Goal: Information Seeking & Learning: Learn about a topic

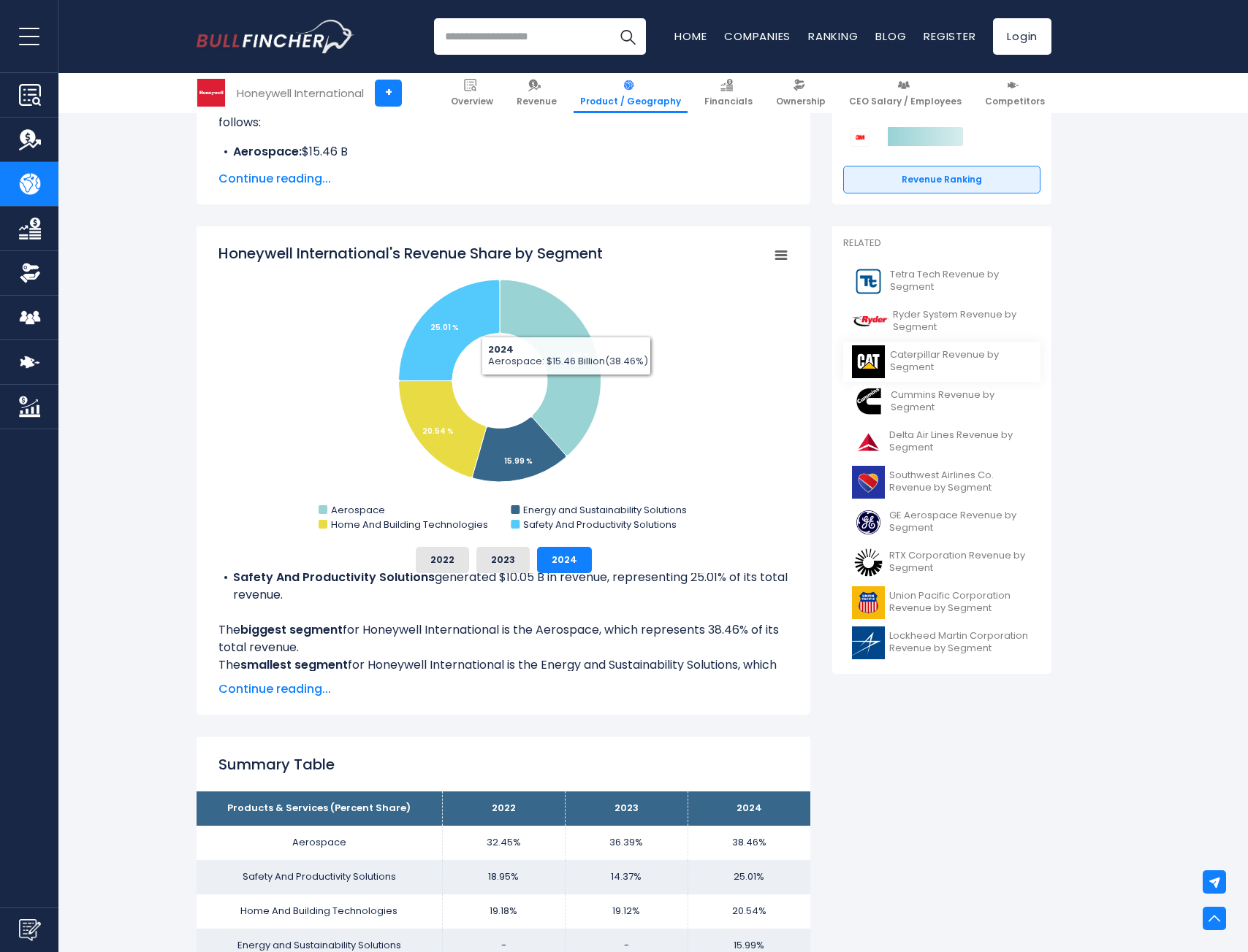
click at [911, 356] on span "Caterpillar Revenue by Segment" at bounding box center [961, 362] width 142 height 25
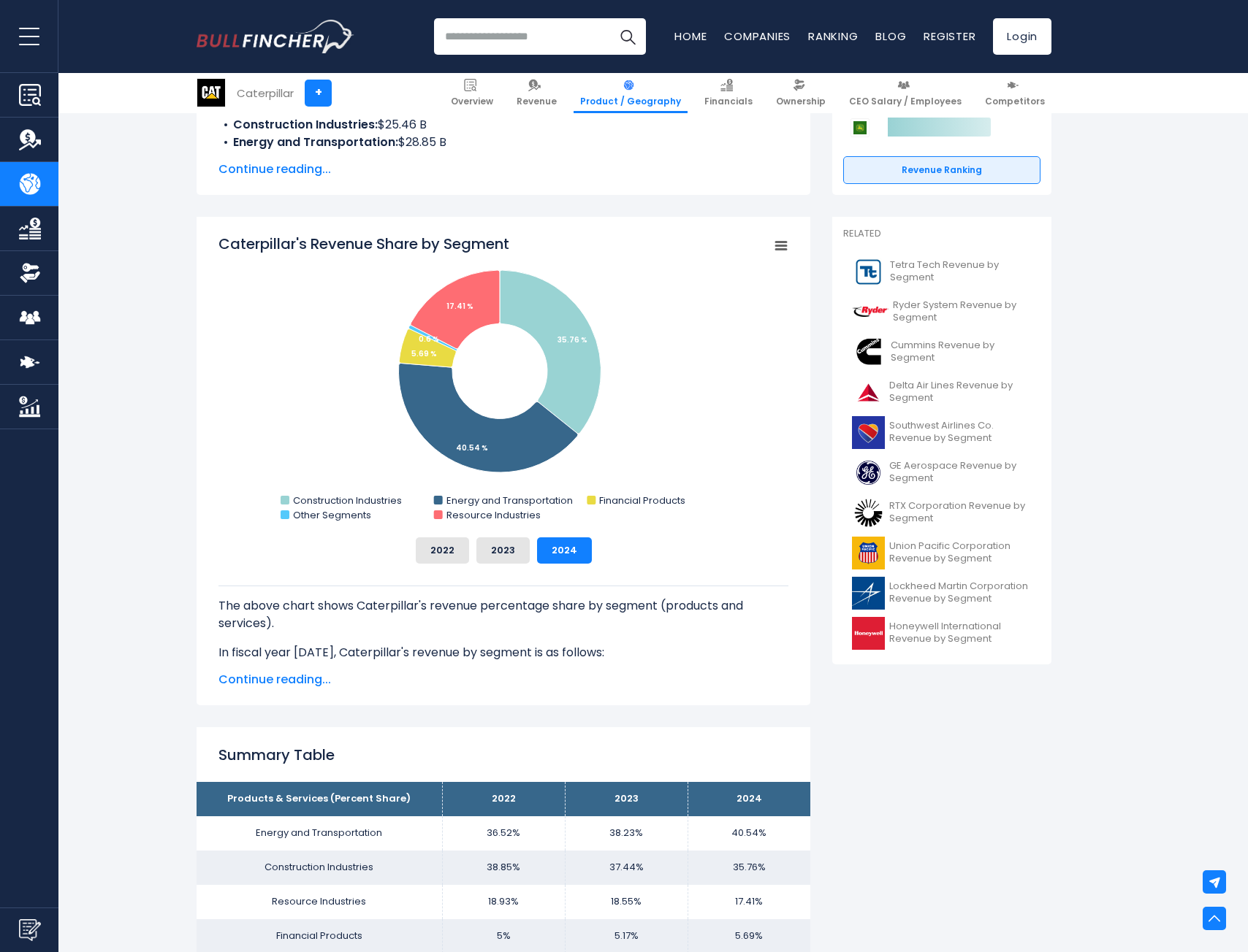
scroll to position [292, 0]
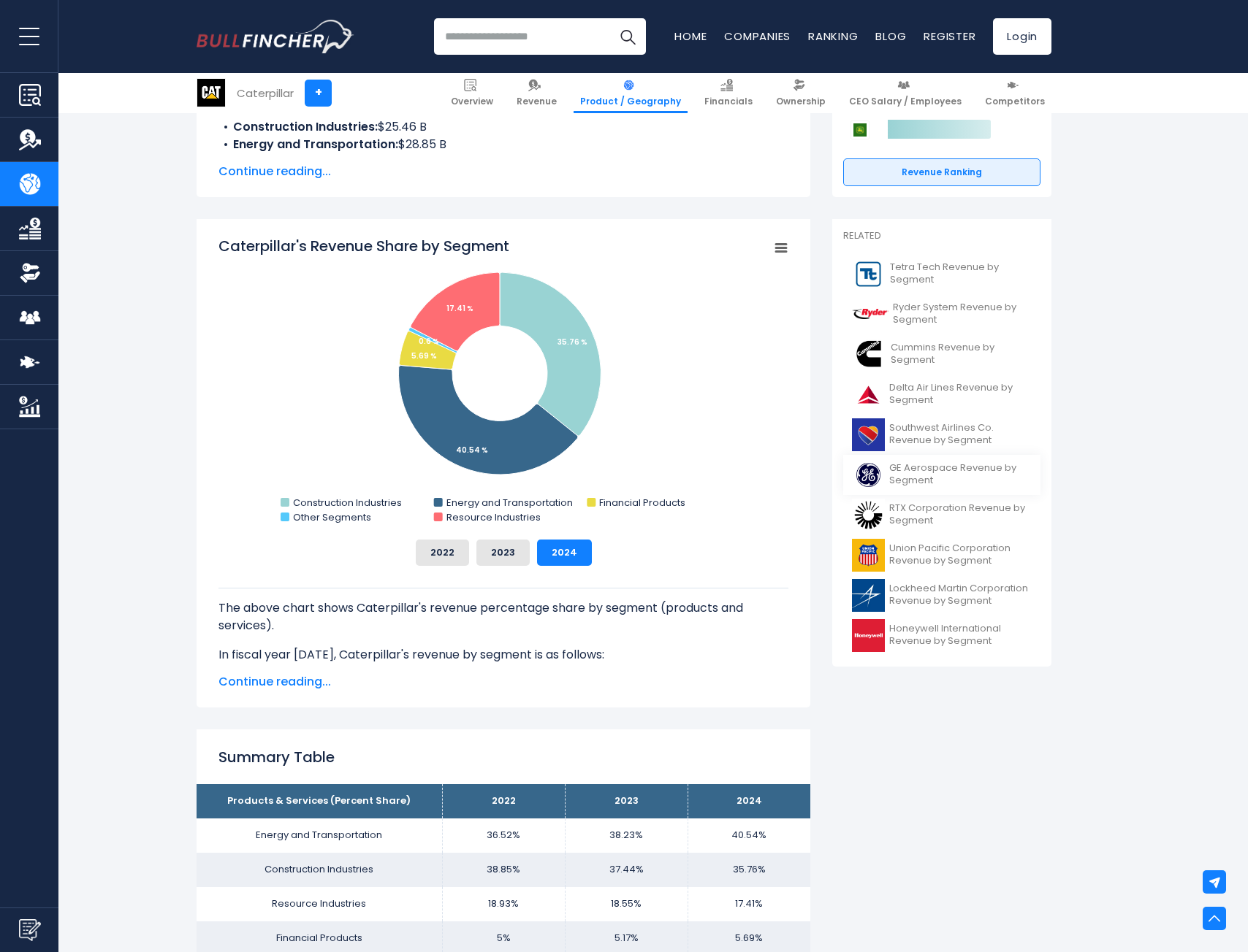
click at [935, 471] on span "GE Aerospace Revenue by Segment" at bounding box center [960, 475] width 142 height 25
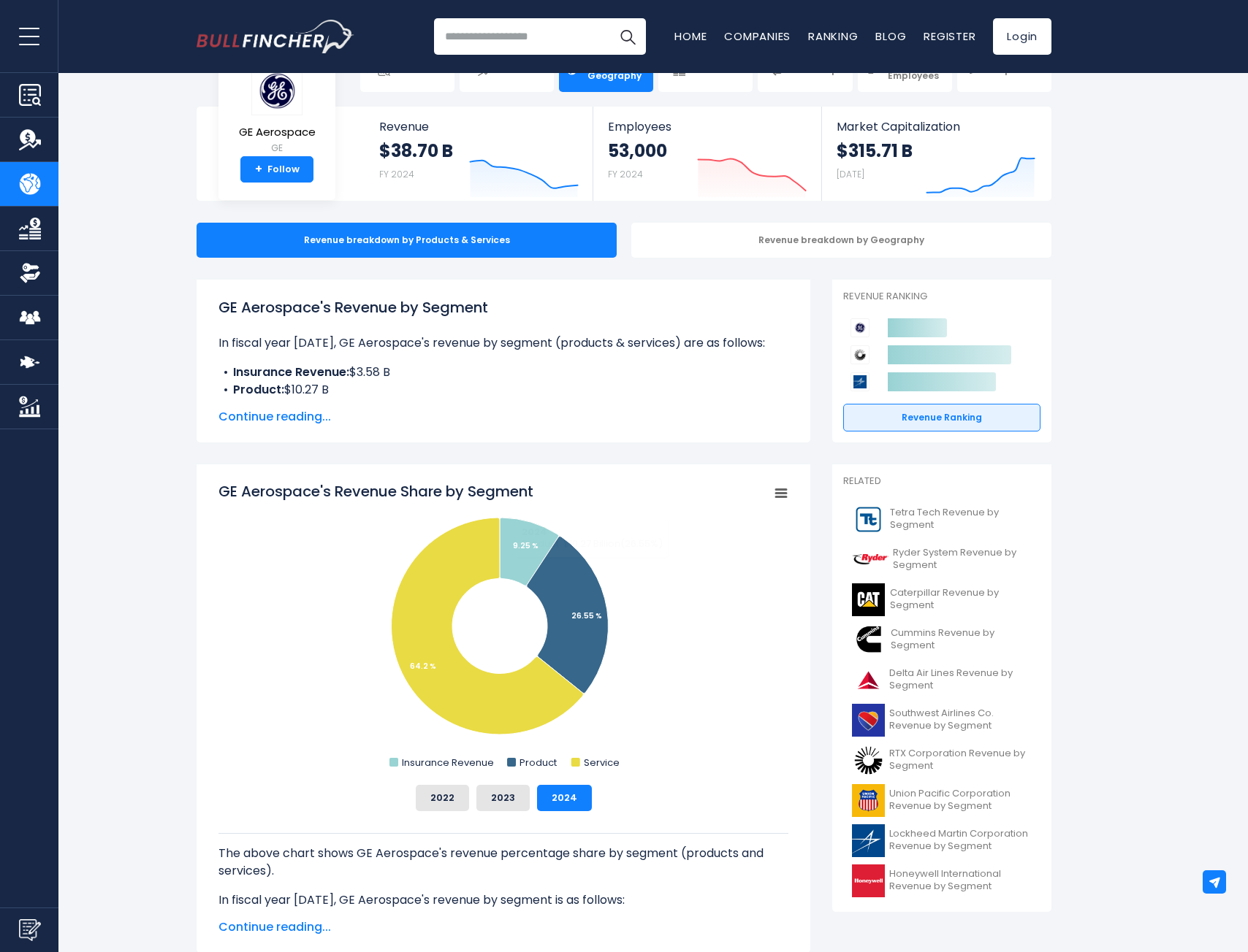
scroll to position [73, 0]
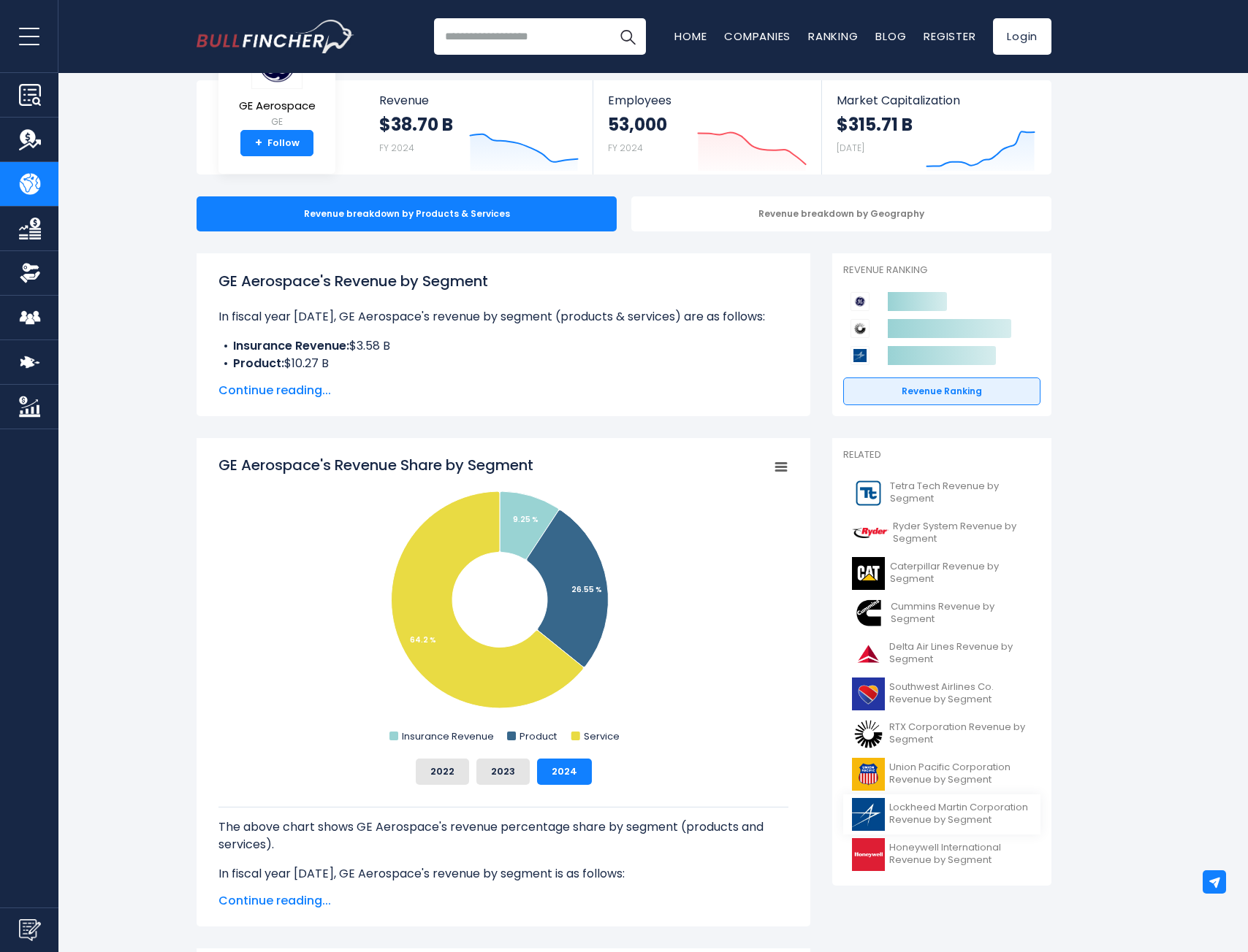
click at [945, 811] on span "Lockheed Martin Corporation Revenue by Segment" at bounding box center [960, 815] width 142 height 25
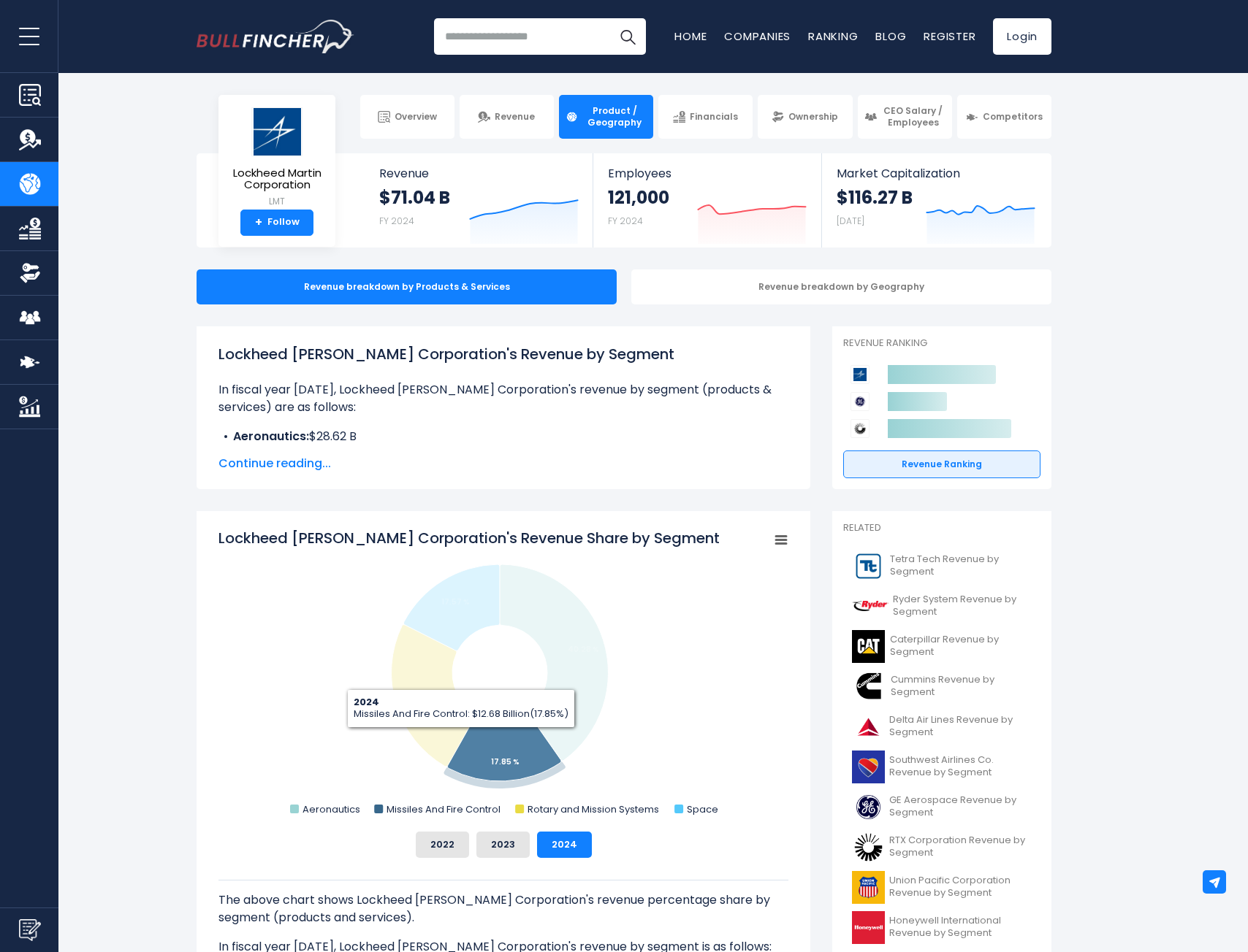
click at [478, 753] on icon "Lockheed Martin Corporation's Revenue Share by Segment" at bounding box center [504, 747] width 114 height 69
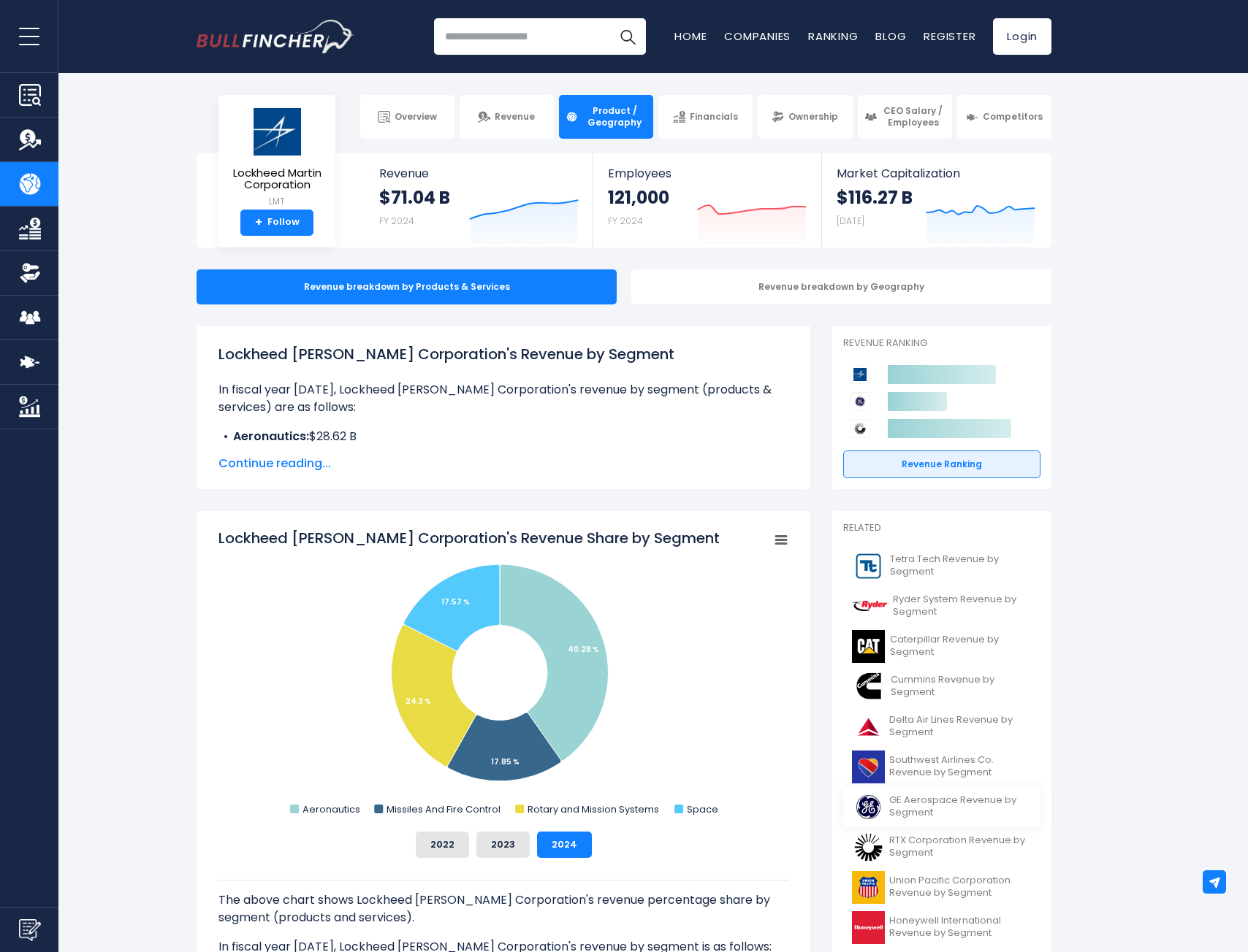
click at [929, 800] on span "GE Aerospace Revenue by Segment" at bounding box center [960, 807] width 142 height 25
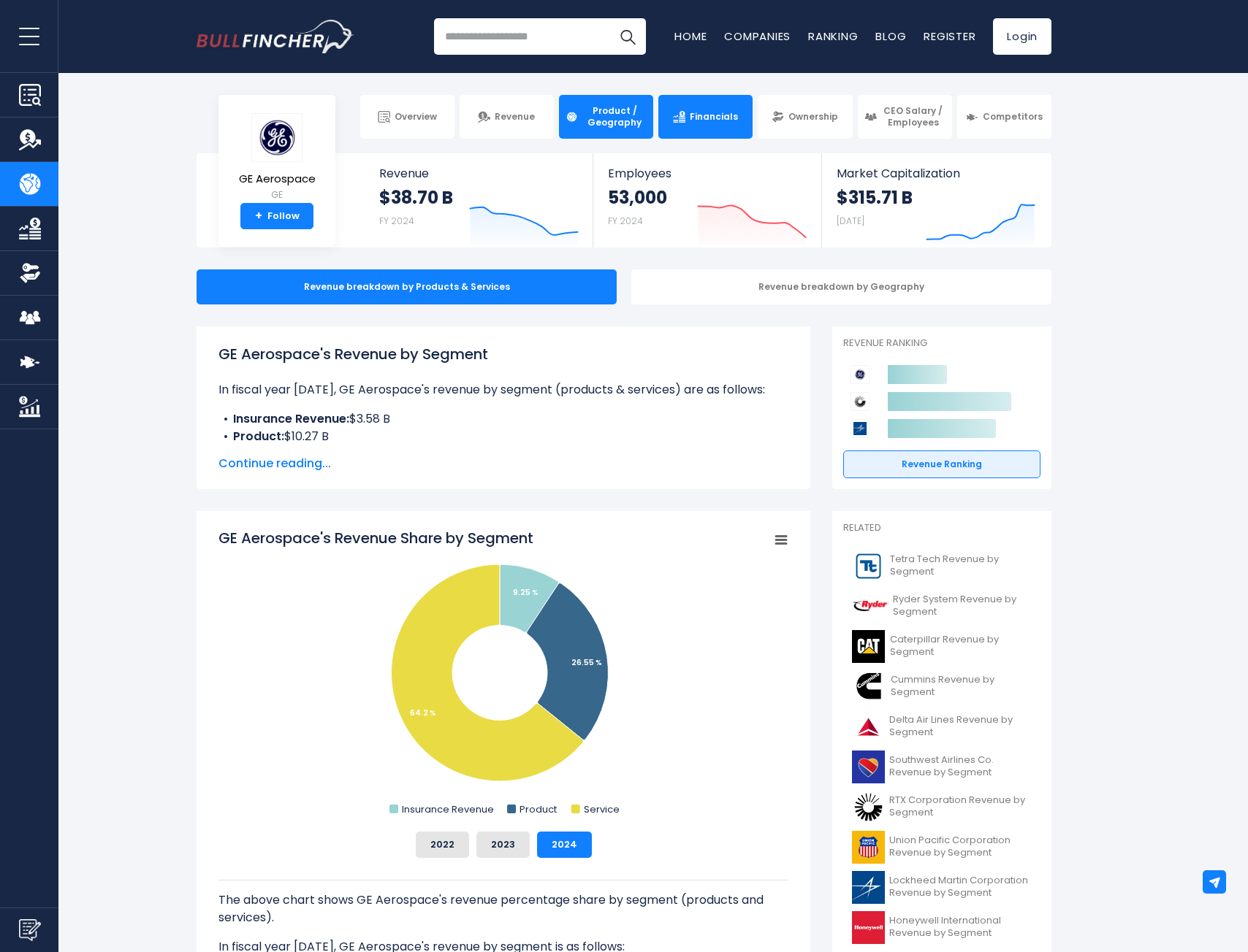
click at [691, 110] on link "Financials" at bounding box center [705, 117] width 94 height 44
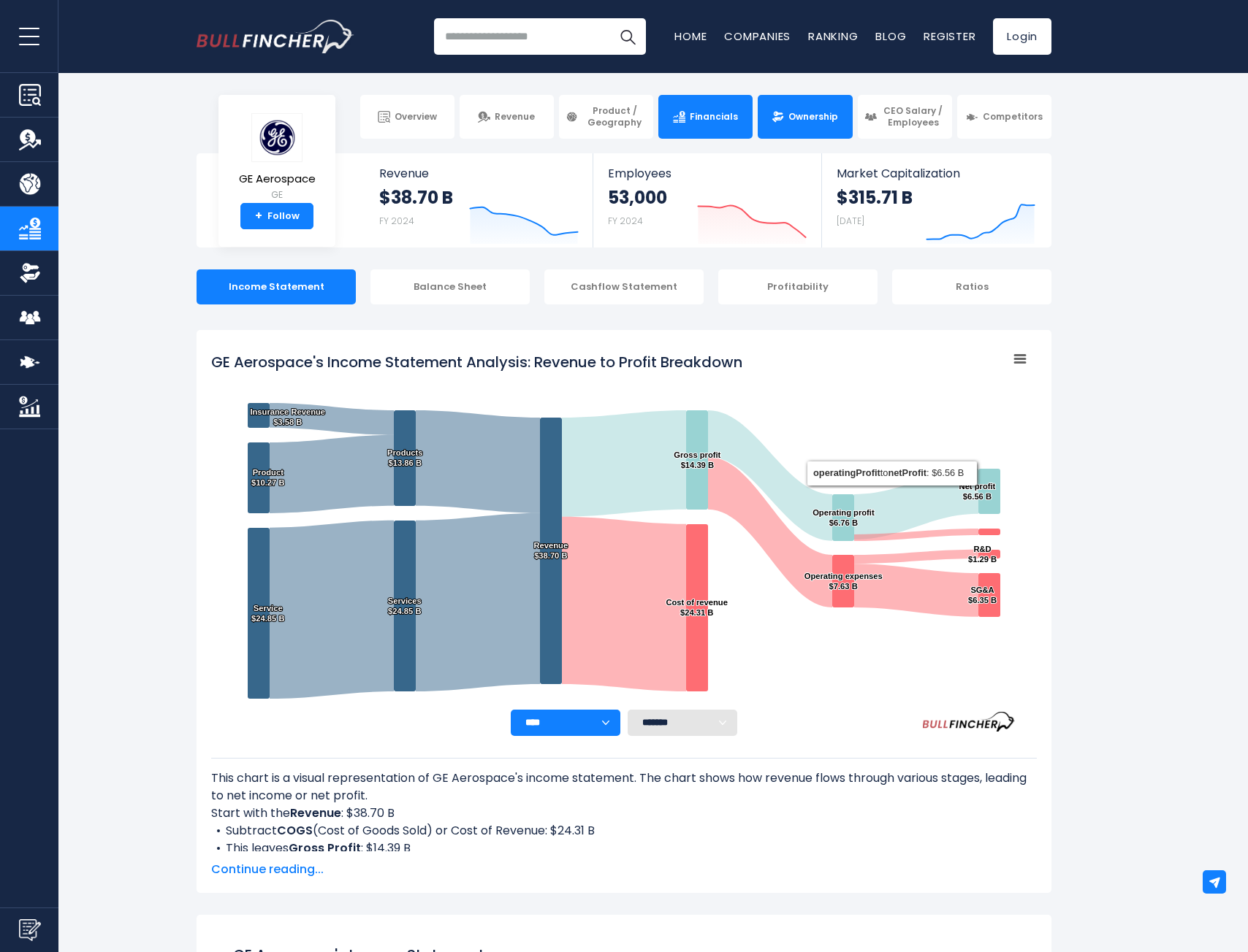
click at [788, 115] on link "Ownership" at bounding box center [804, 117] width 94 height 44
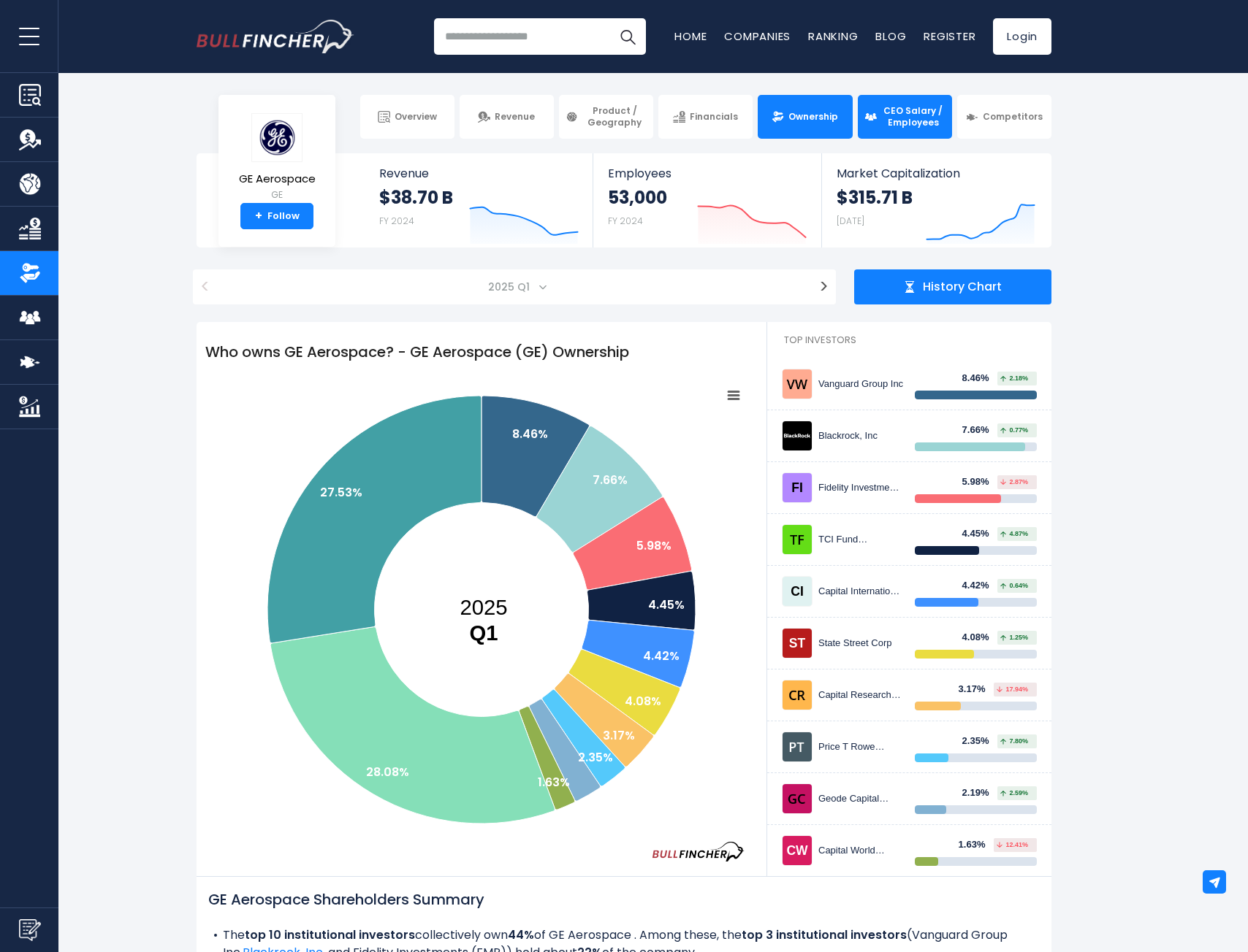
click at [881, 110] on span "CEO Salary / Employees" at bounding box center [913, 116] width 64 height 22
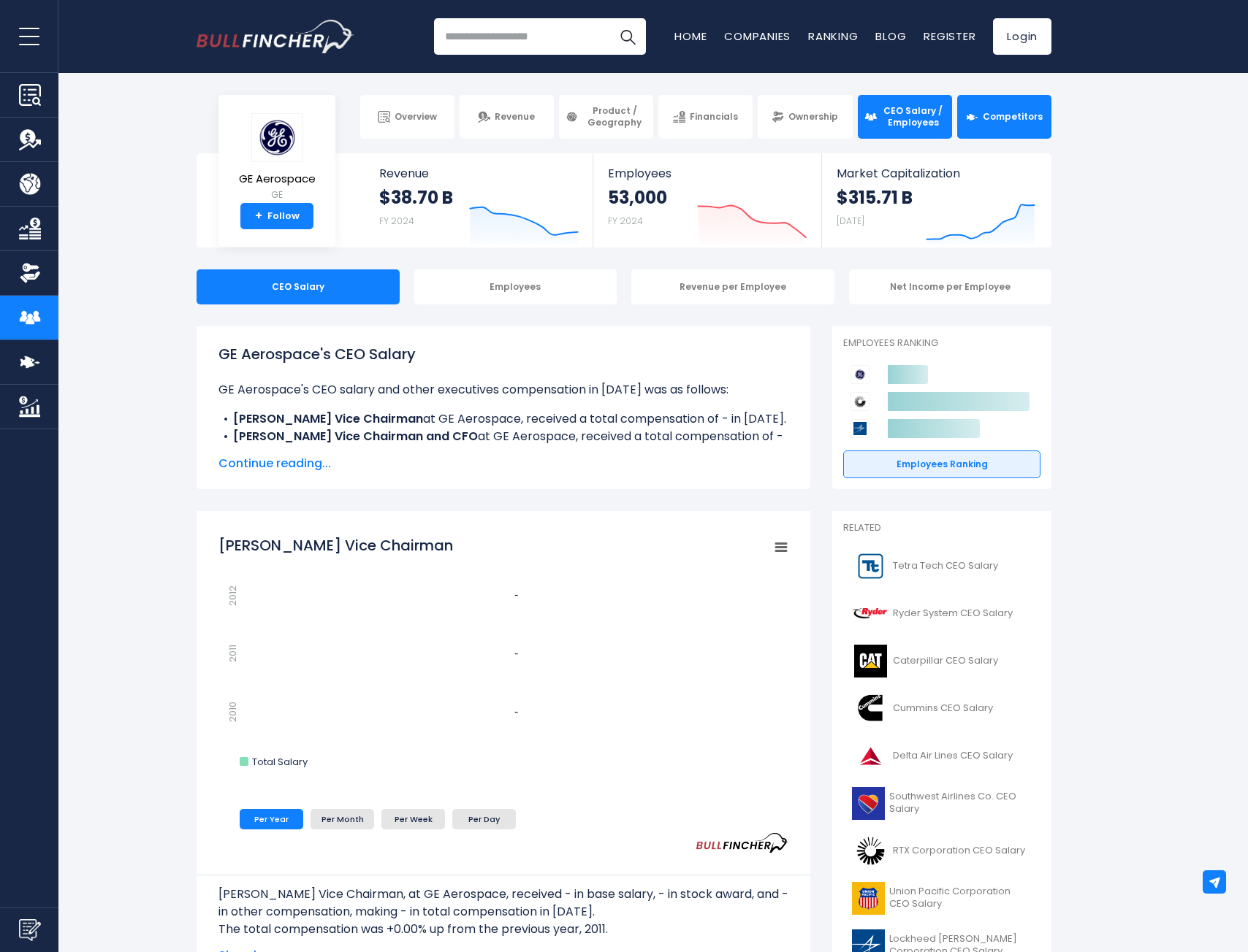
click at [993, 122] on span "Competitors" at bounding box center [1013, 117] width 60 height 12
click at [1017, 120] on span "Competitors" at bounding box center [1013, 117] width 60 height 12
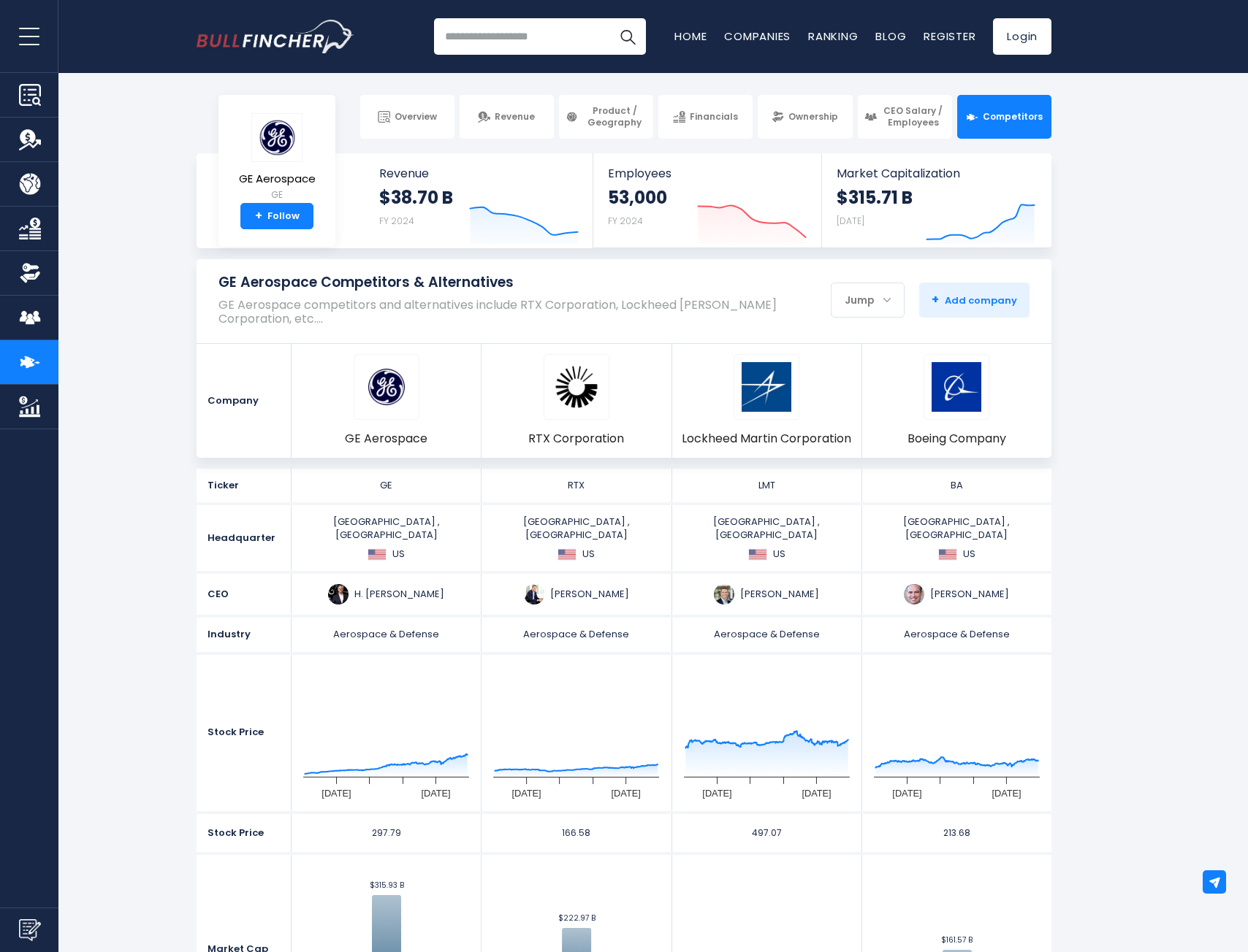
click at [226, 33] on img "Go to homepage" at bounding box center [275, 36] width 158 height 34
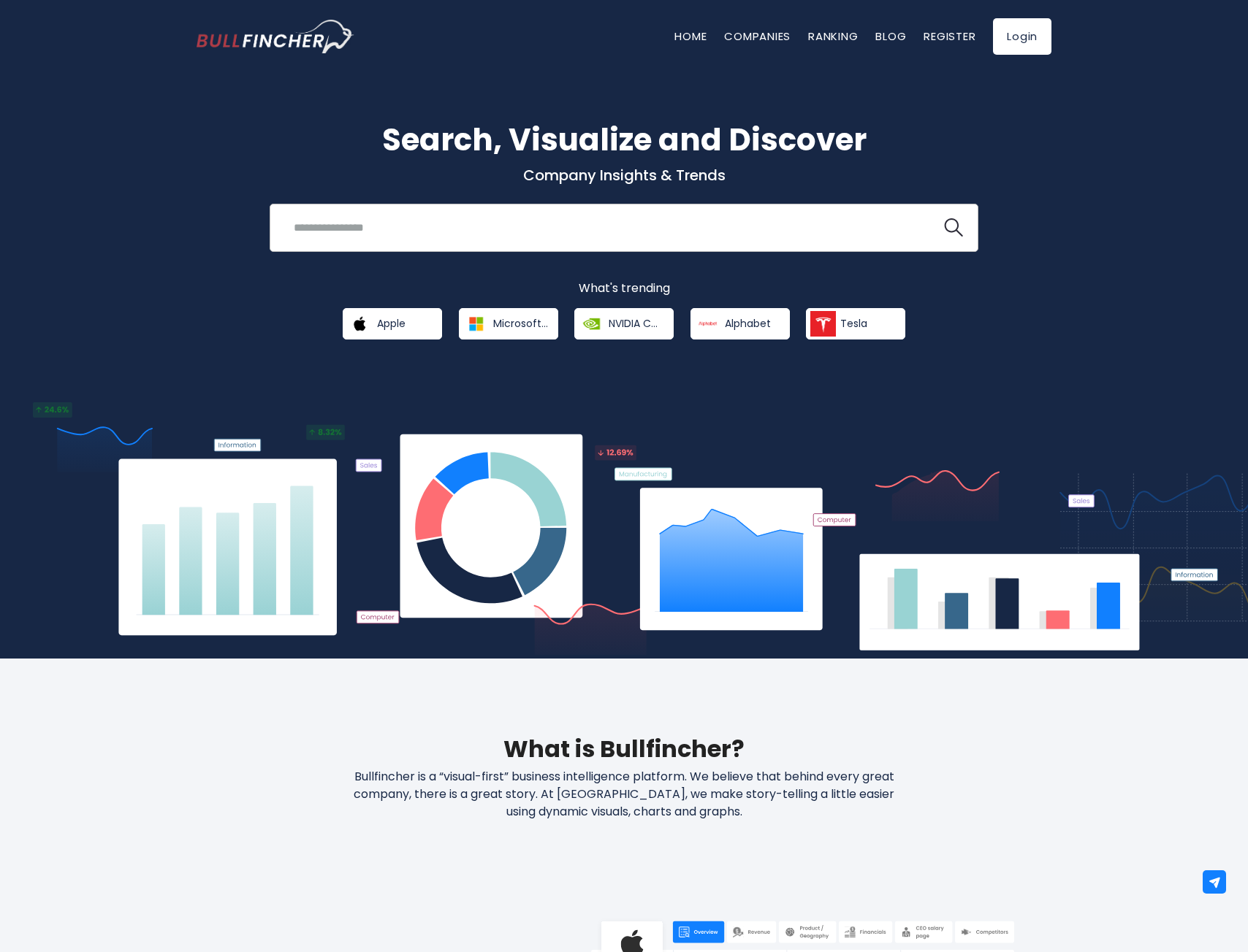
click at [443, 234] on input "search" at bounding box center [605, 228] width 641 height 27
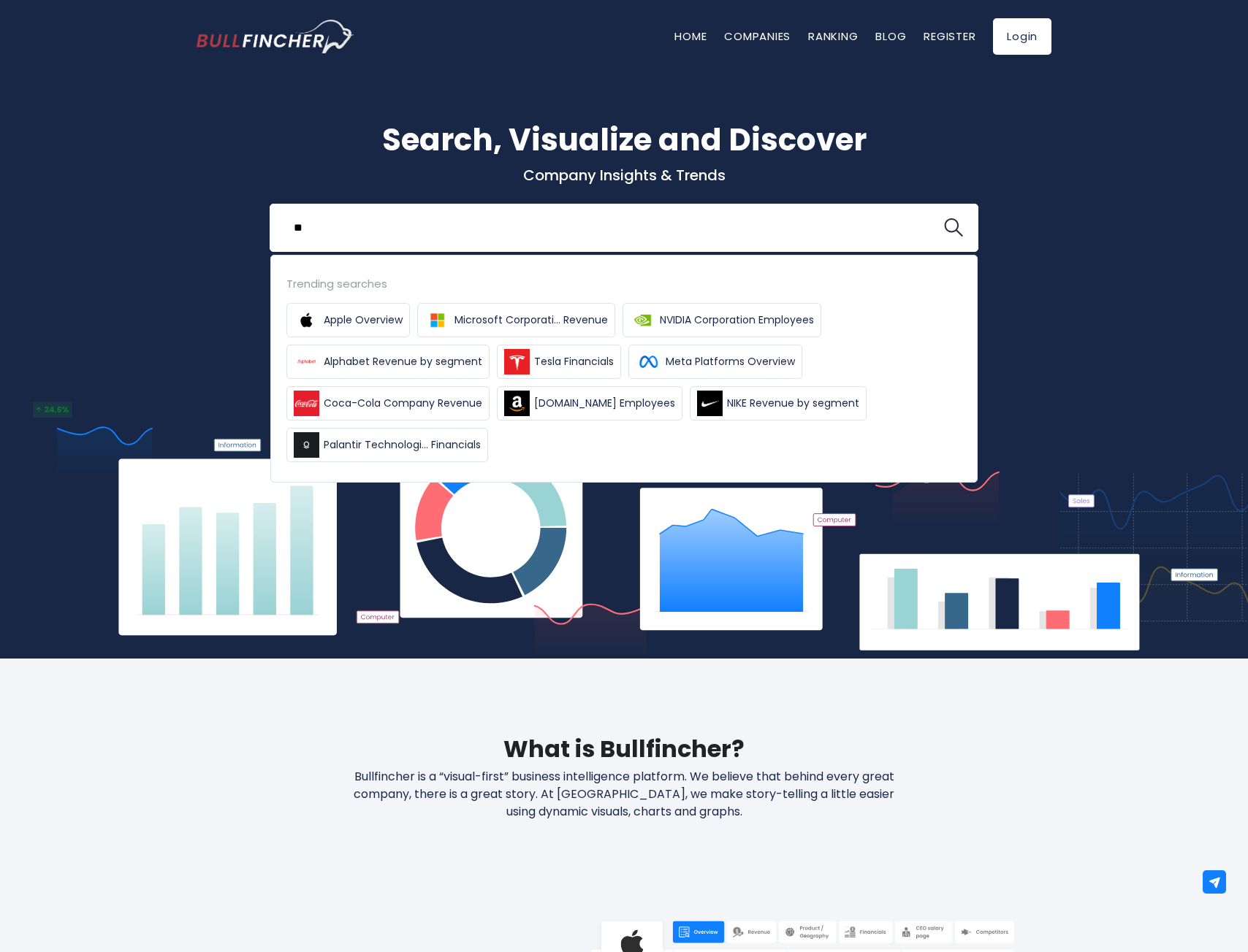
type input "*"
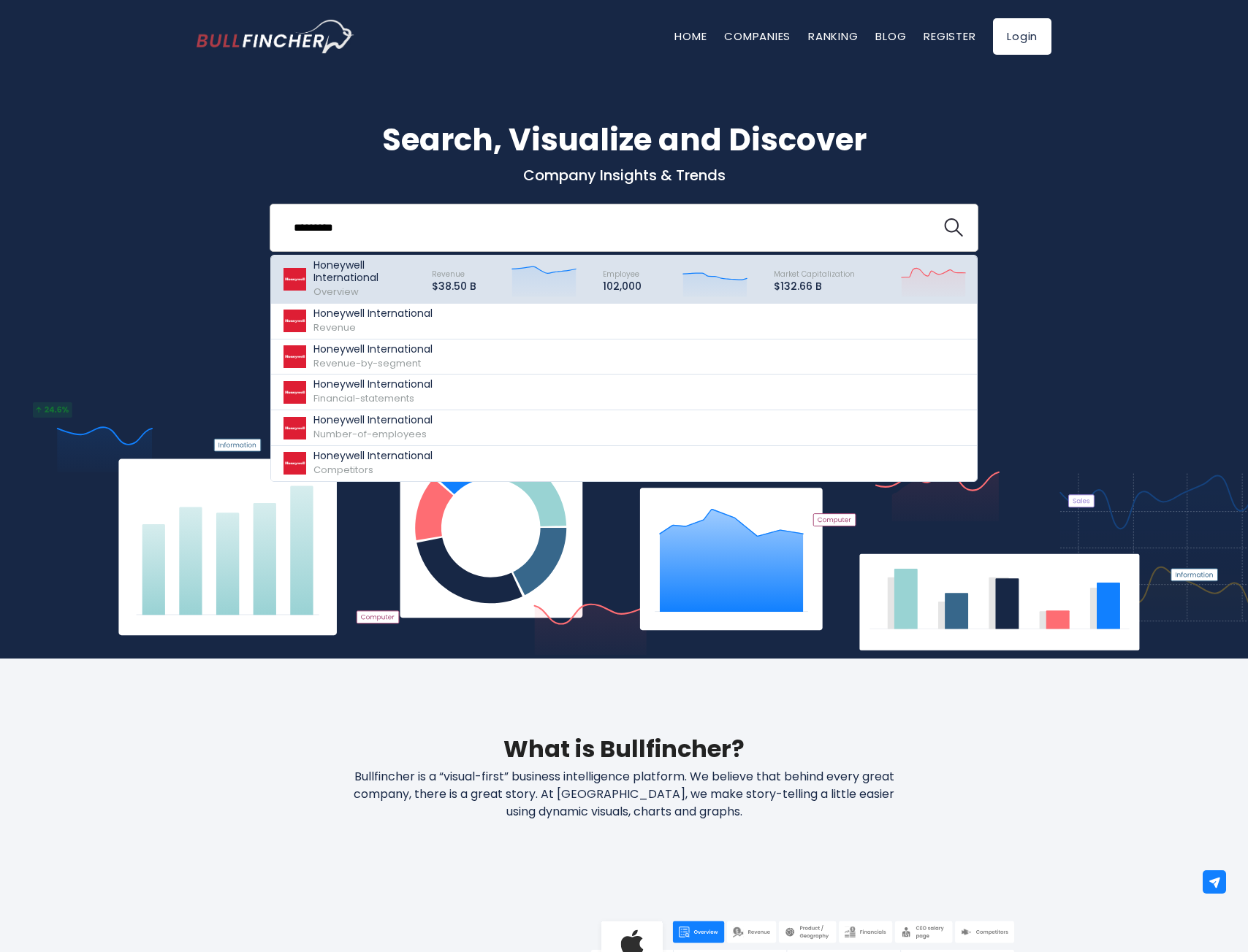
type input "*********"
click at [433, 264] on div "Revenue $38.50 B Created with Highcharts 12.1.2" at bounding box center [504, 279] width 171 height 40
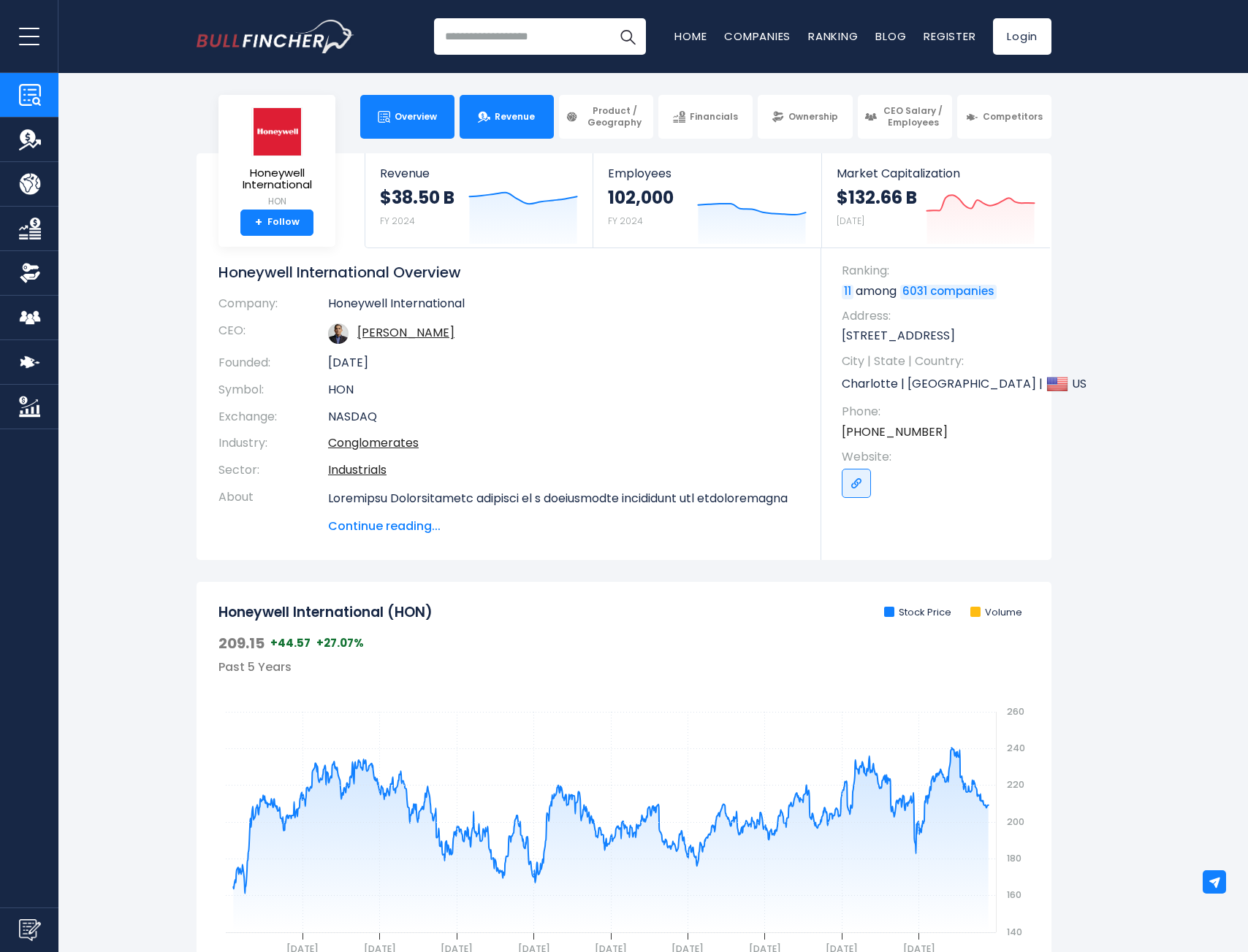
click at [504, 120] on span "Revenue" at bounding box center [514, 117] width 40 height 12
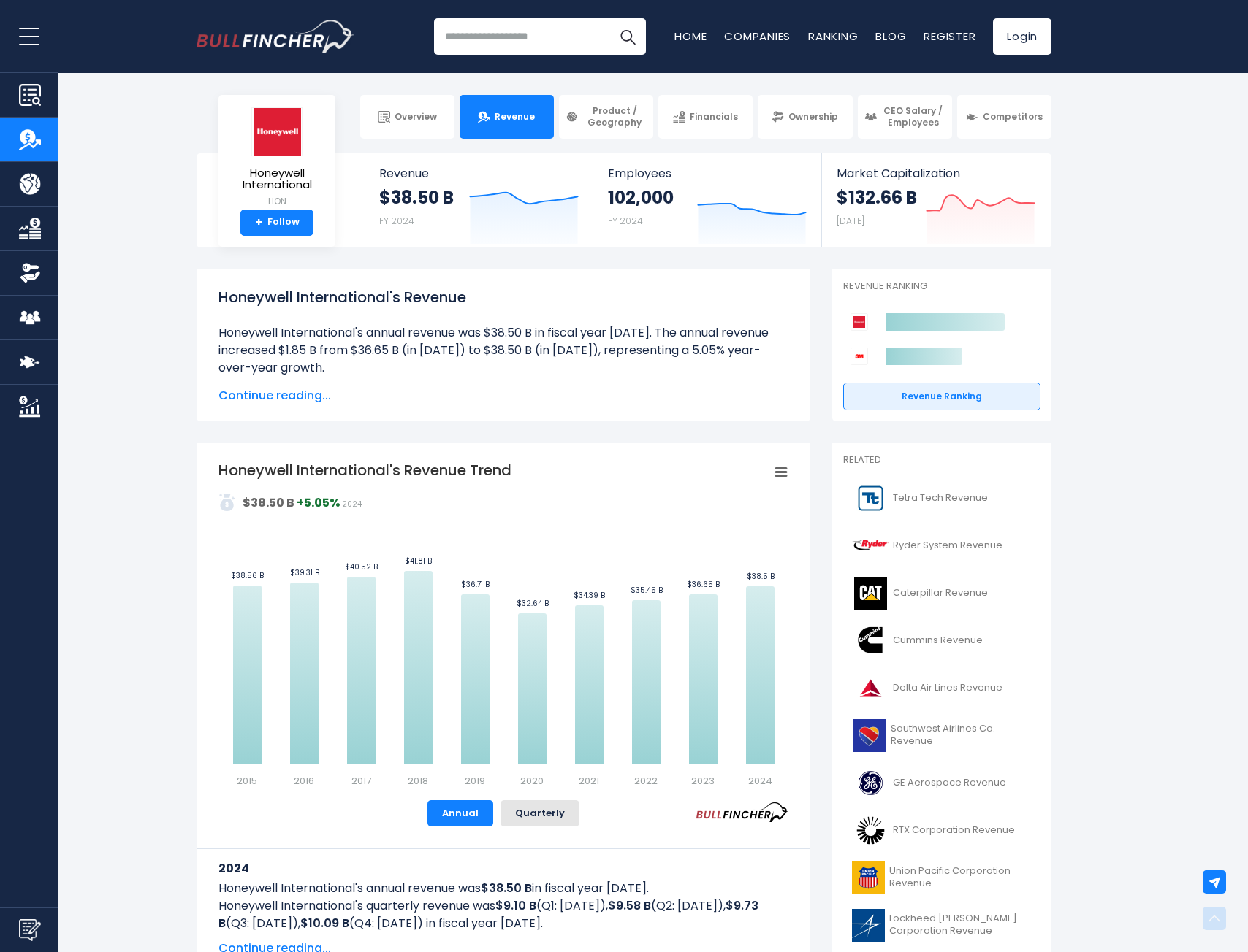
drag, startPoint x: 837, startPoint y: 534, endPoint x: 814, endPoint y: 311, distance: 224.2
click at [574, 114] on img at bounding box center [571, 117] width 13 height 13
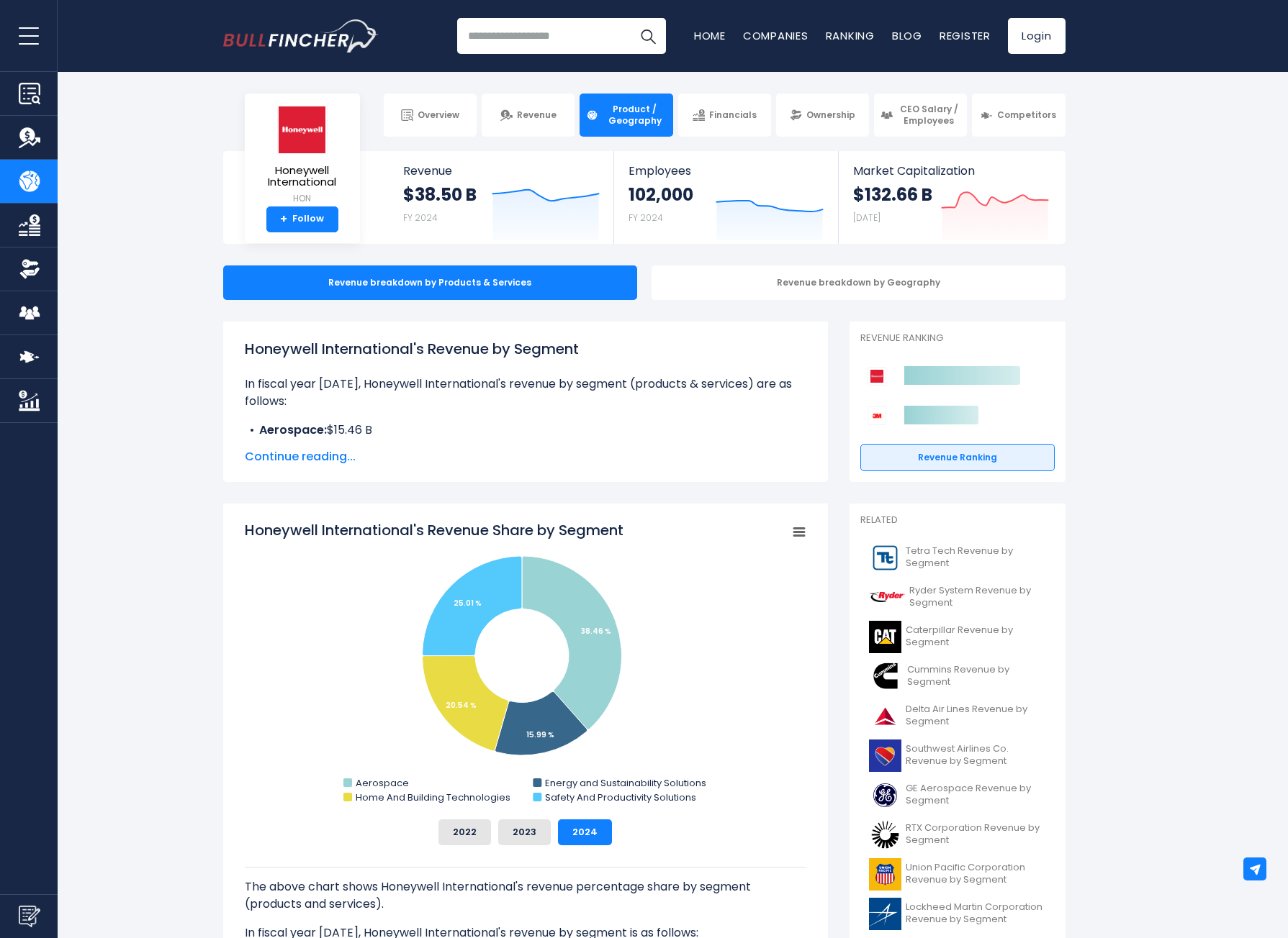
click at [723, 83] on body "Overview Revenue Product / Geography" at bounding box center [644, 469] width 1288 height 938
click at [728, 112] on span "Financials" at bounding box center [733, 115] width 48 height 11
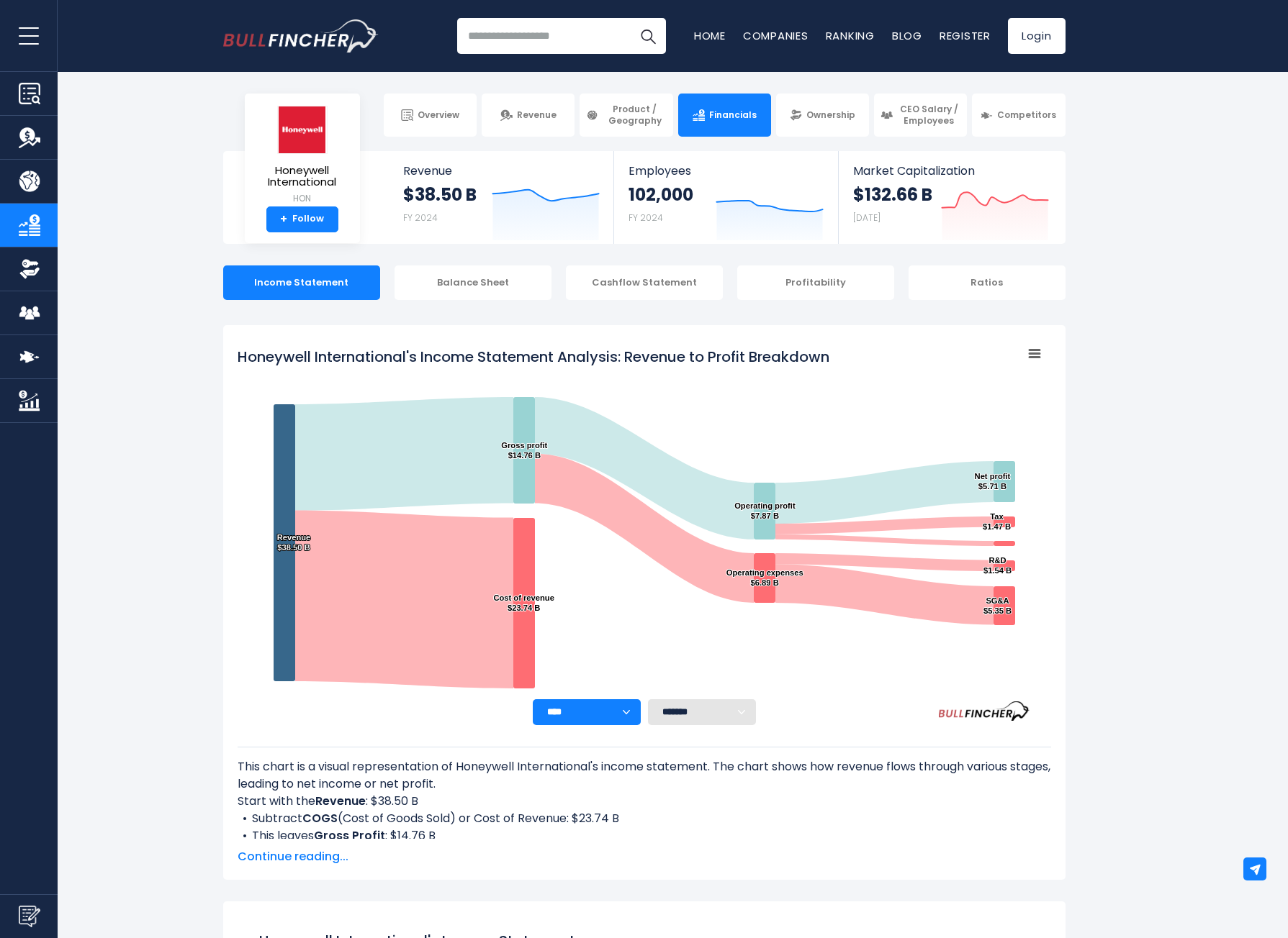
drag, startPoint x: 782, startPoint y: 640, endPoint x: 796, endPoint y: 142, distance: 498.2
click at [988, 113] on img at bounding box center [986, 115] width 12 height 12
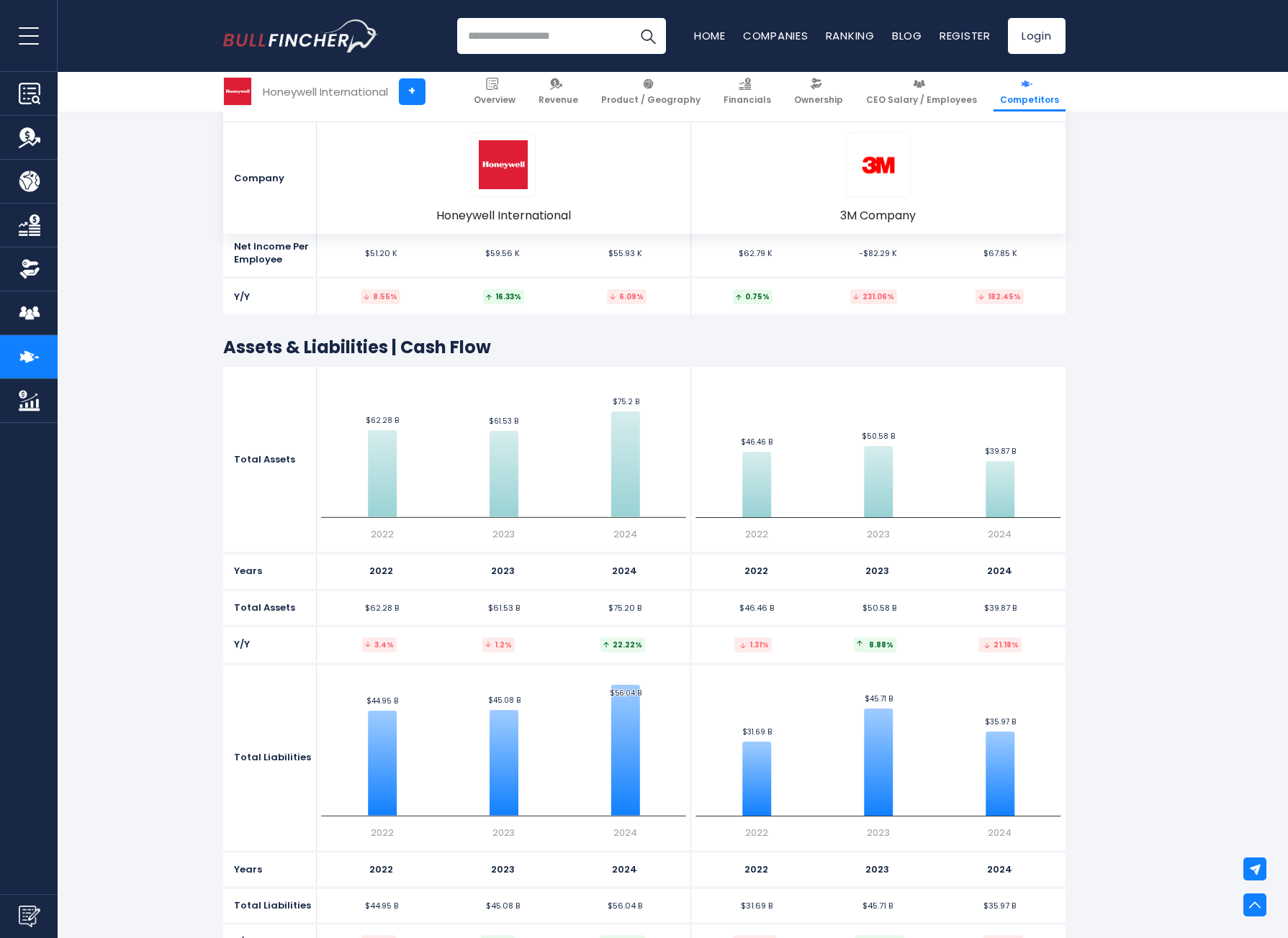
scroll to position [3670, 0]
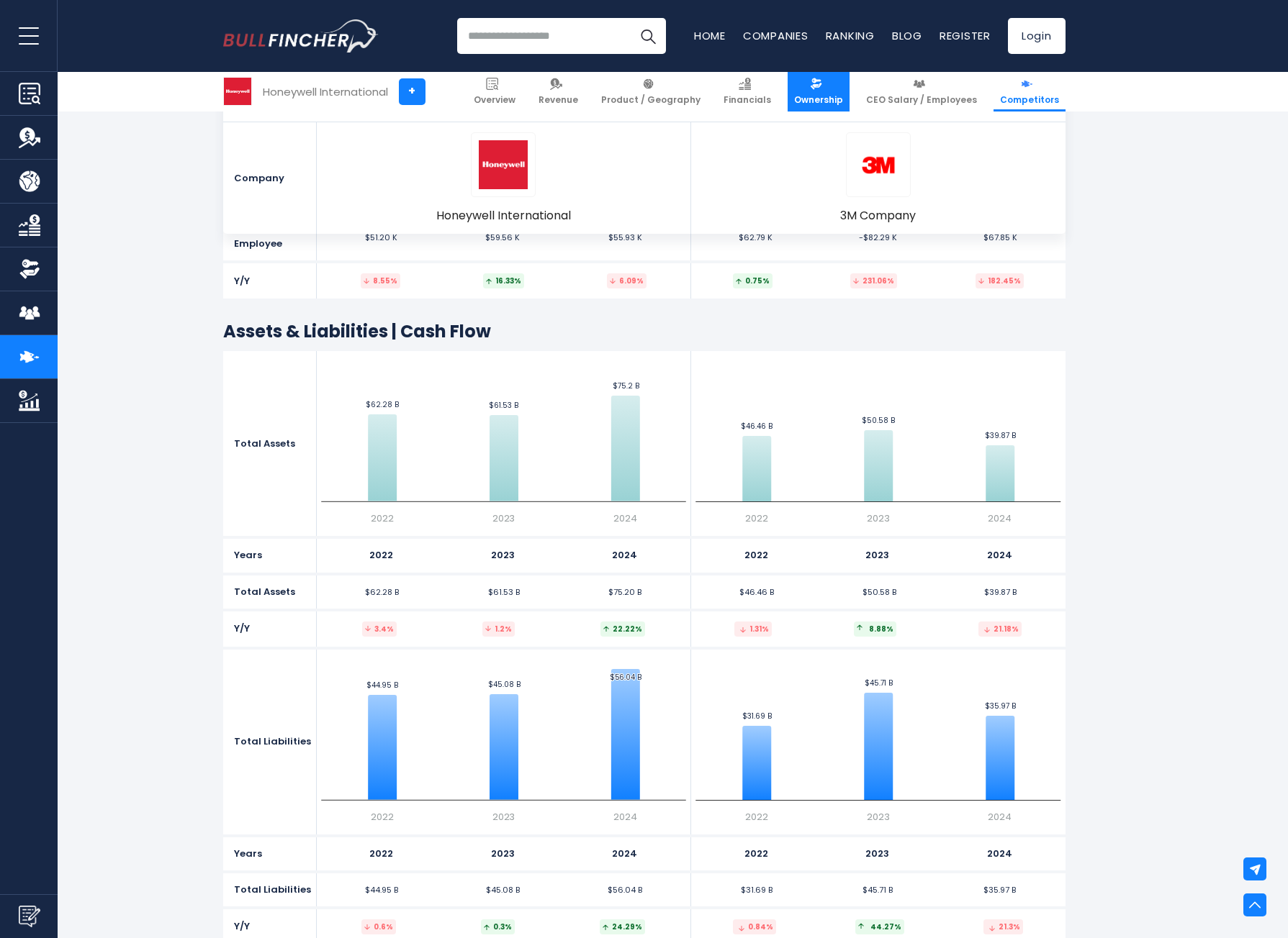
click at [835, 90] on link "Ownership" at bounding box center [818, 91] width 62 height 39
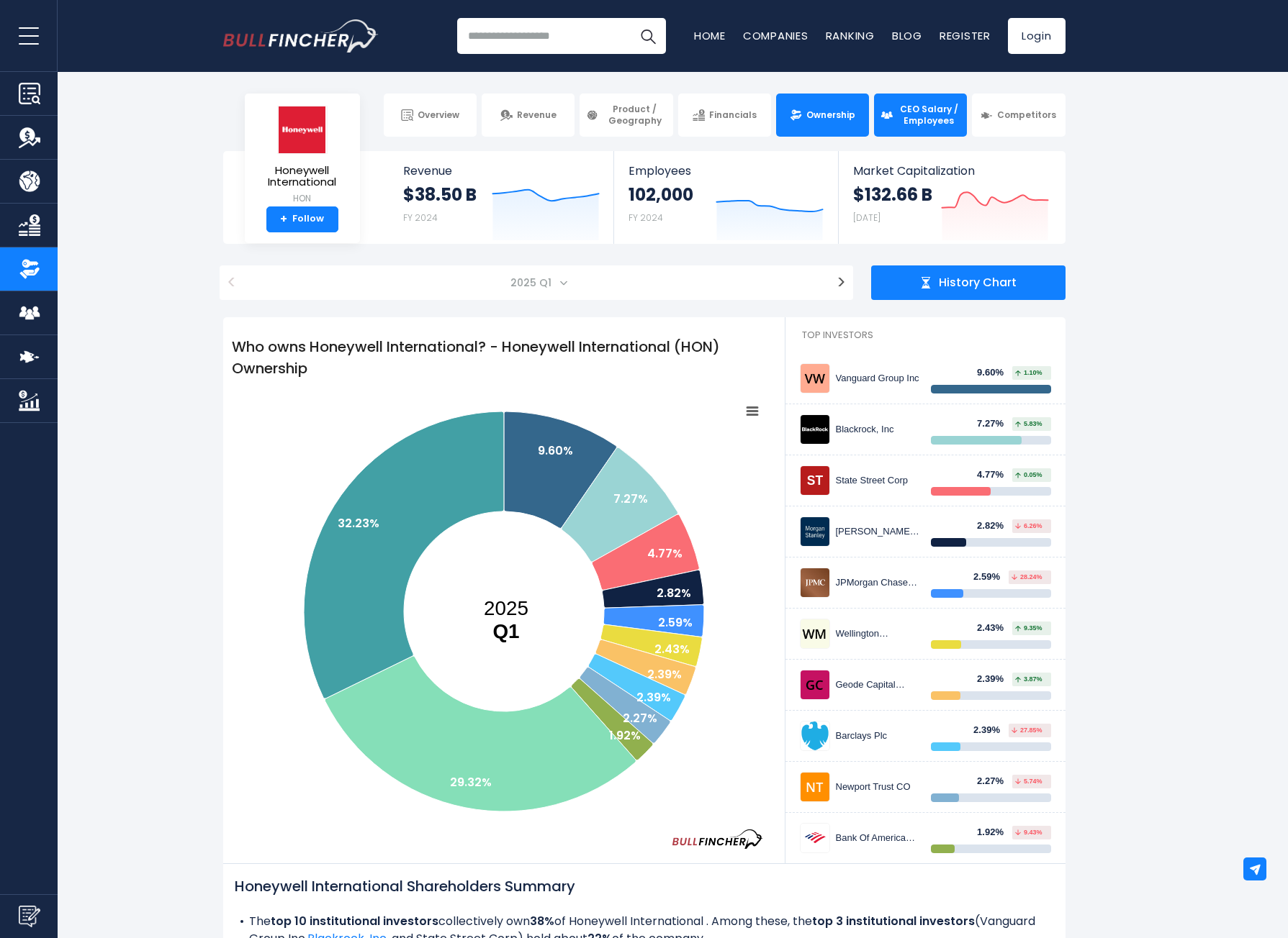
click at [907, 103] on link "CEO Salary / Employees" at bounding box center [920, 115] width 93 height 43
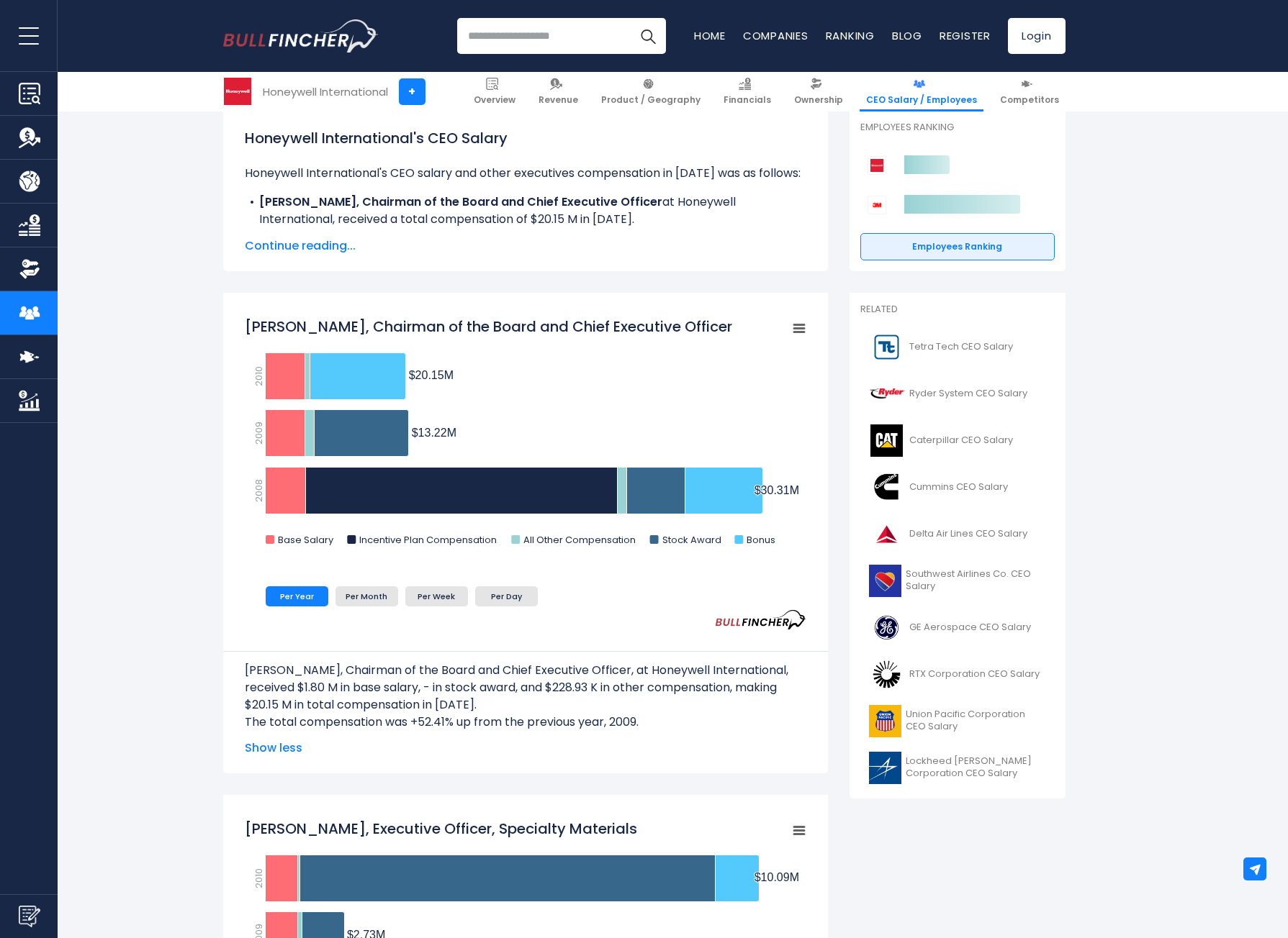
scroll to position [216, 0]
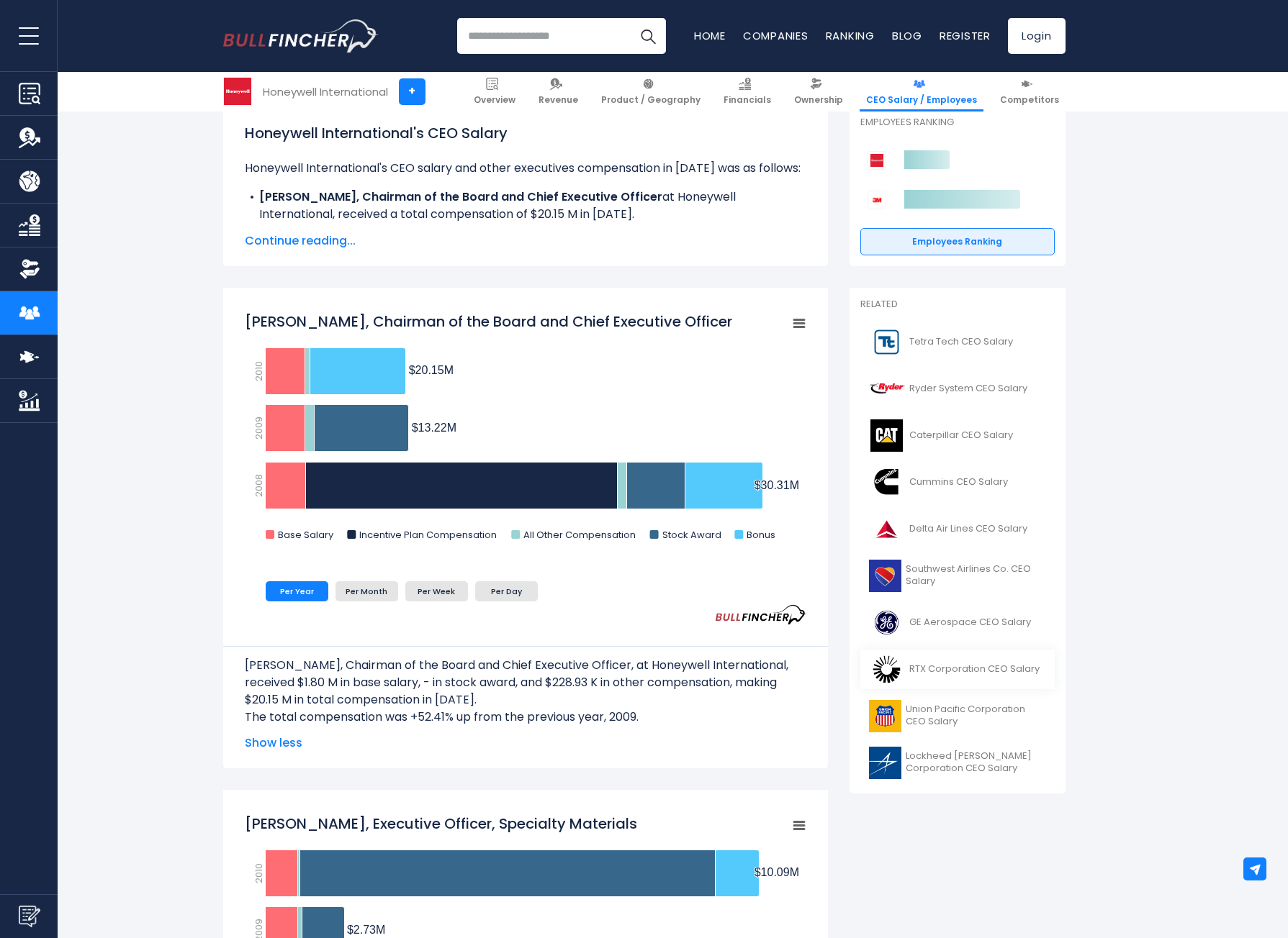
click at [911, 666] on span "RTX Corporation CEO Salary" at bounding box center [975, 669] width 130 height 12
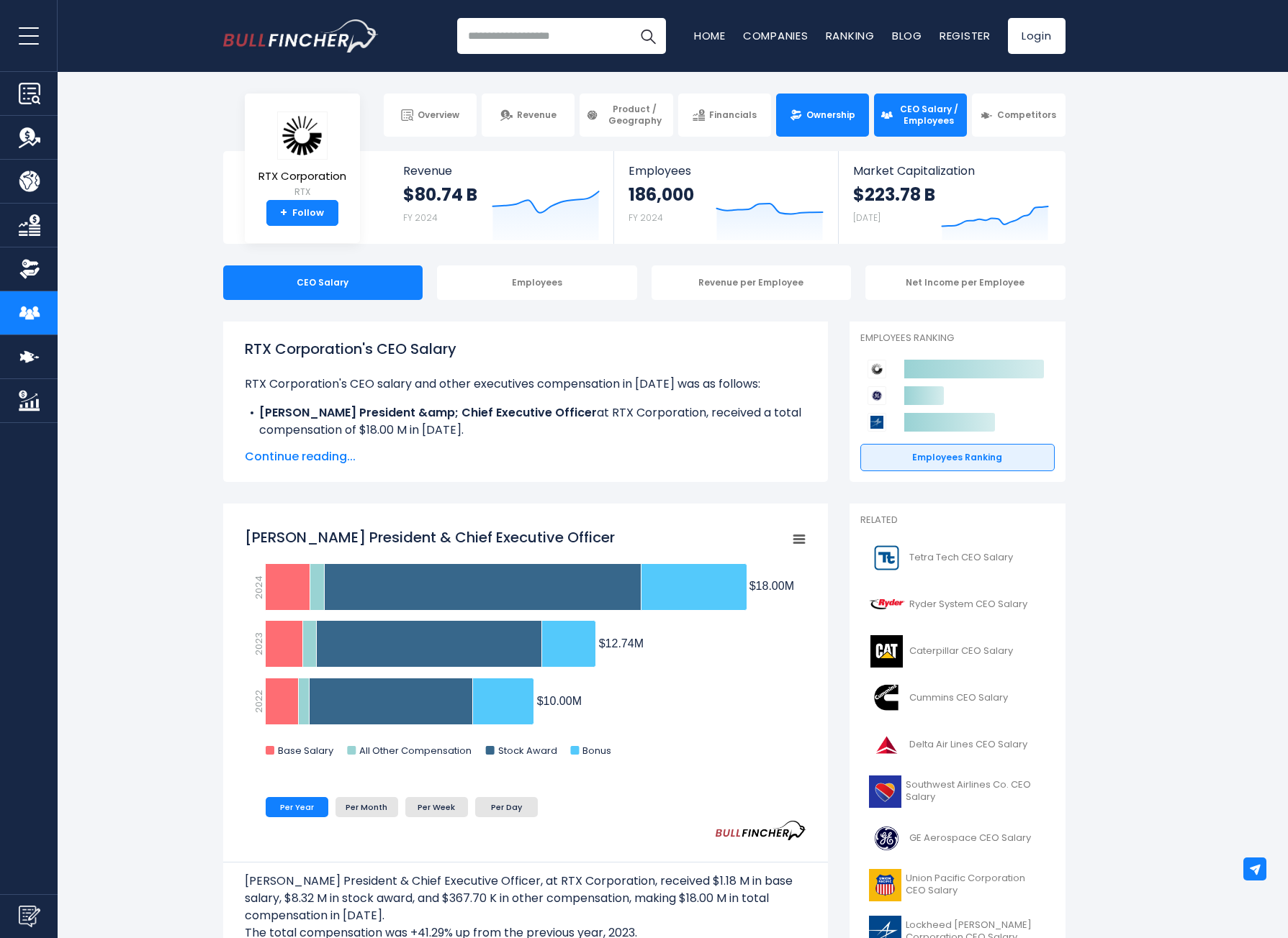
click at [840, 124] on link "Ownership" at bounding box center [822, 115] width 93 height 43
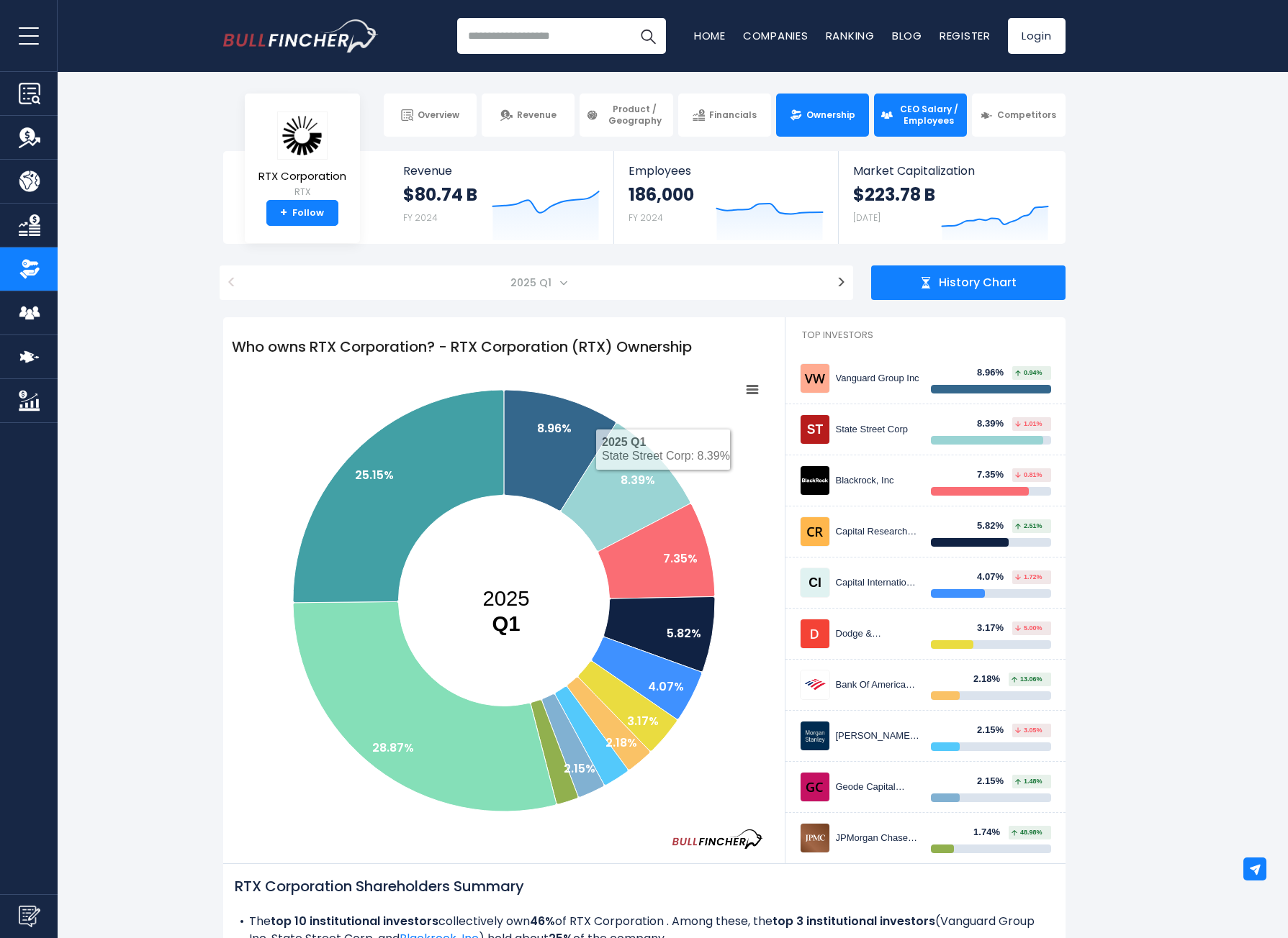
click at [947, 112] on span "CEO Salary / Employees" at bounding box center [929, 114] width 63 height 22
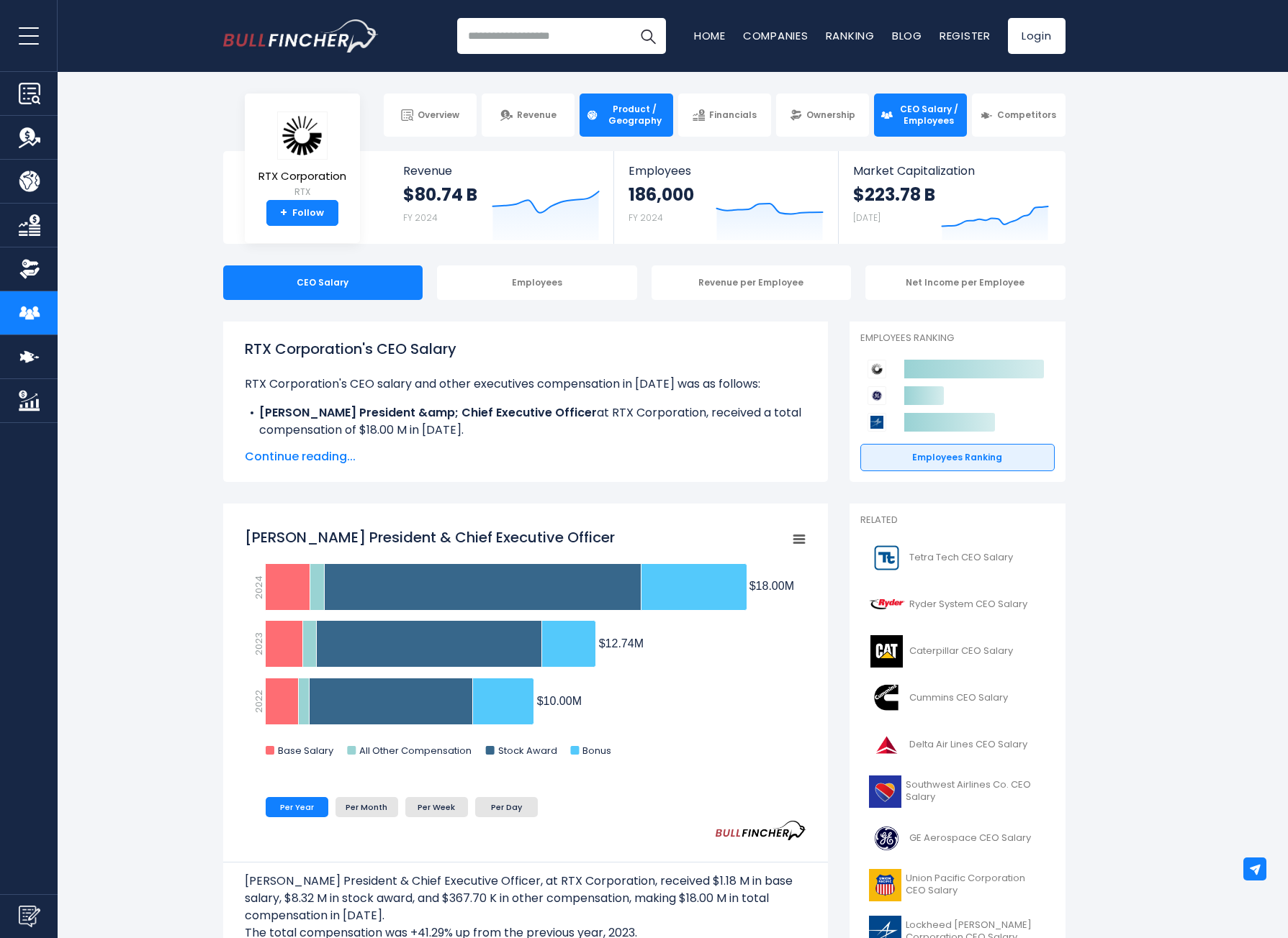
click at [609, 102] on link "Product / Geography" at bounding box center [626, 115] width 93 height 43
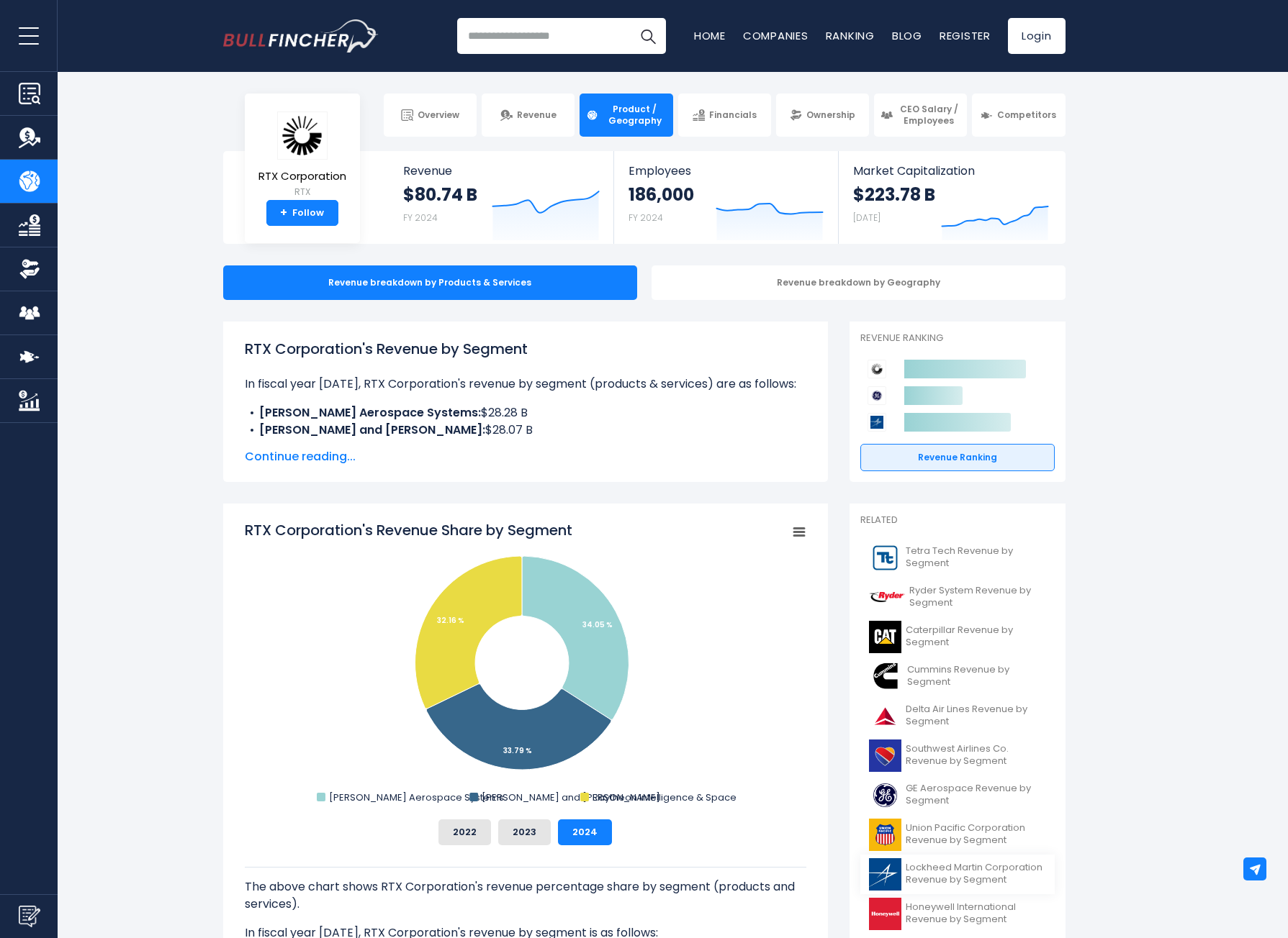
click at [914, 875] on span "Lockheed Martin Corporation Revenue by Segment" at bounding box center [976, 875] width 140 height 25
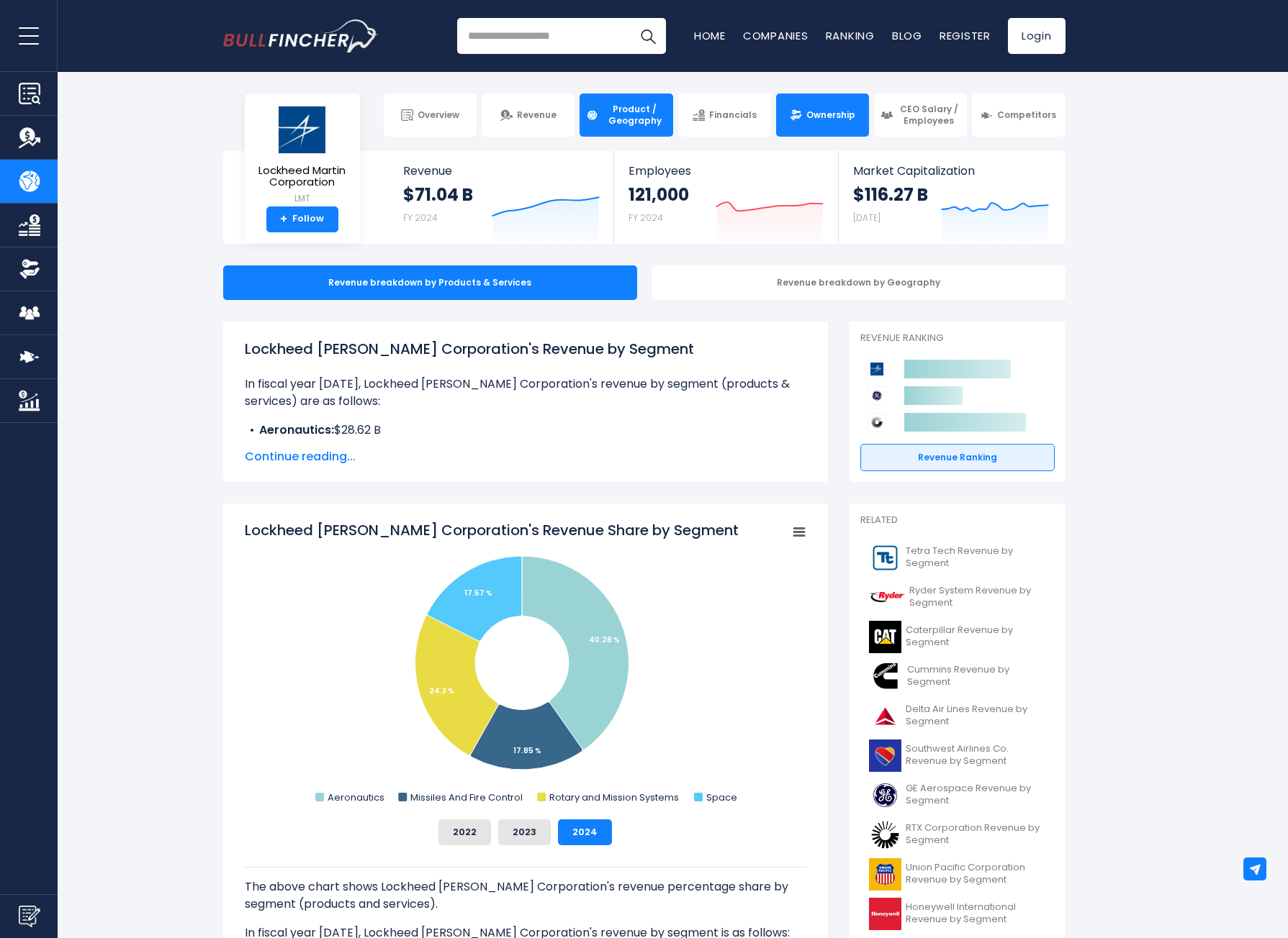
click at [850, 114] on span "Ownership" at bounding box center [830, 115] width 49 height 11
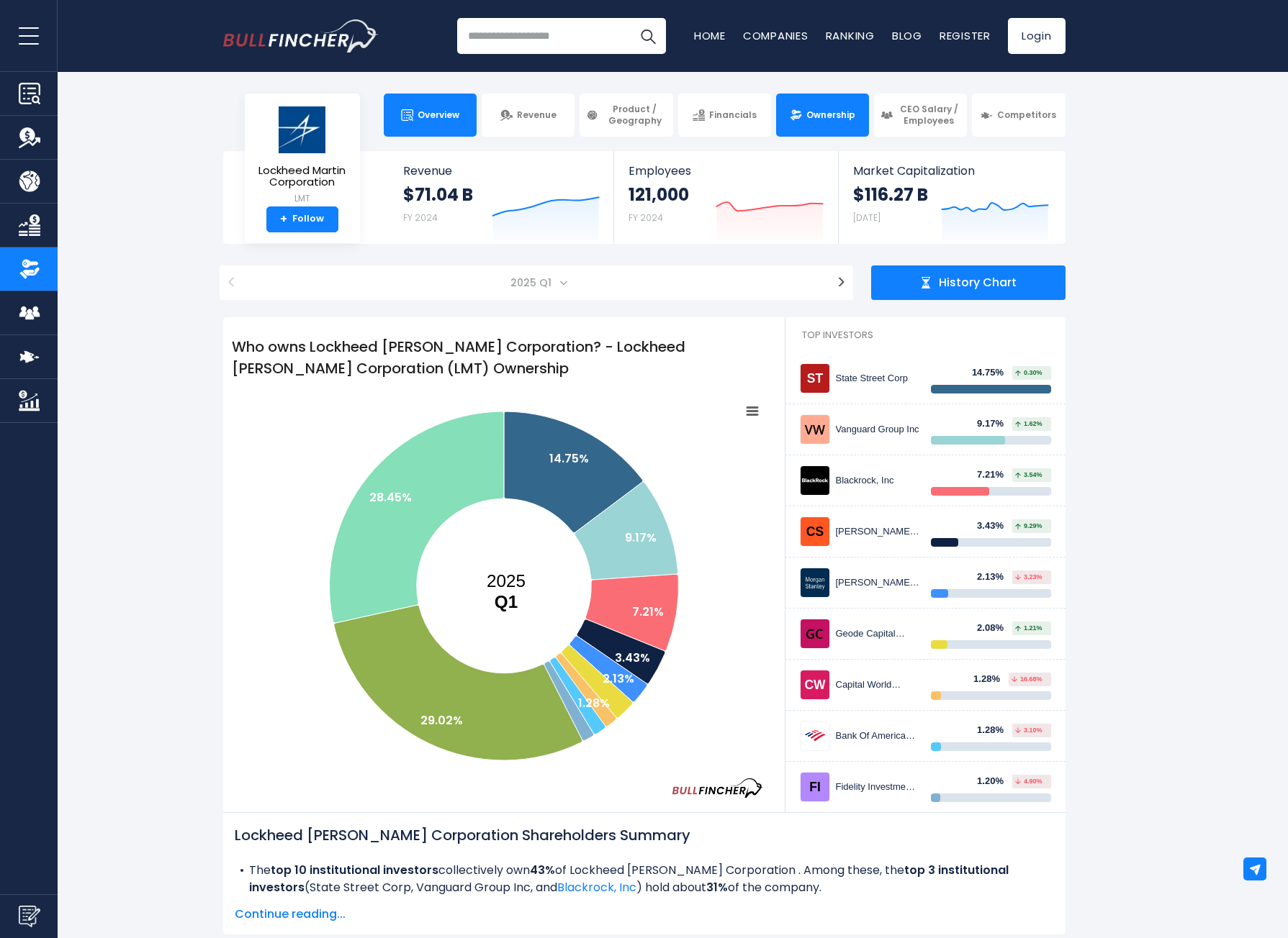
click at [456, 115] on span "Overview" at bounding box center [439, 115] width 42 height 11
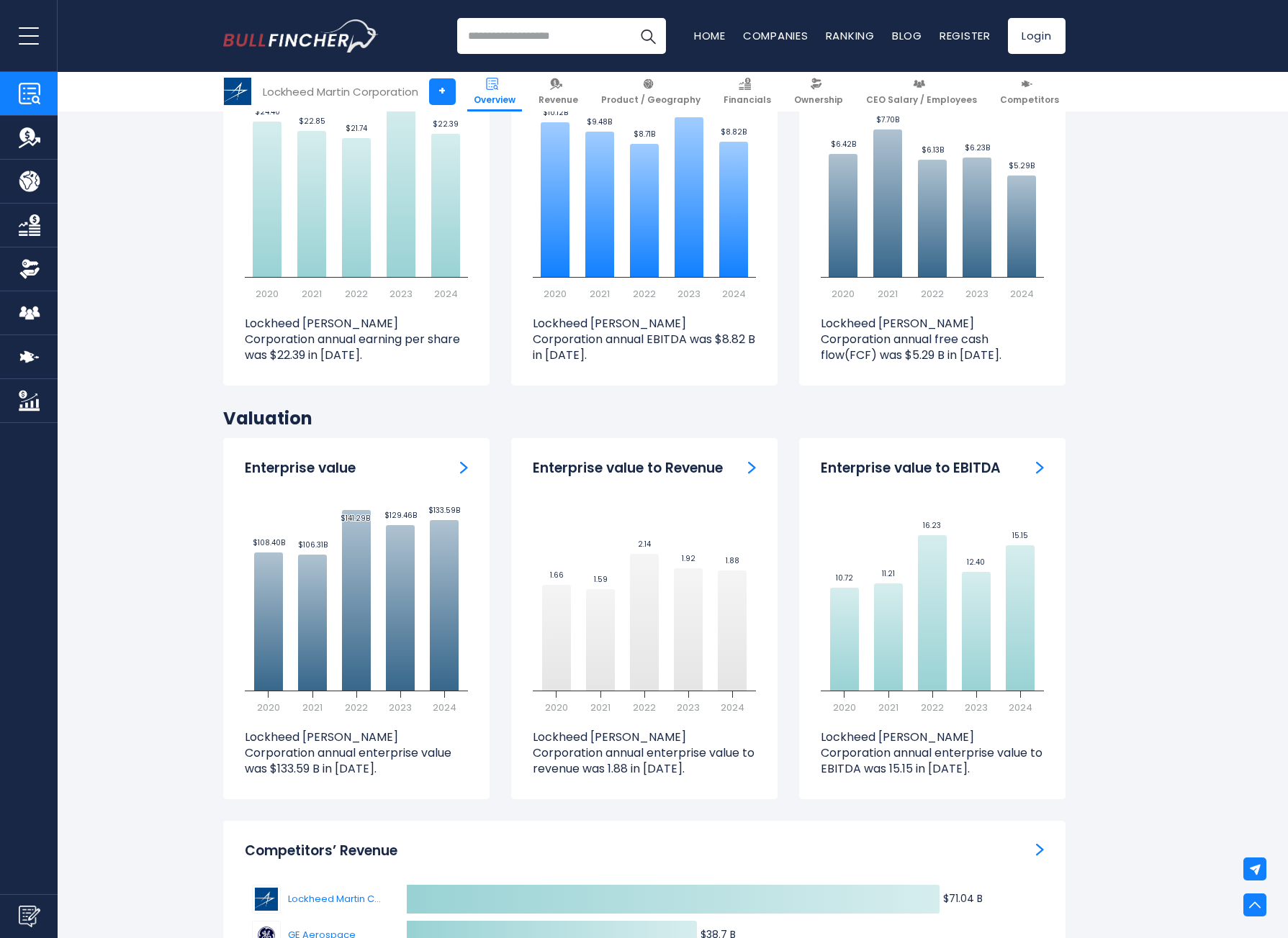
scroll to position [4102, 0]
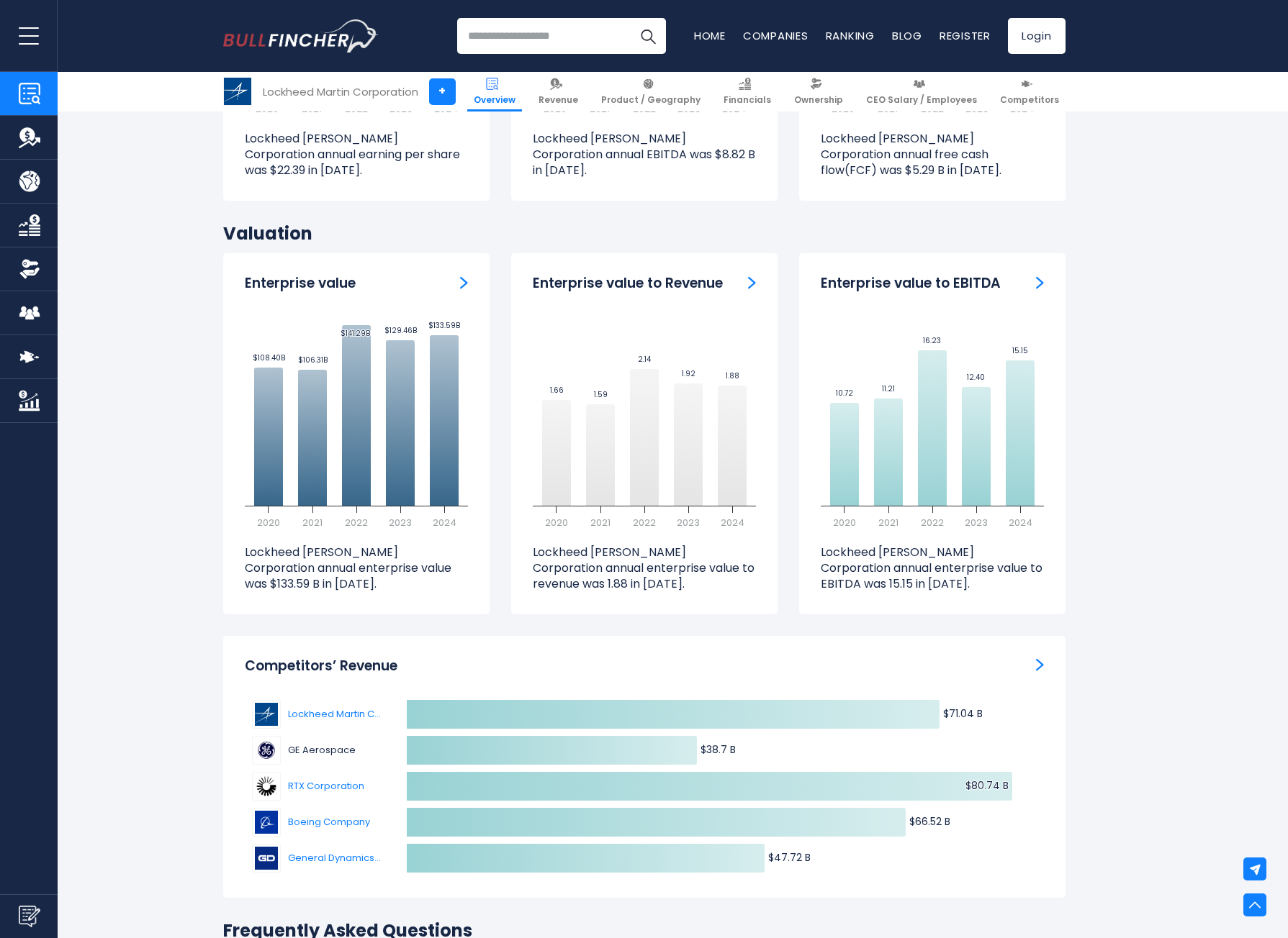
click at [318, 744] on span "GE Aerospace" at bounding box center [323, 750] width 72 height 14
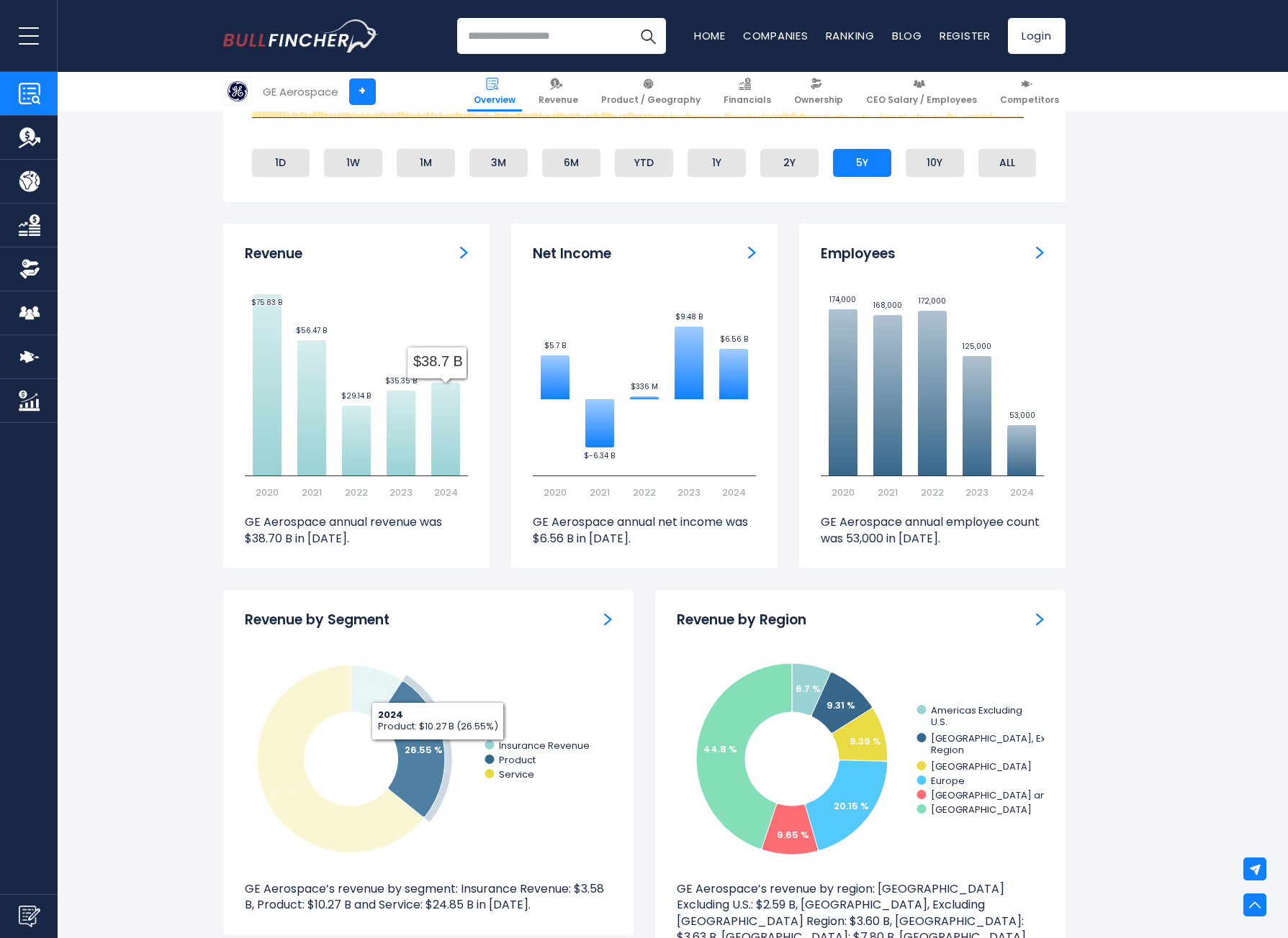
scroll to position [863, 0]
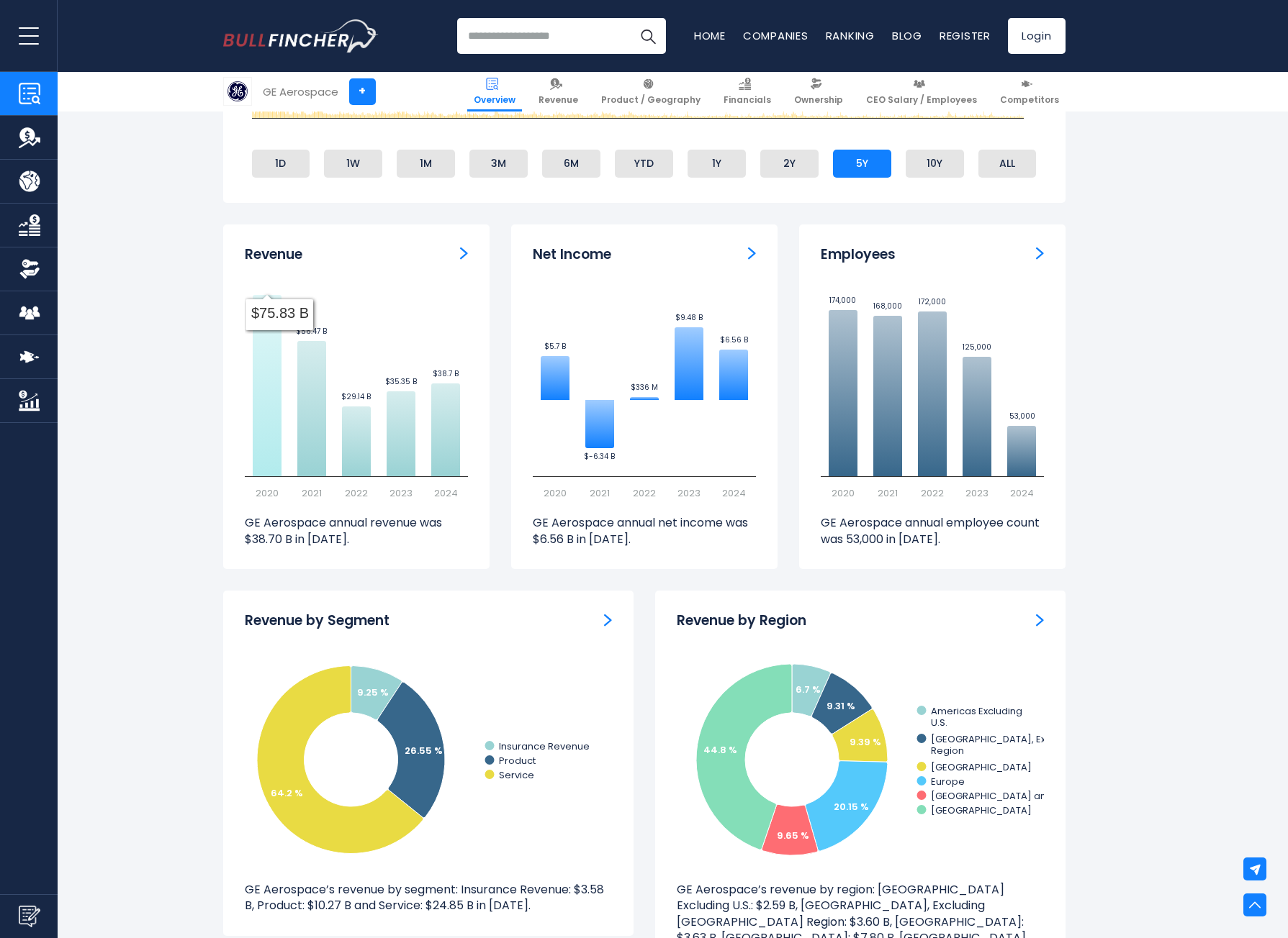
click at [261, 434] on icon at bounding box center [267, 385] width 29 height 181
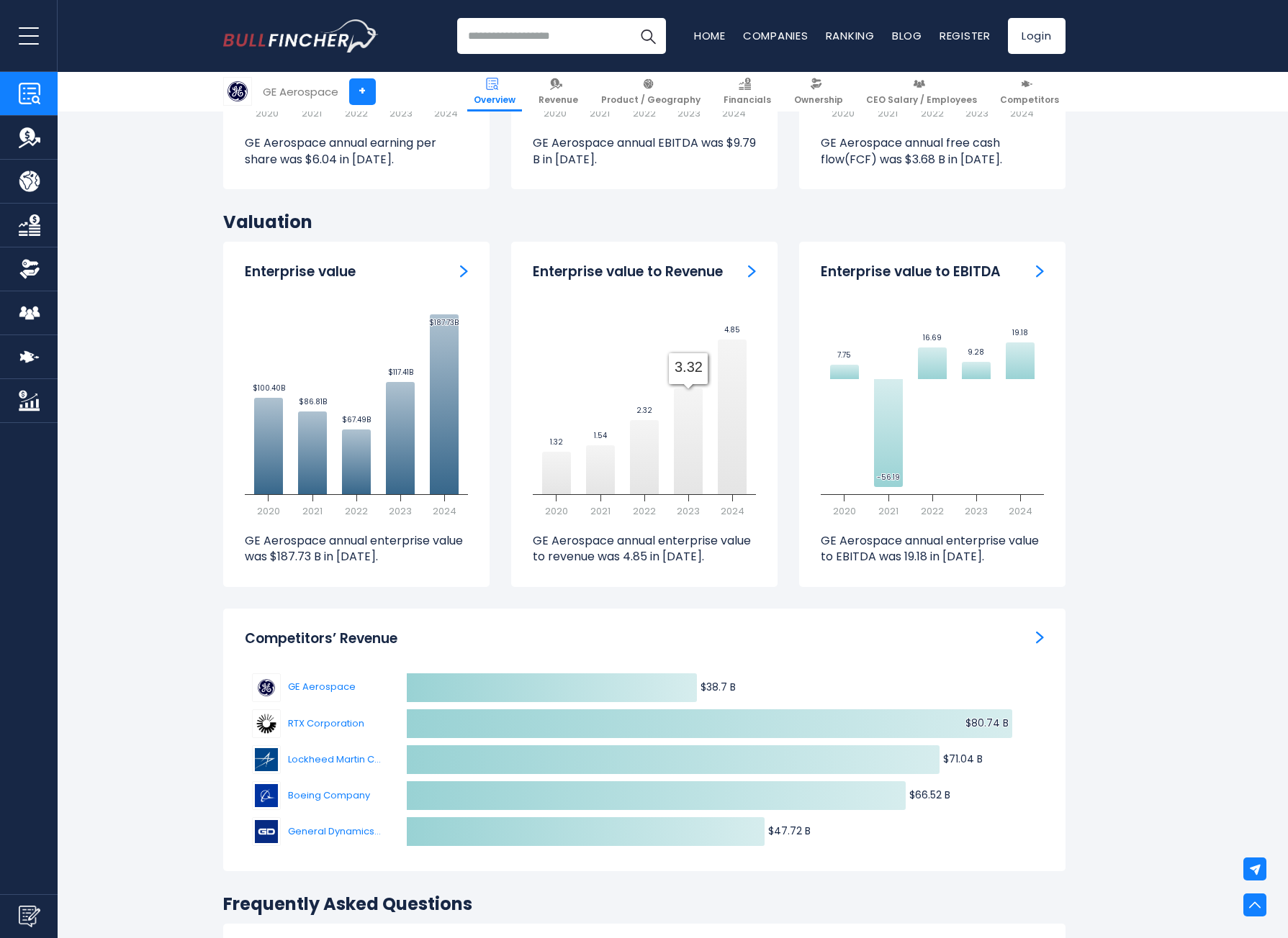
scroll to position [4047, 0]
click at [905, 100] on span "CEO Salary / Employees" at bounding box center [921, 100] width 111 height 11
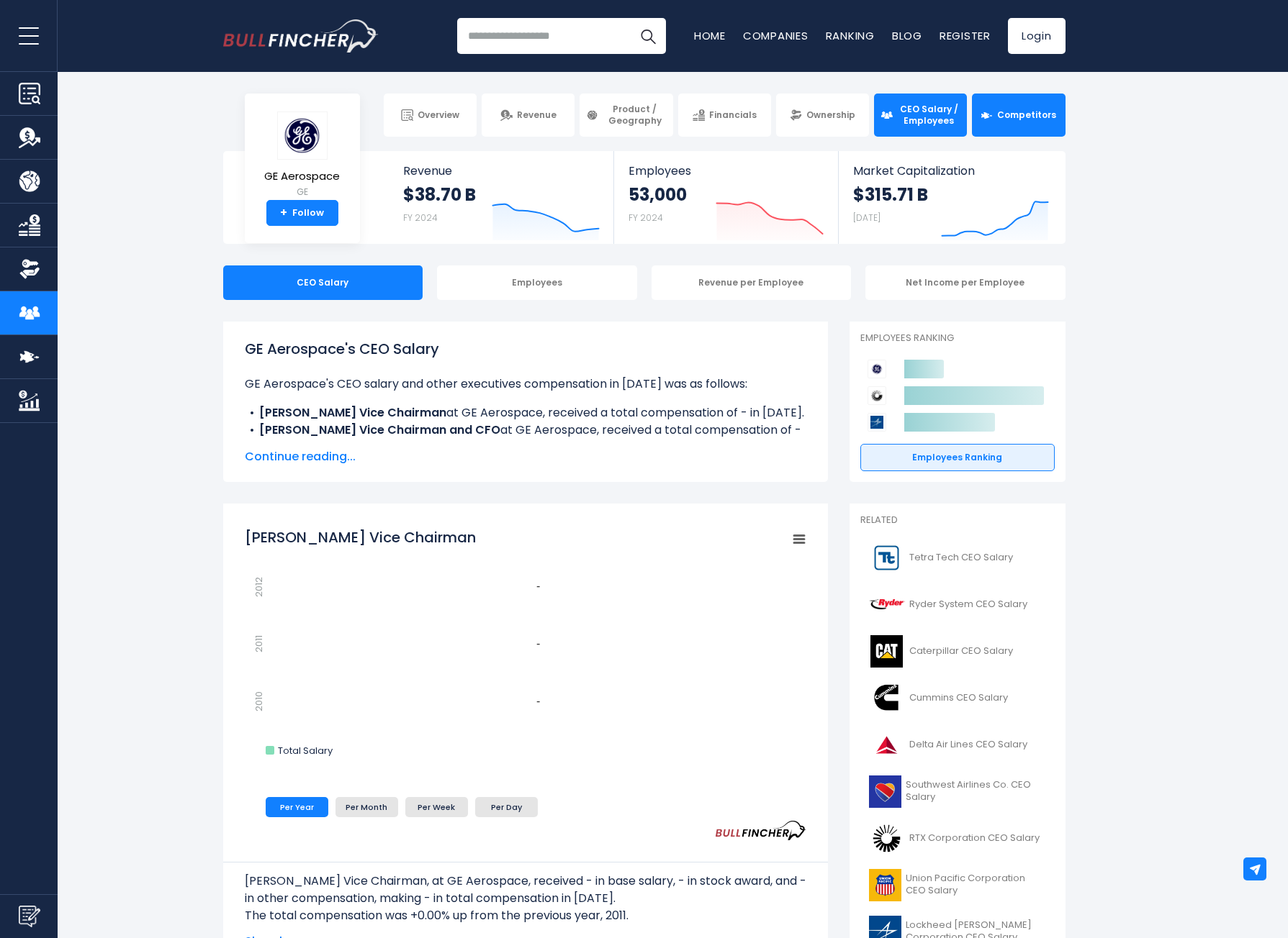
click at [1007, 109] on link "Competitors" at bounding box center [1018, 115] width 93 height 43
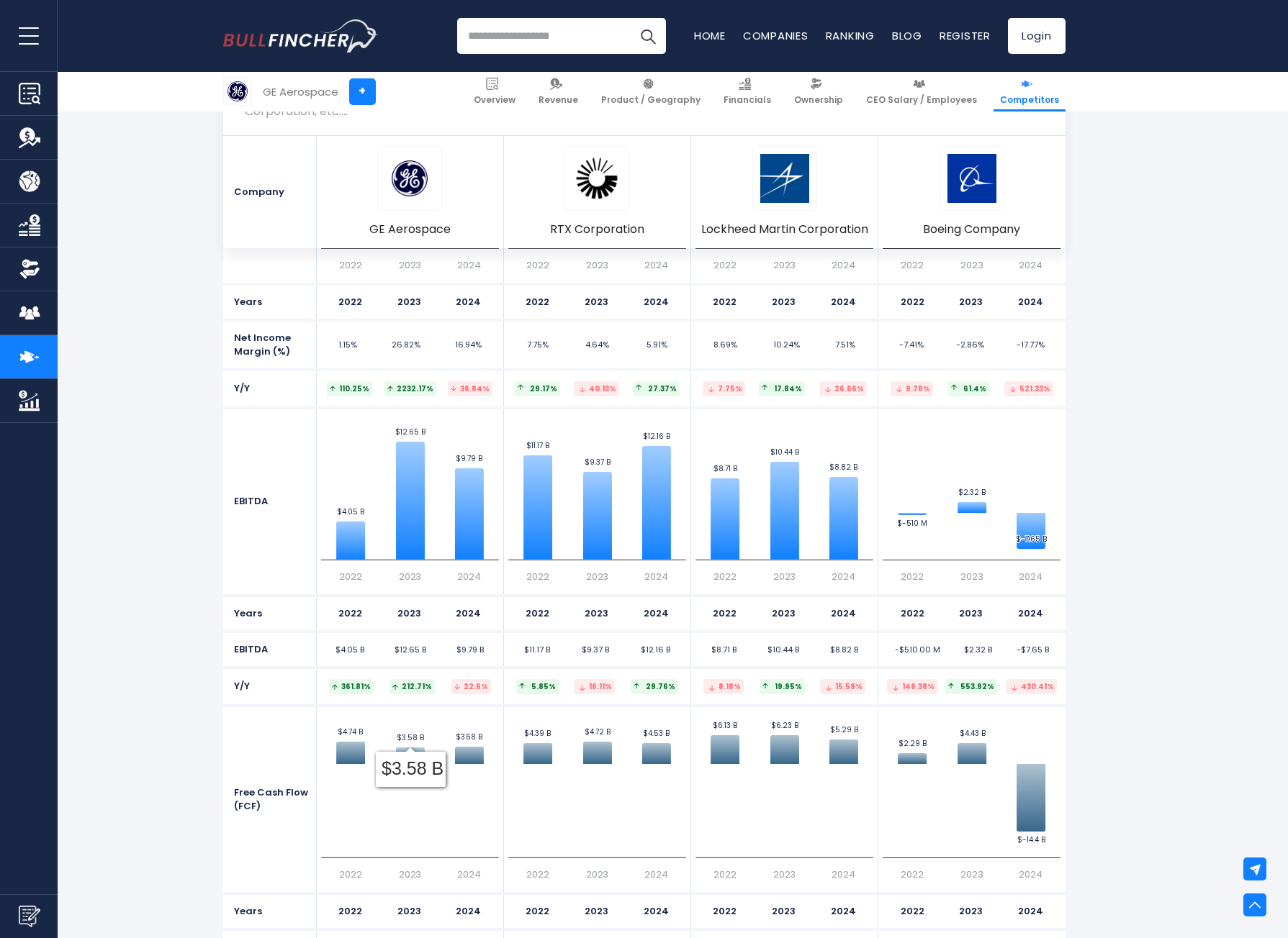
scroll to position [4965, 0]
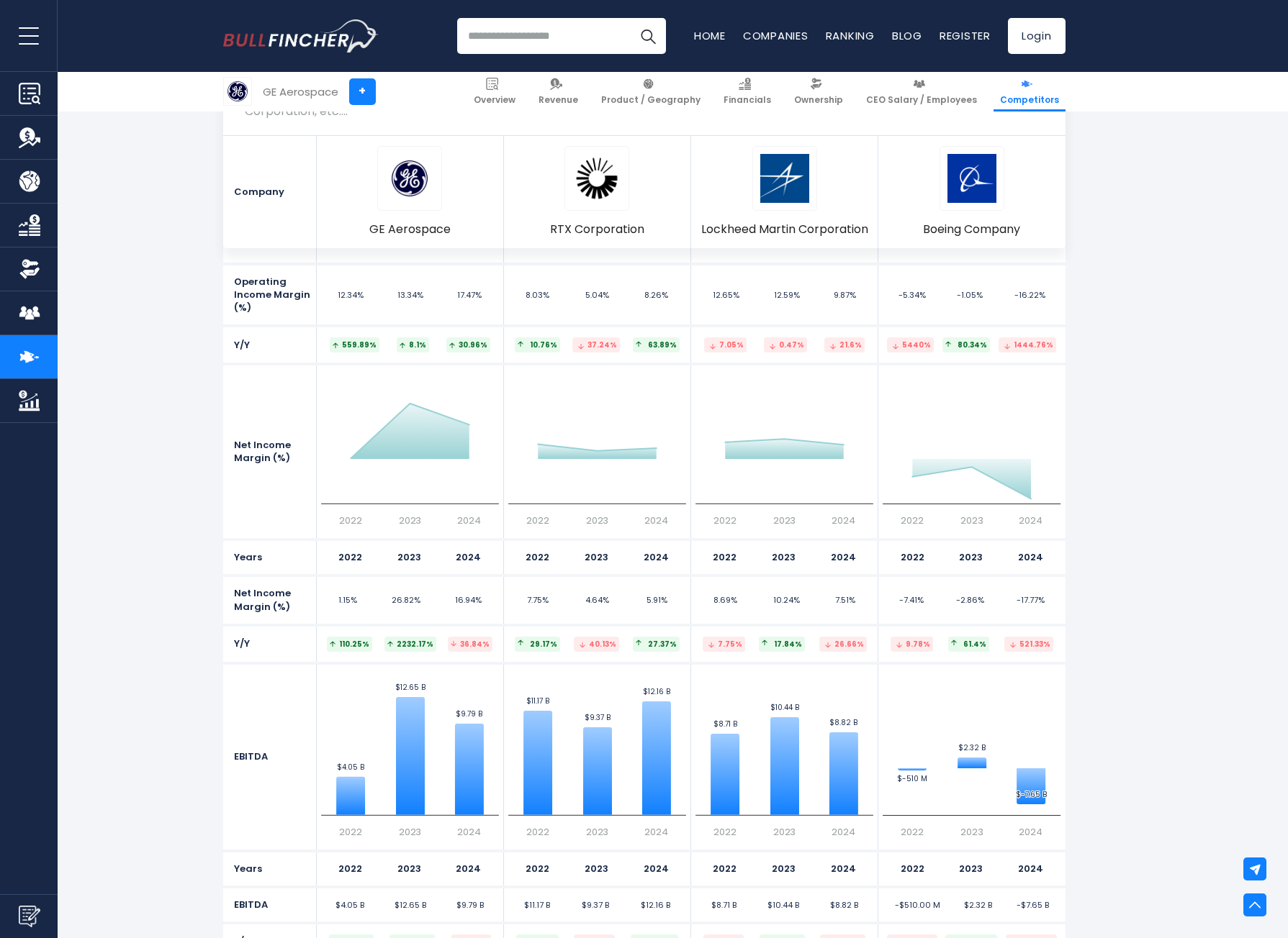
click at [524, 31] on input "search" at bounding box center [562, 36] width 209 height 36
type input "*"
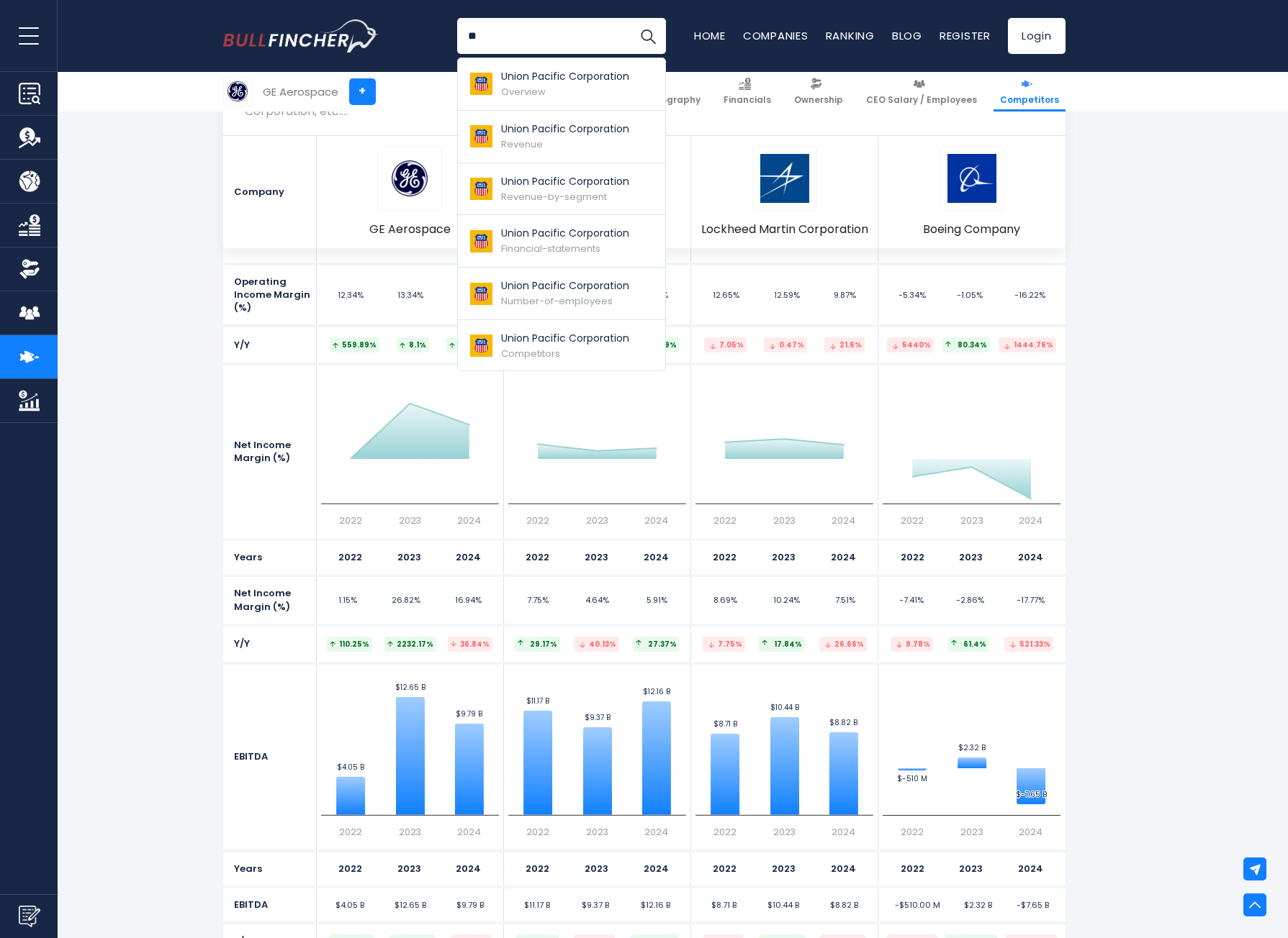
type input "*"
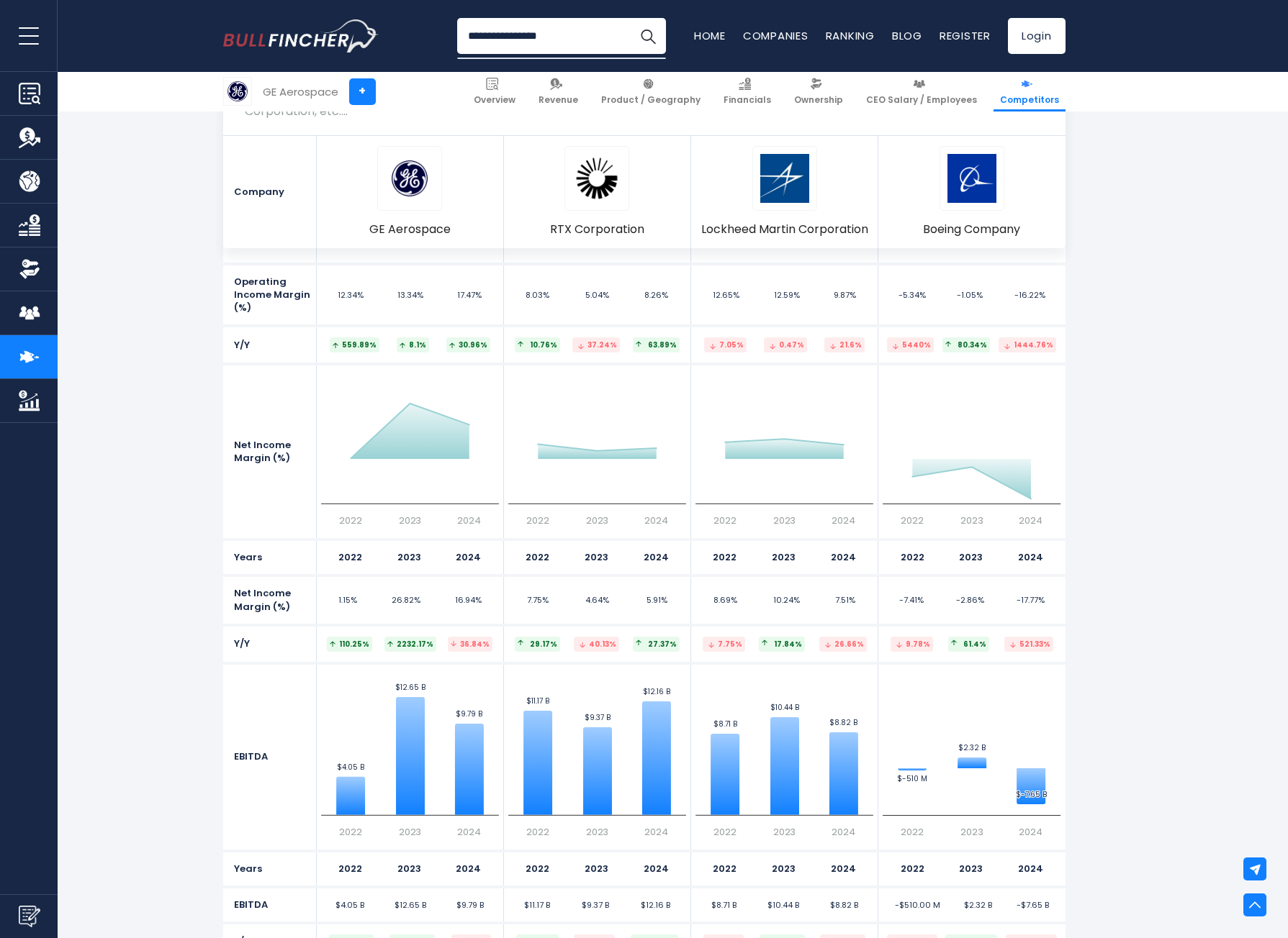
type input "**********"
click at [630, 18] on button "Search" at bounding box center [648, 36] width 36 height 36
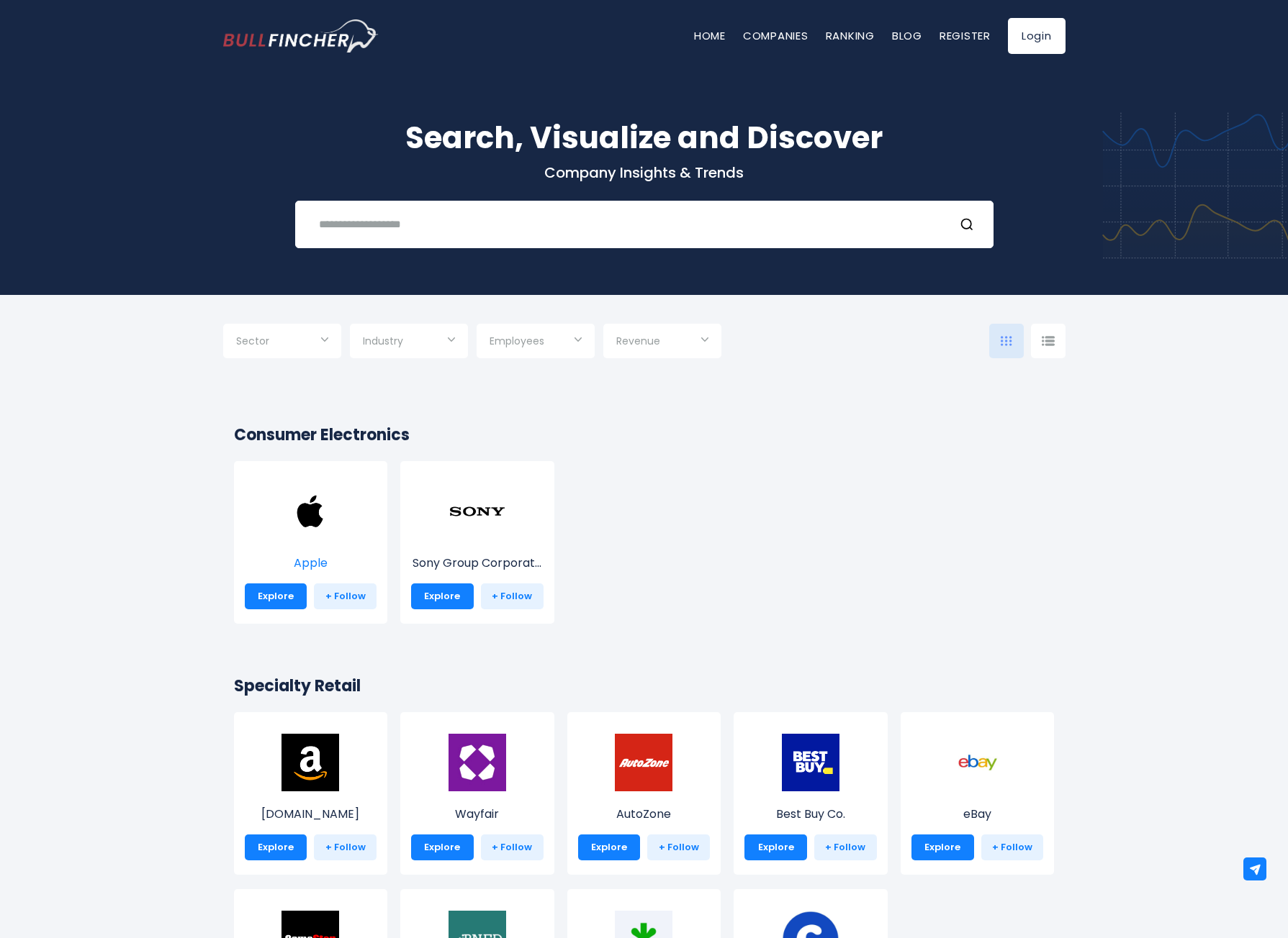
click at [308, 532] on img at bounding box center [310, 512] width 58 height 57
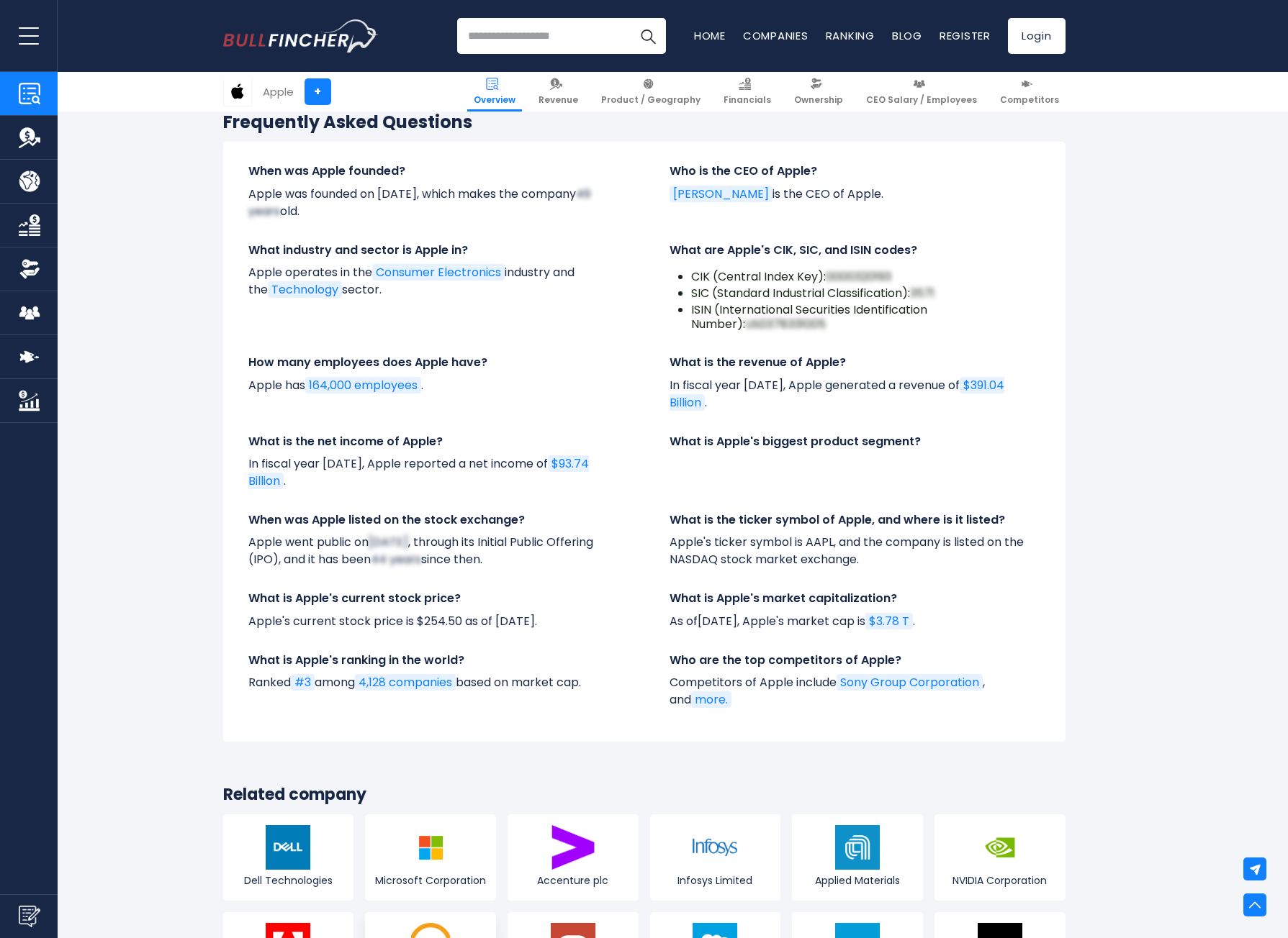
scroll to position [5037, 0]
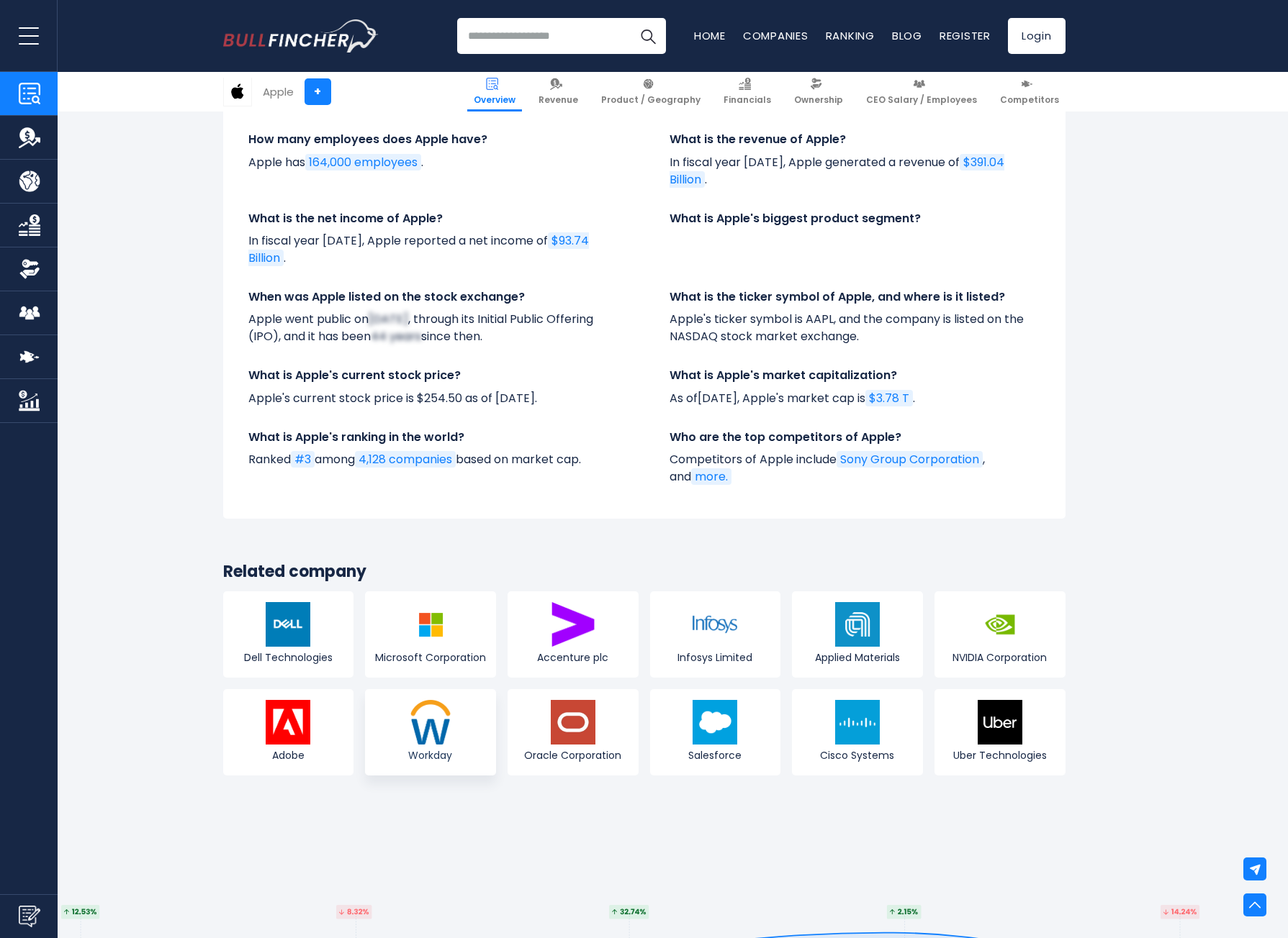
click at [420, 689] on link "Workday" at bounding box center [430, 732] width 131 height 86
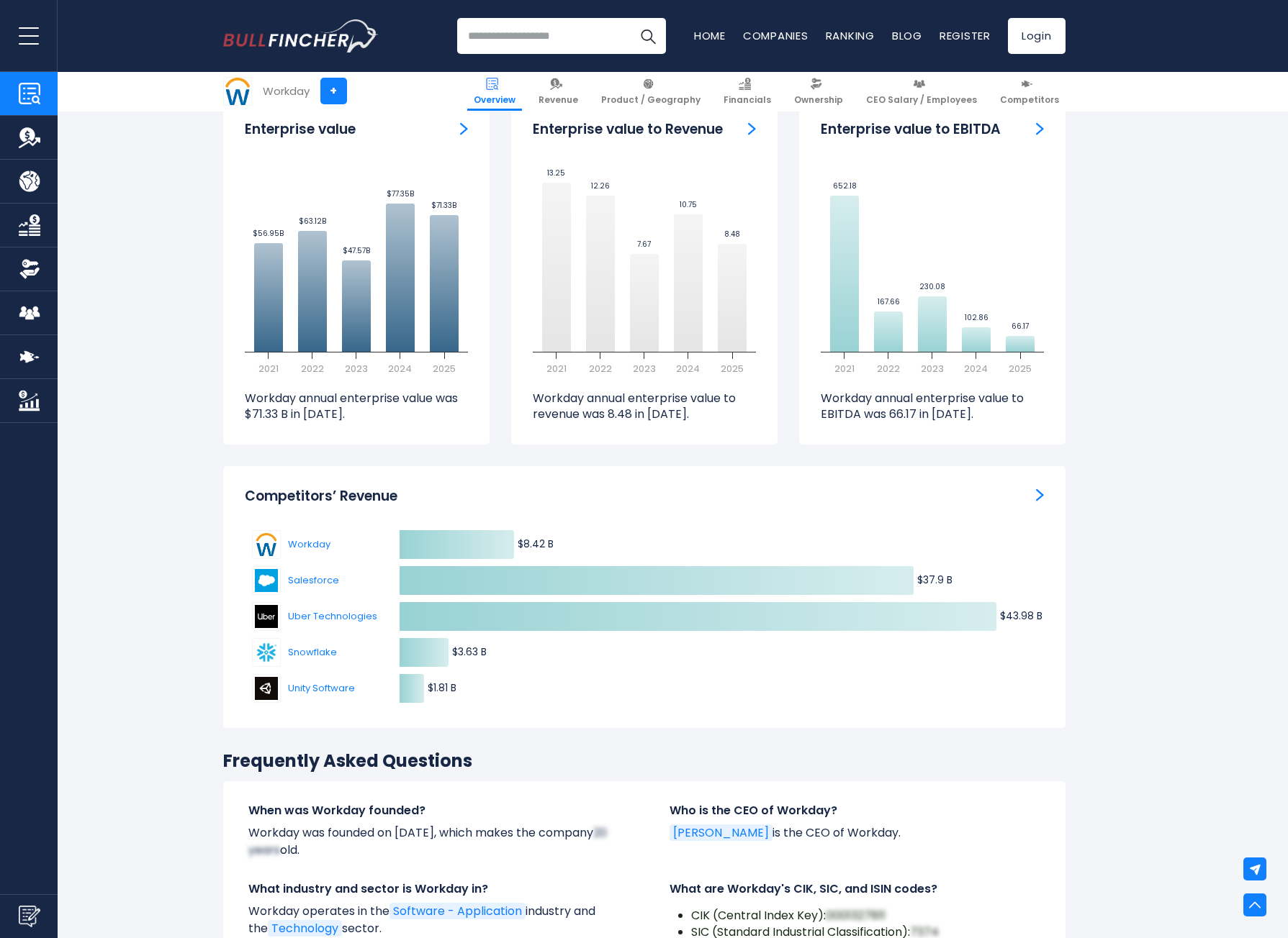
scroll to position [4174, 0]
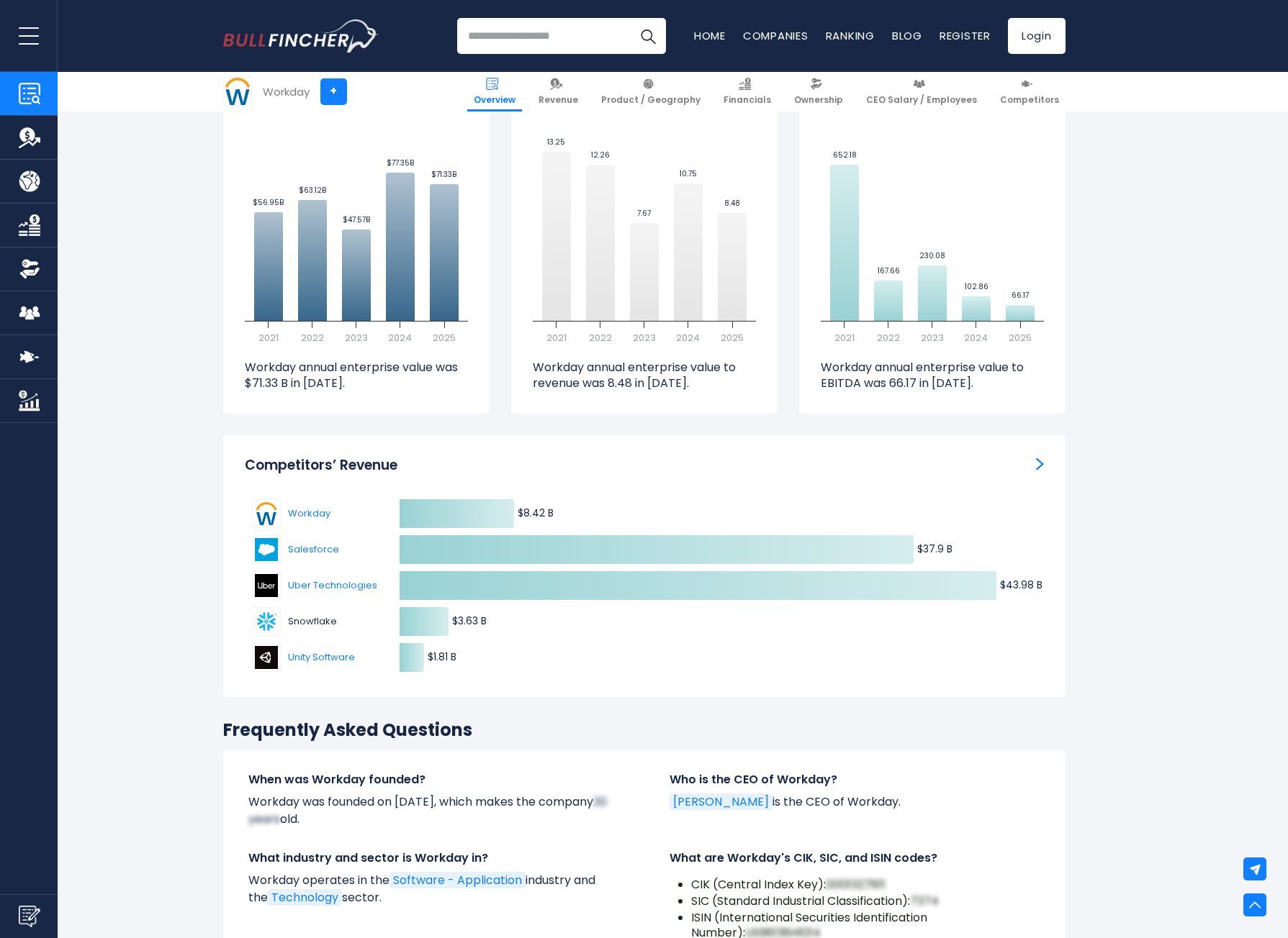
click at [314, 614] on span "Snowflake" at bounding box center [323, 621] width 72 height 14
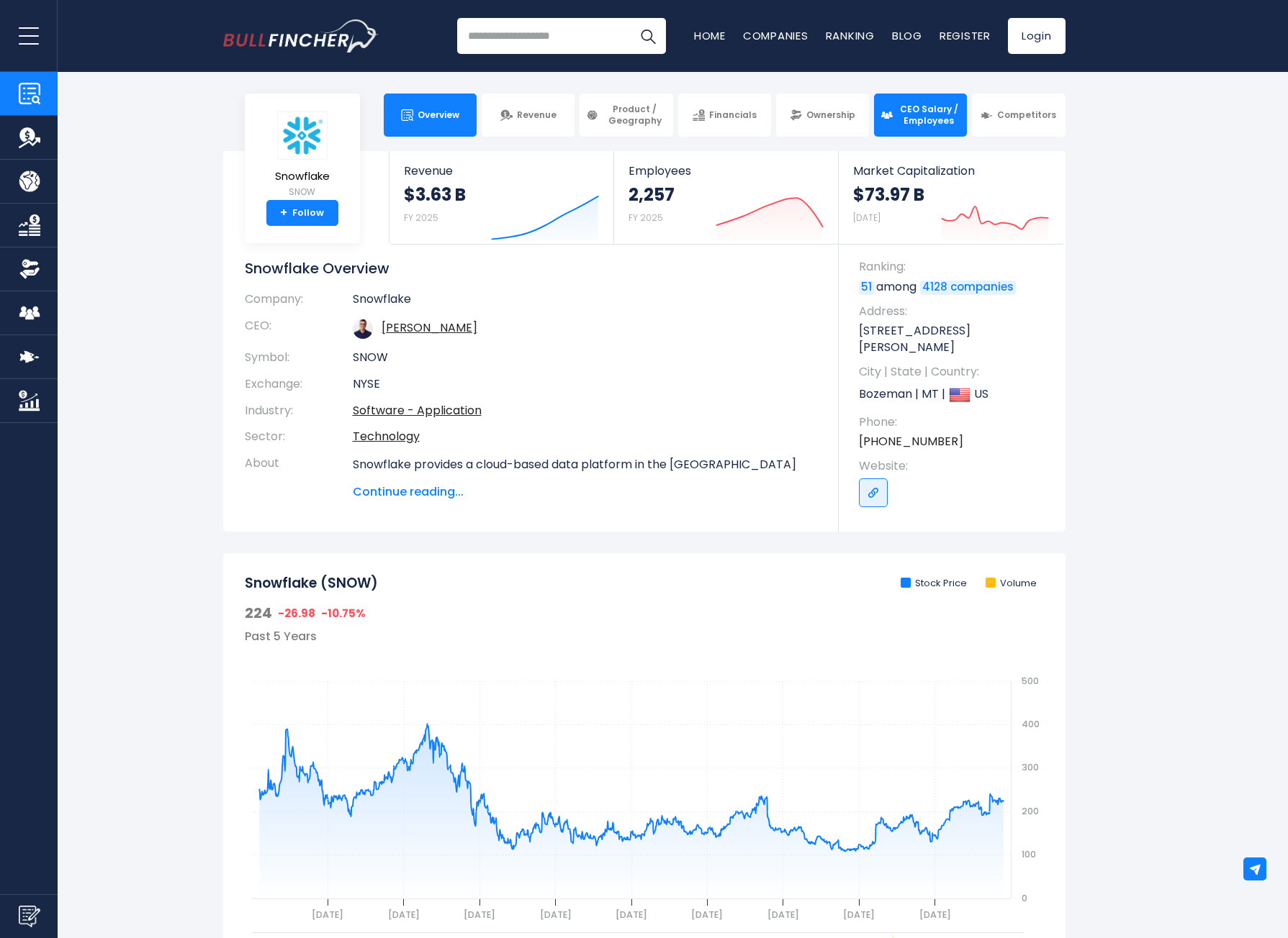
click at [933, 114] on span "CEO Salary / Employees" at bounding box center [929, 114] width 63 height 22
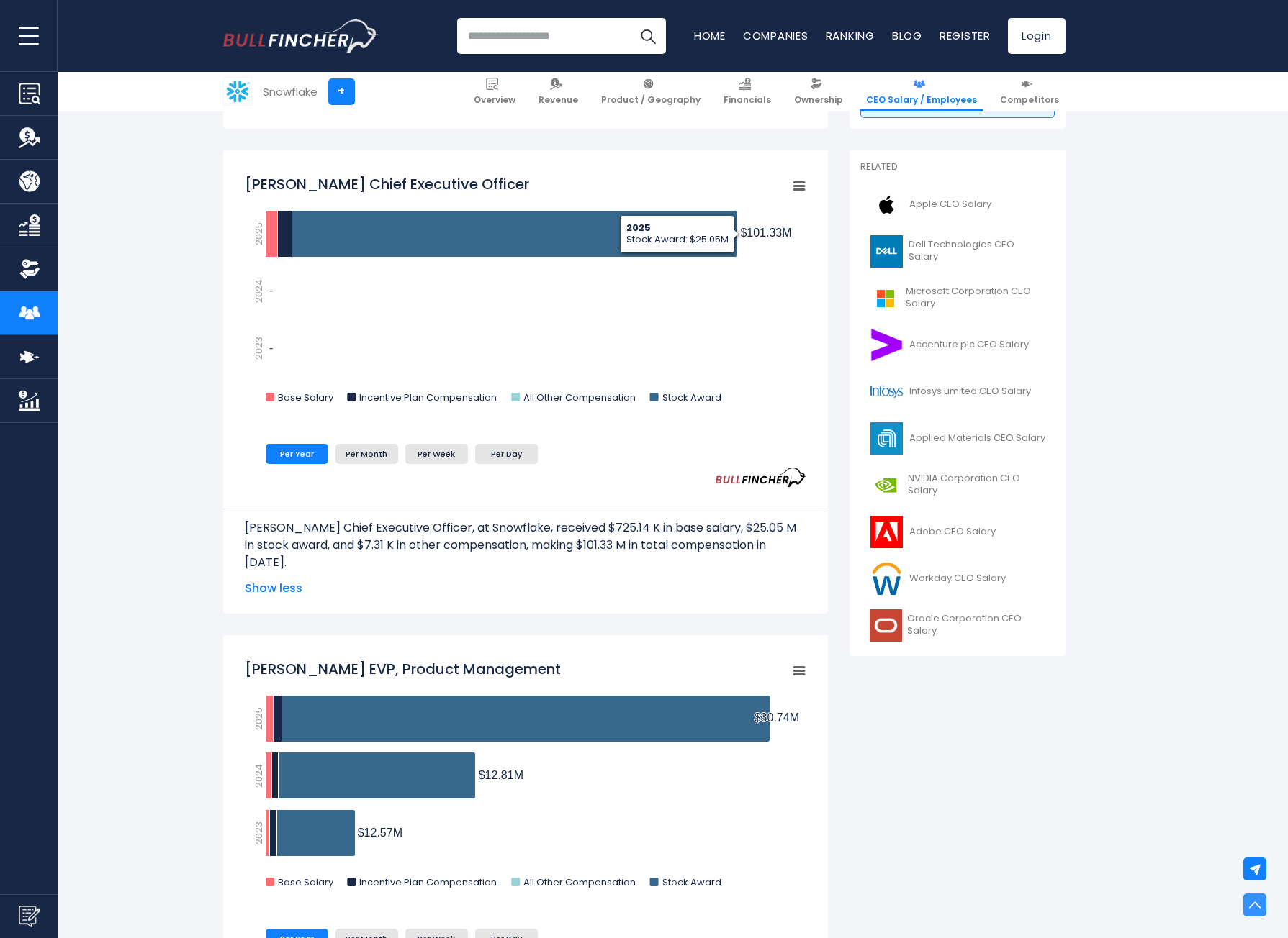
scroll to position [360, 0]
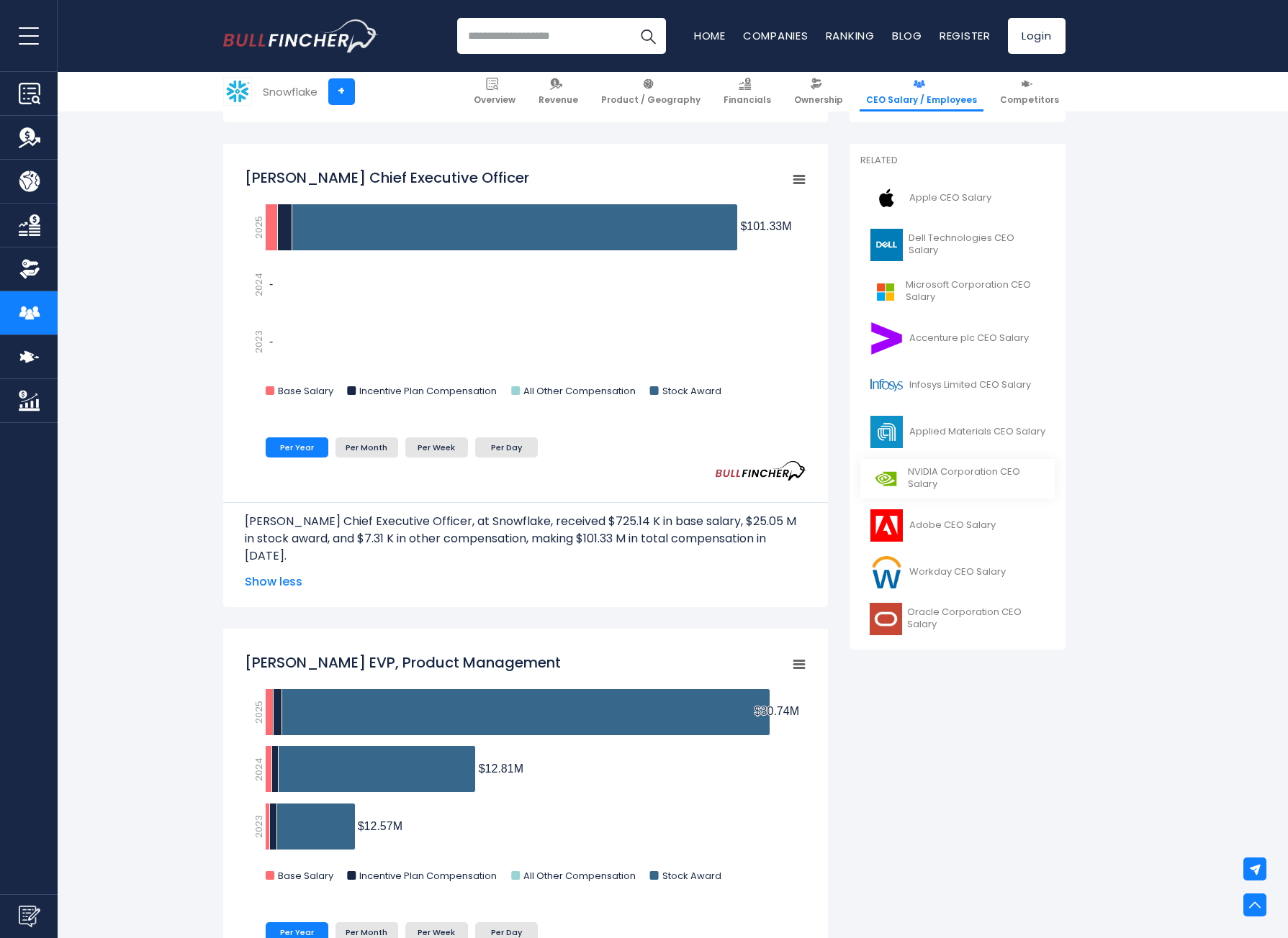
click at [905, 472] on link "NVIDIA Corporation CEO Salary" at bounding box center [956, 478] width 195 height 39
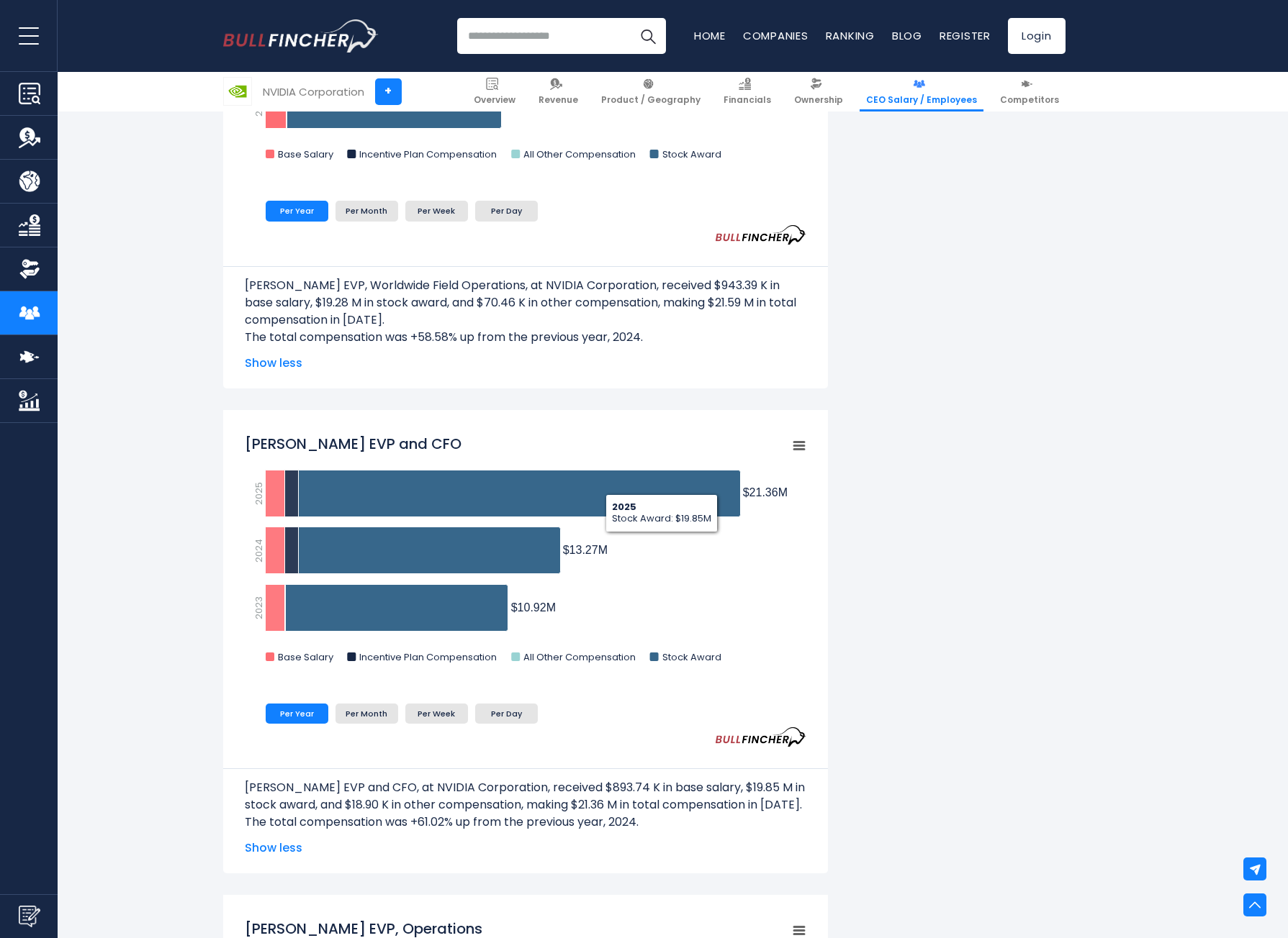
scroll to position [1080, 0]
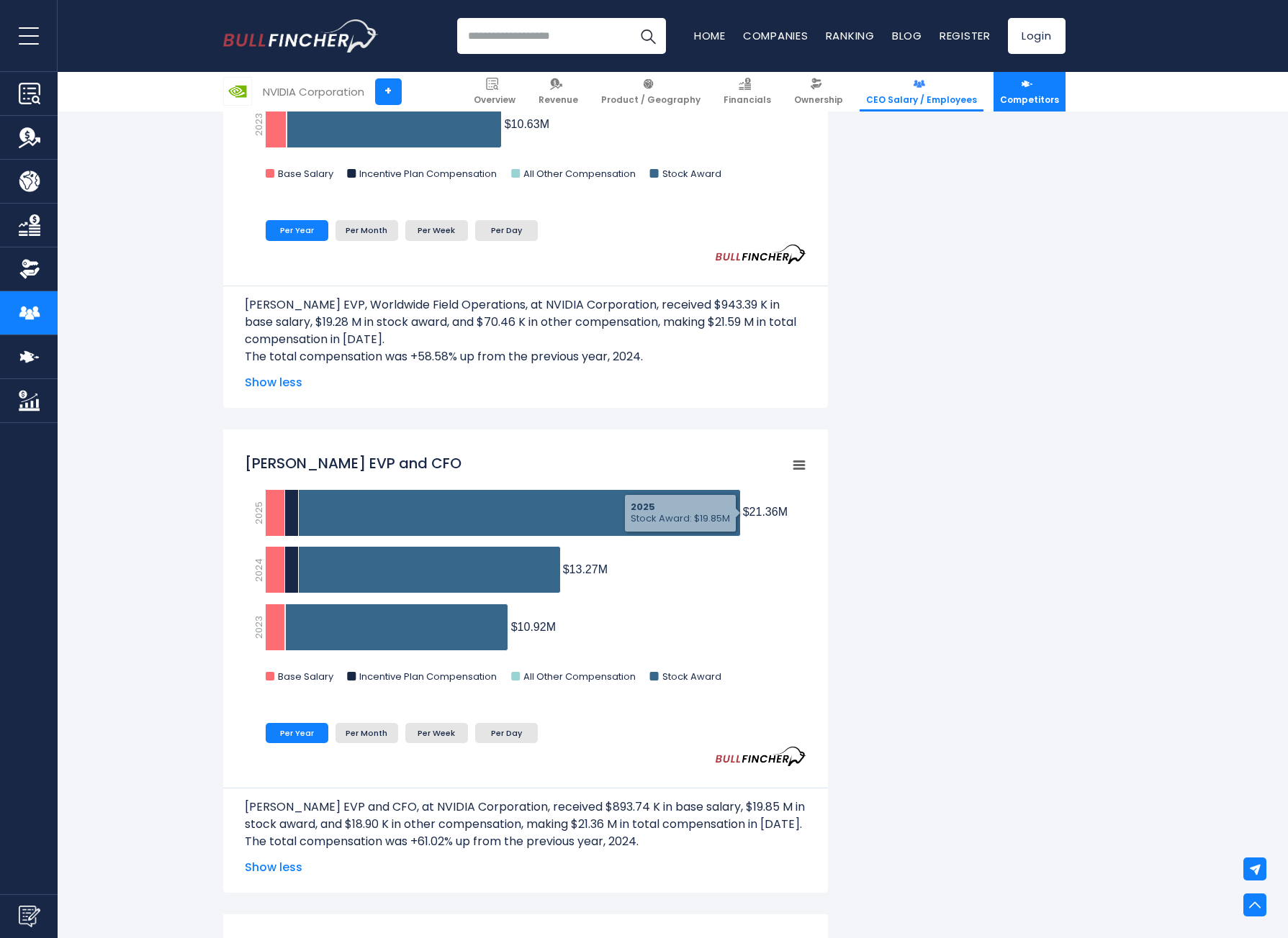
click at [1030, 91] on link "Competitors" at bounding box center [1028, 91] width 72 height 39
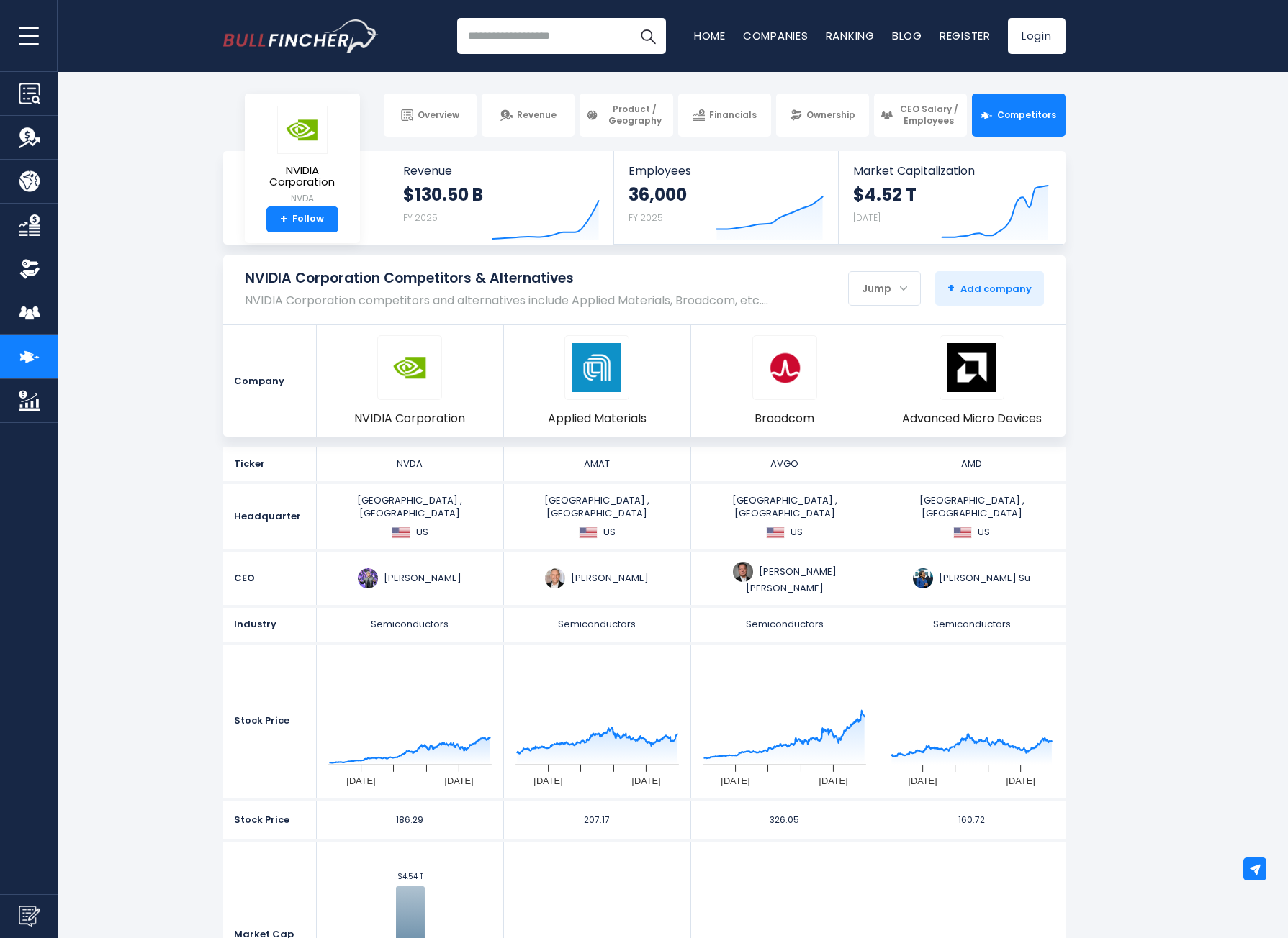
click at [597, 36] on input "search" at bounding box center [562, 36] width 209 height 36
type input "**********"
click at [630, 18] on button "Search" at bounding box center [648, 36] width 36 height 36
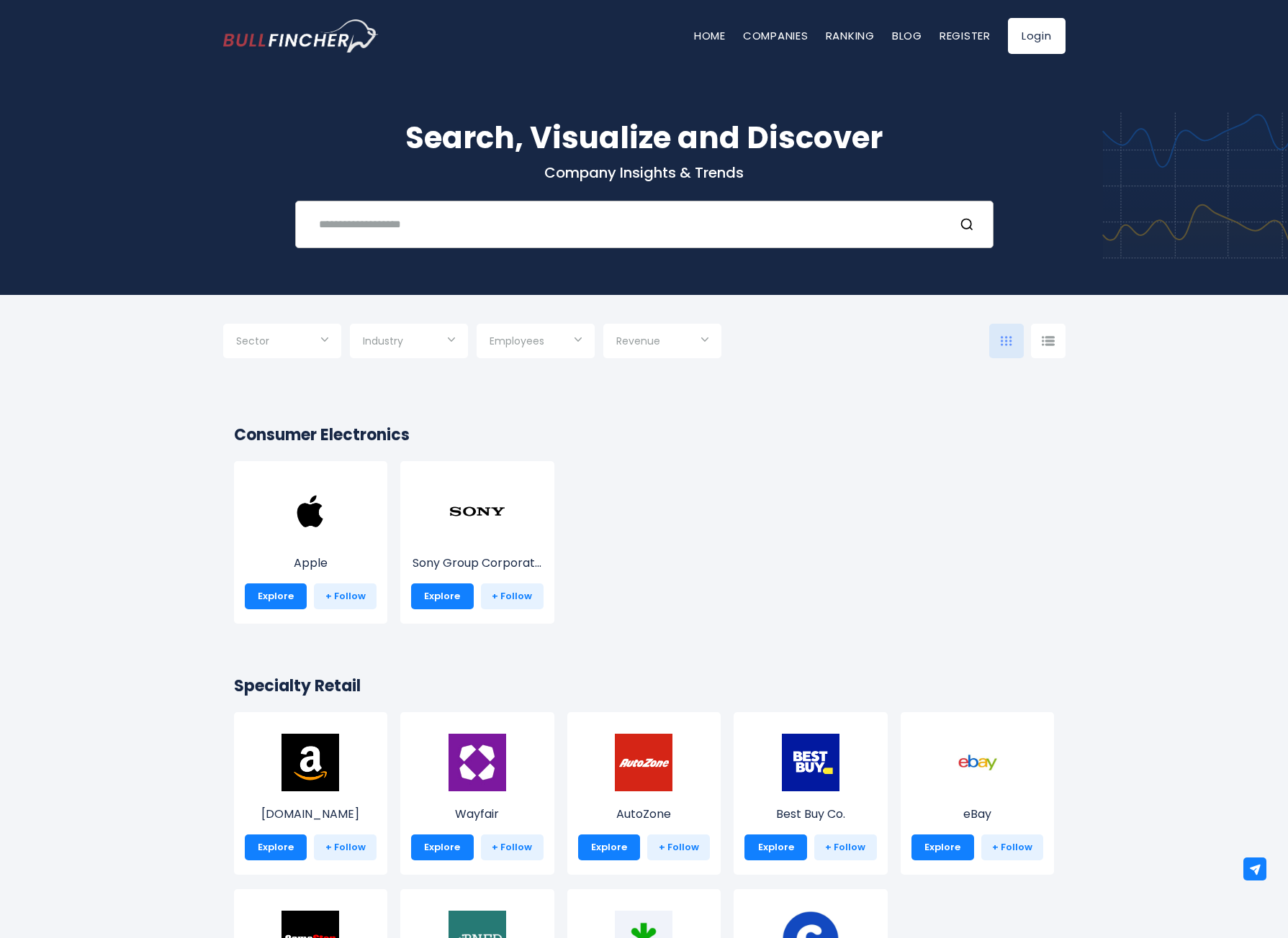
click at [685, 222] on input "text" at bounding box center [626, 224] width 632 height 27
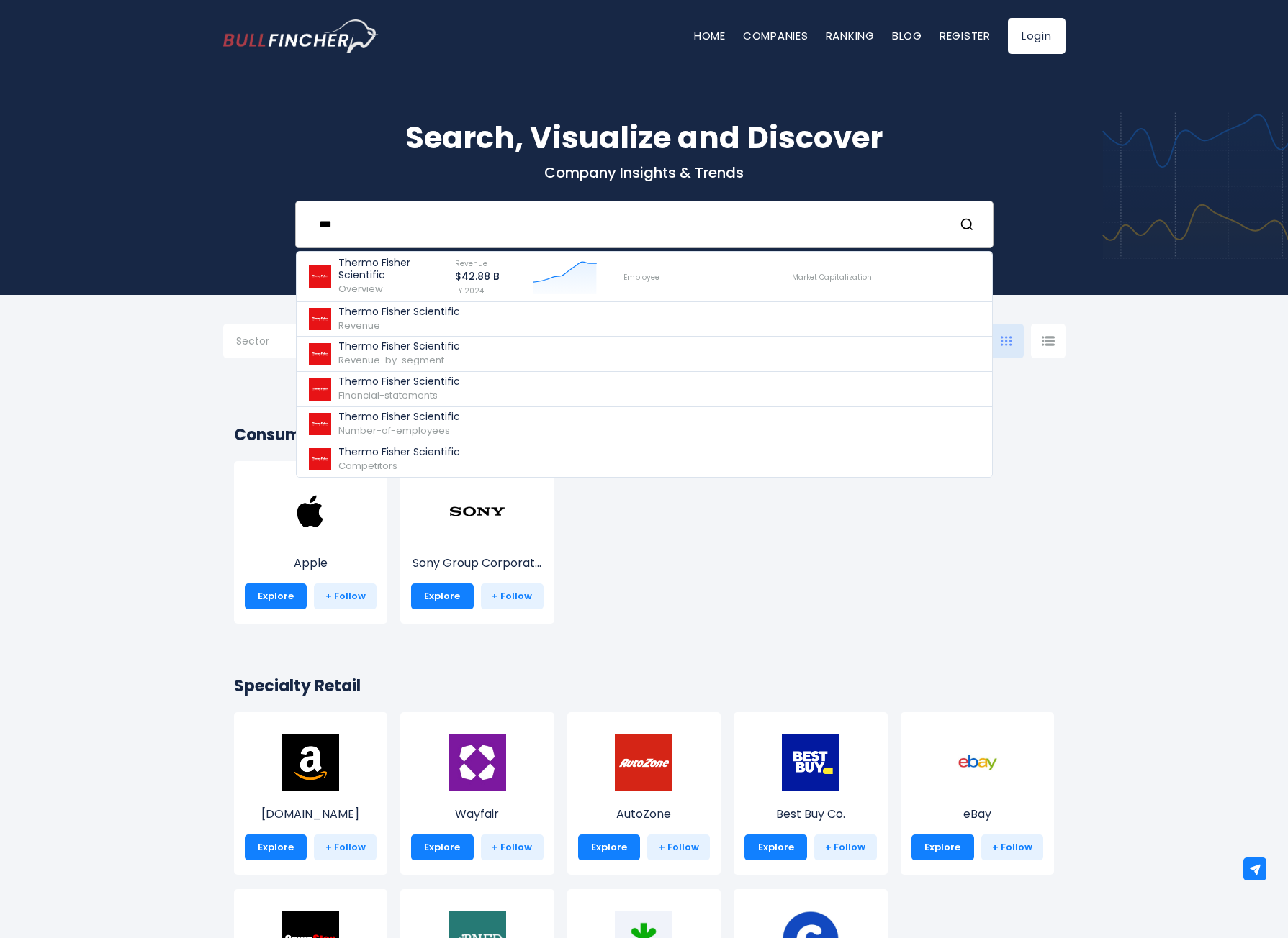
type input "***"
click at [342, 226] on input "***" at bounding box center [626, 224] width 632 height 27
click at [342, 224] on input "***" at bounding box center [626, 224] width 632 height 27
click at [966, 222] on icon "Search" at bounding box center [966, 224] width 14 height 14
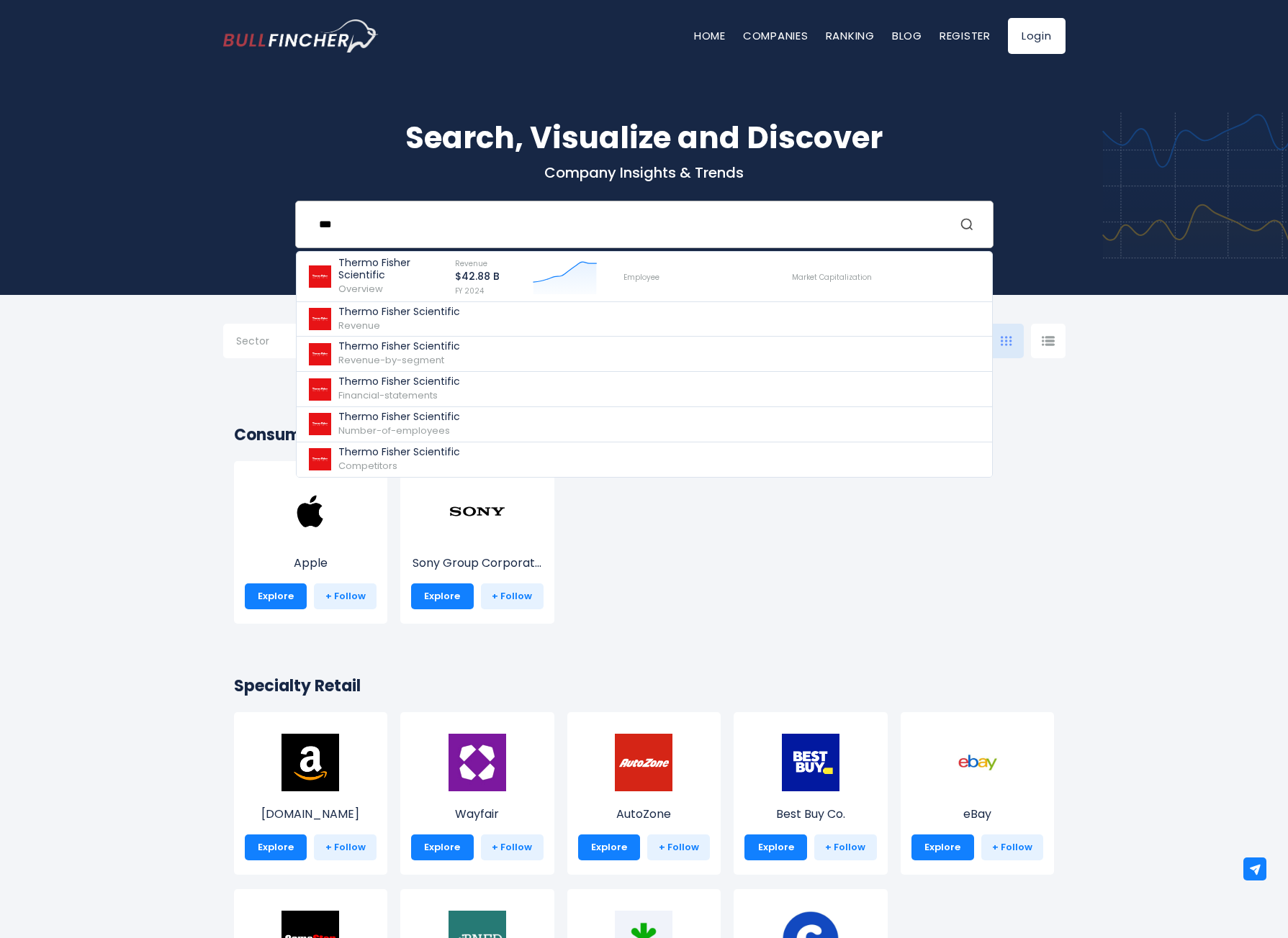
scroll to position [0, 0]
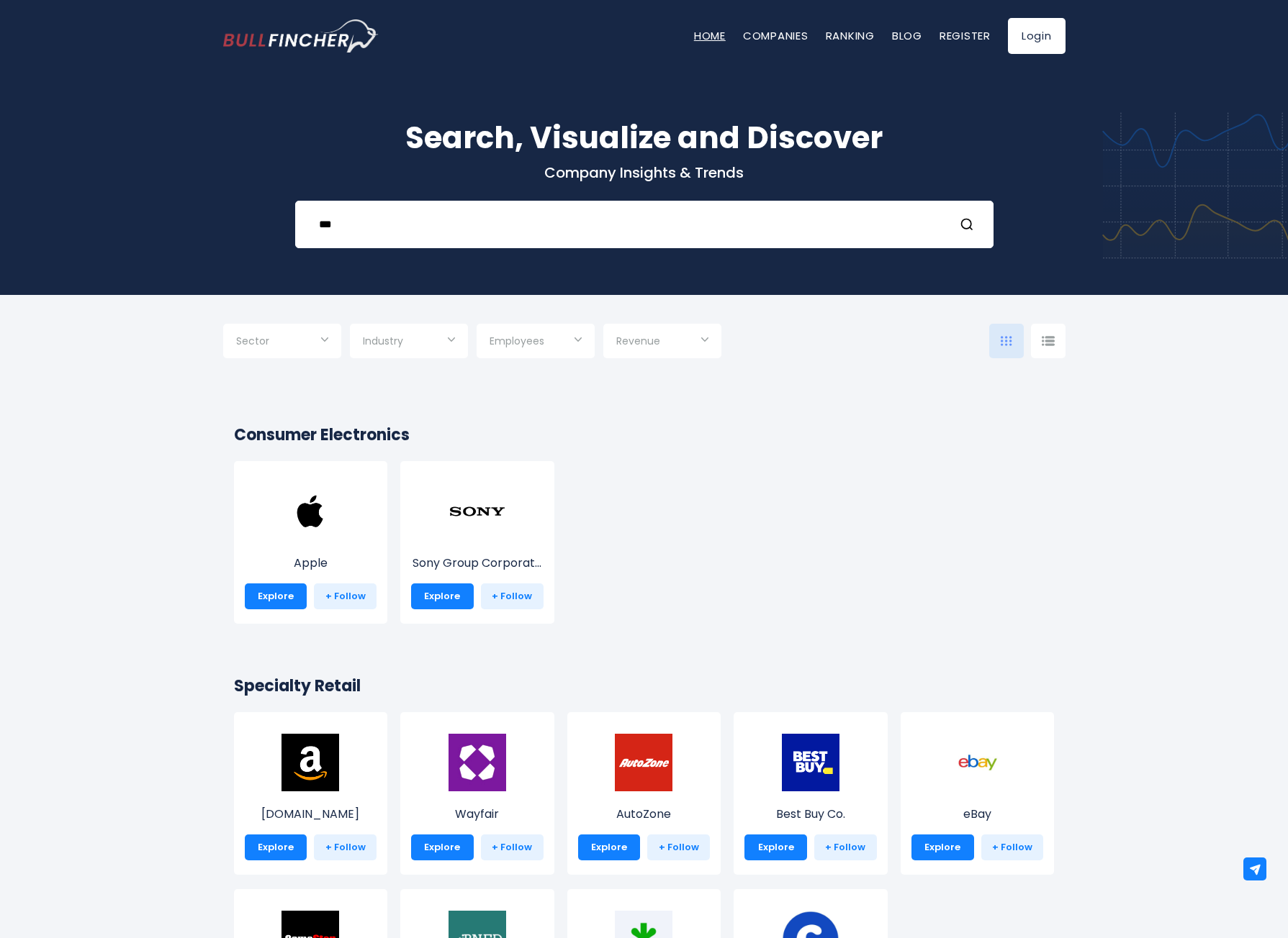
click at [713, 36] on link "Home" at bounding box center [709, 35] width 32 height 15
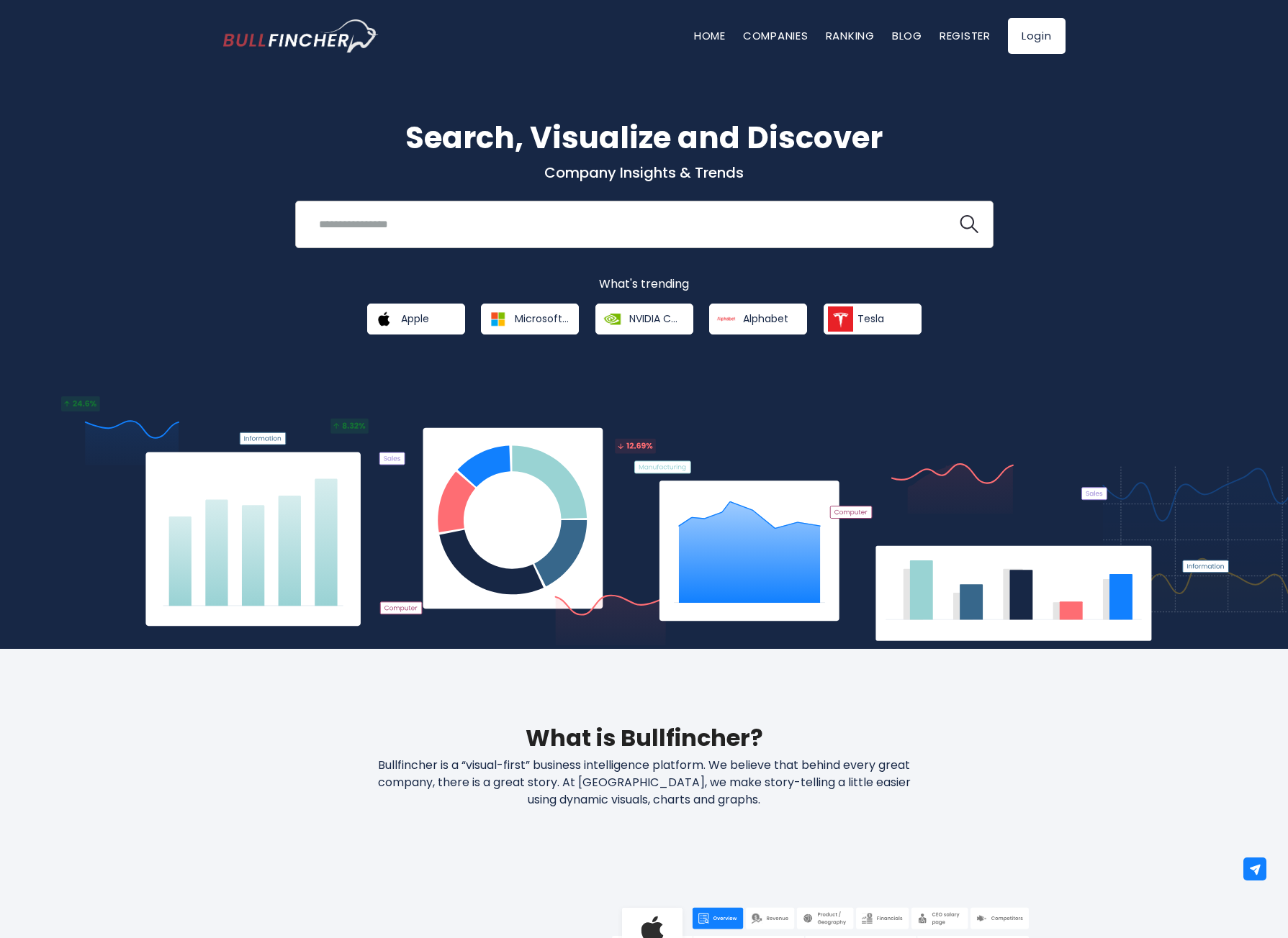
click at [565, 218] on input "search" at bounding box center [626, 224] width 632 height 27
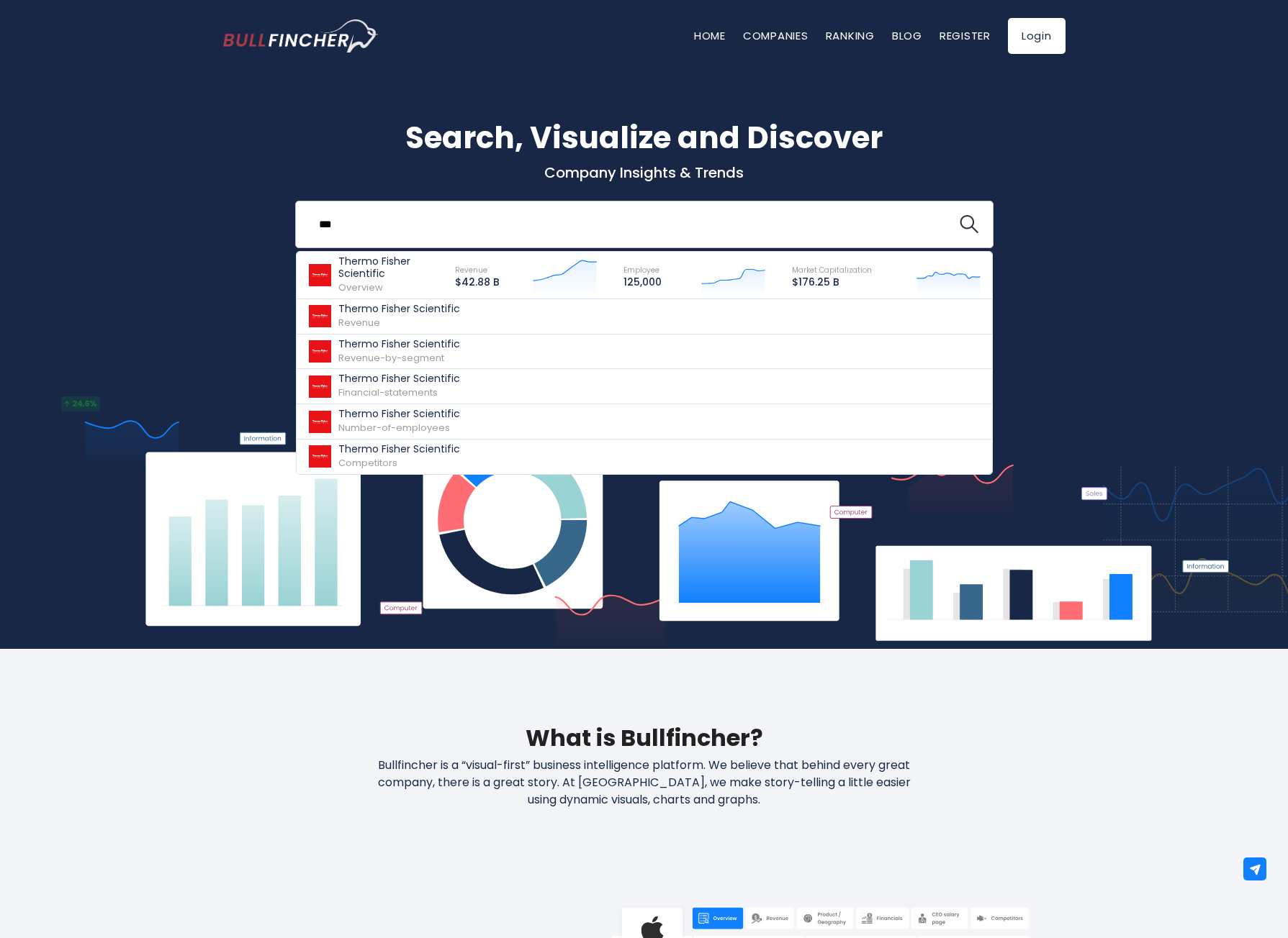
type input "***"
click at [959, 216] on button at bounding box center [969, 225] width 19 height 19
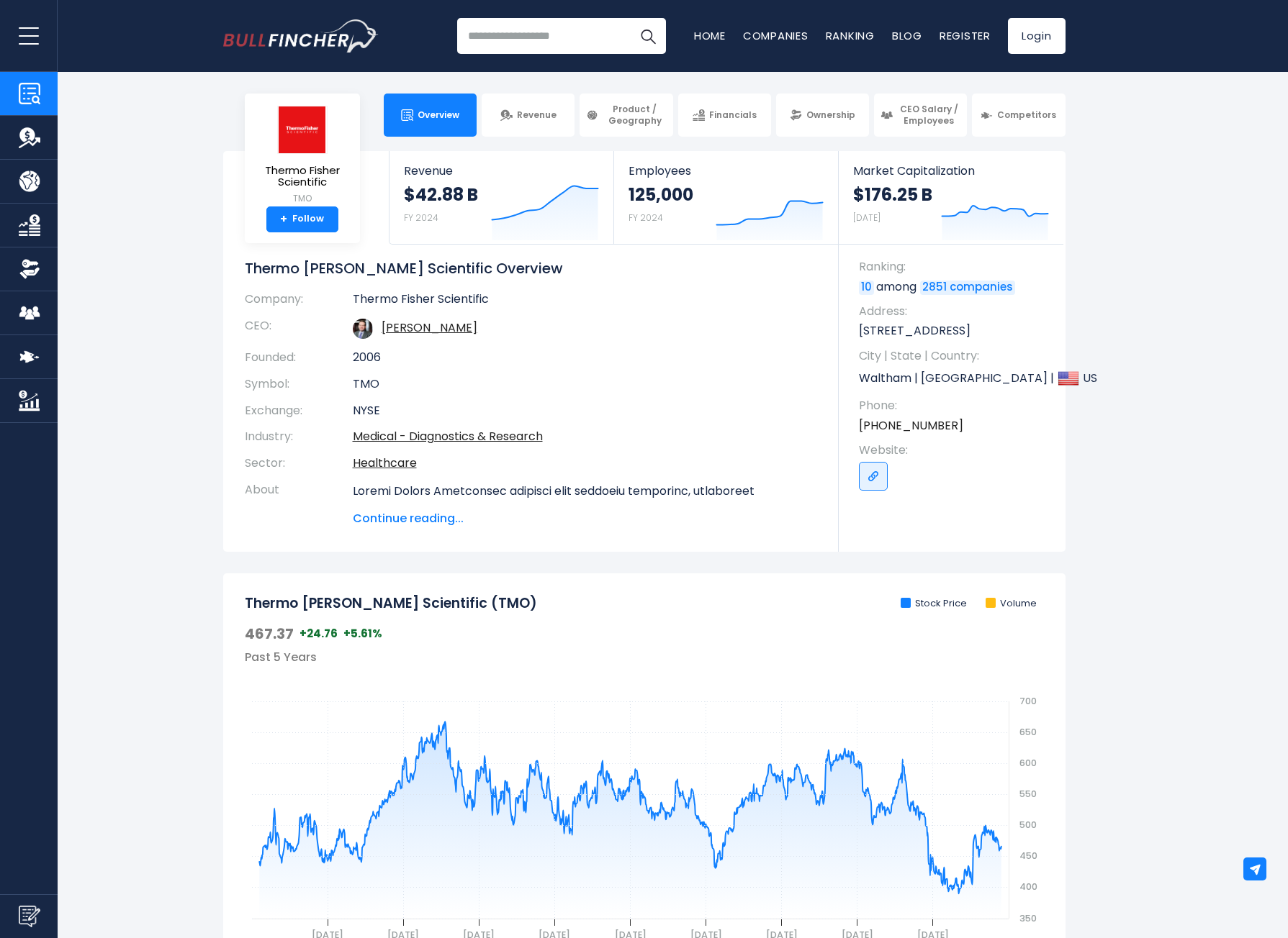
click at [486, 40] on input "search" at bounding box center [562, 36] width 209 height 36
type input "******"
click at [630, 18] on button "Search" at bounding box center [648, 36] width 36 height 36
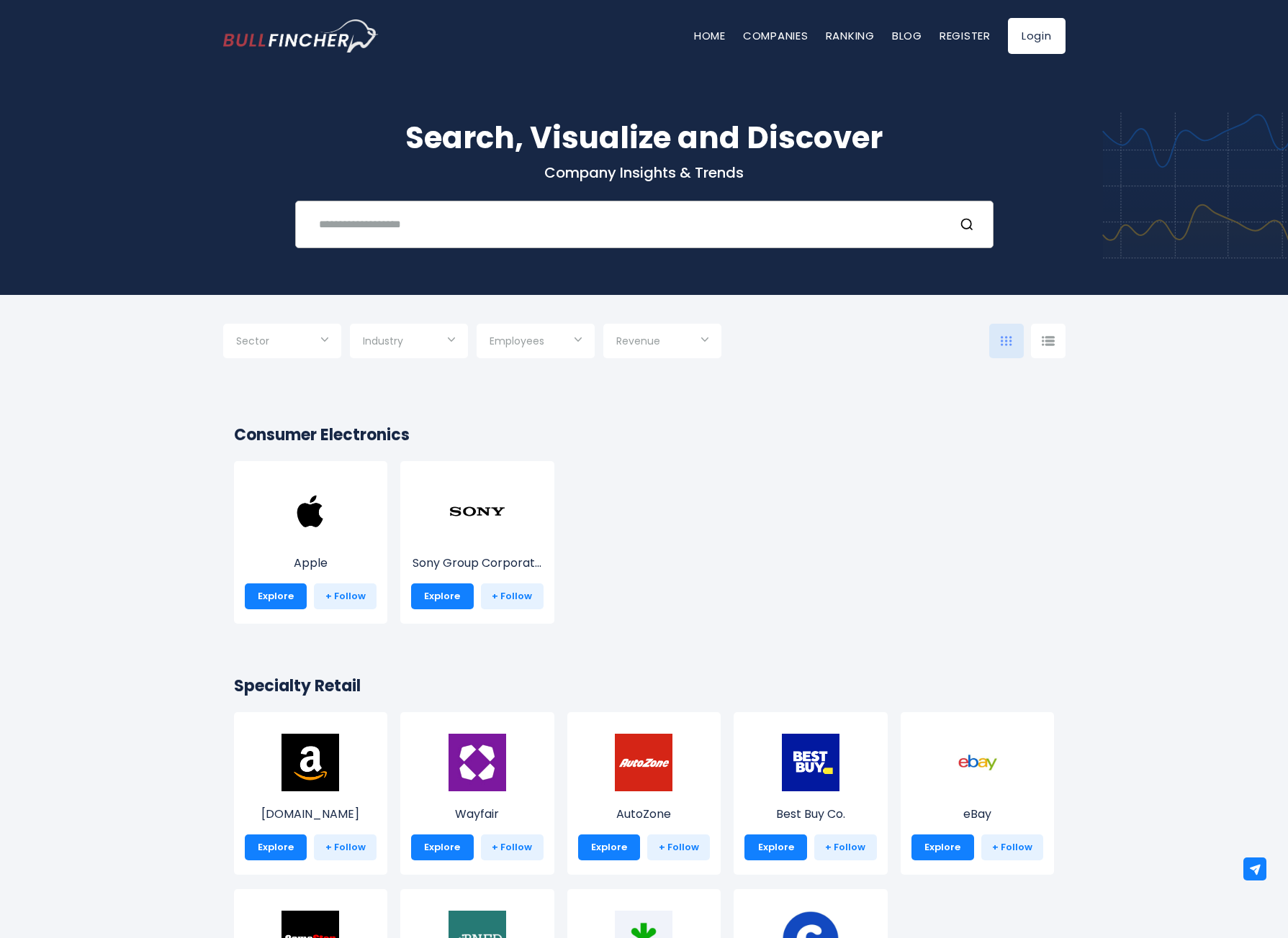
click at [570, 221] on input "text" at bounding box center [626, 224] width 632 height 27
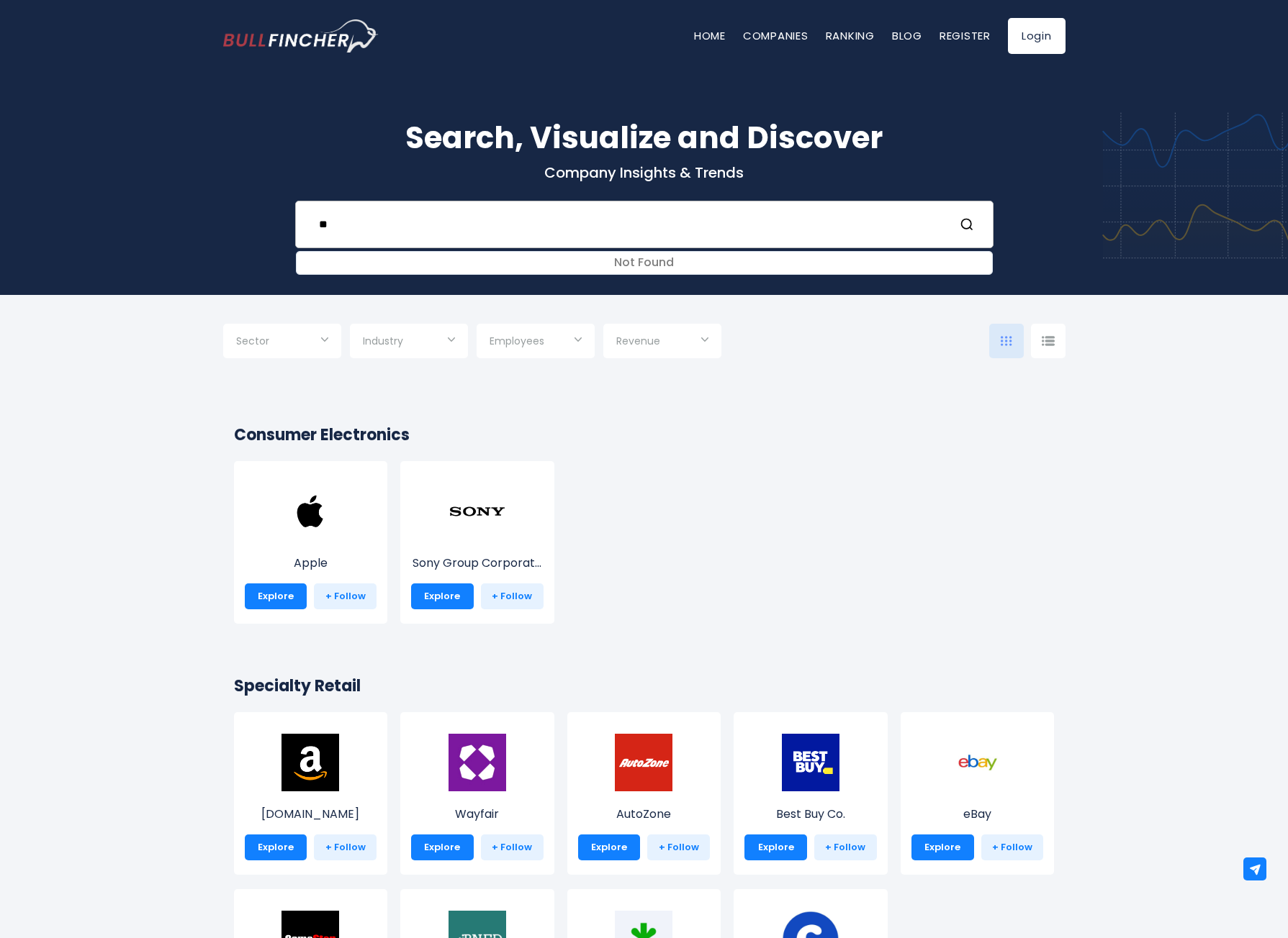
type input "*"
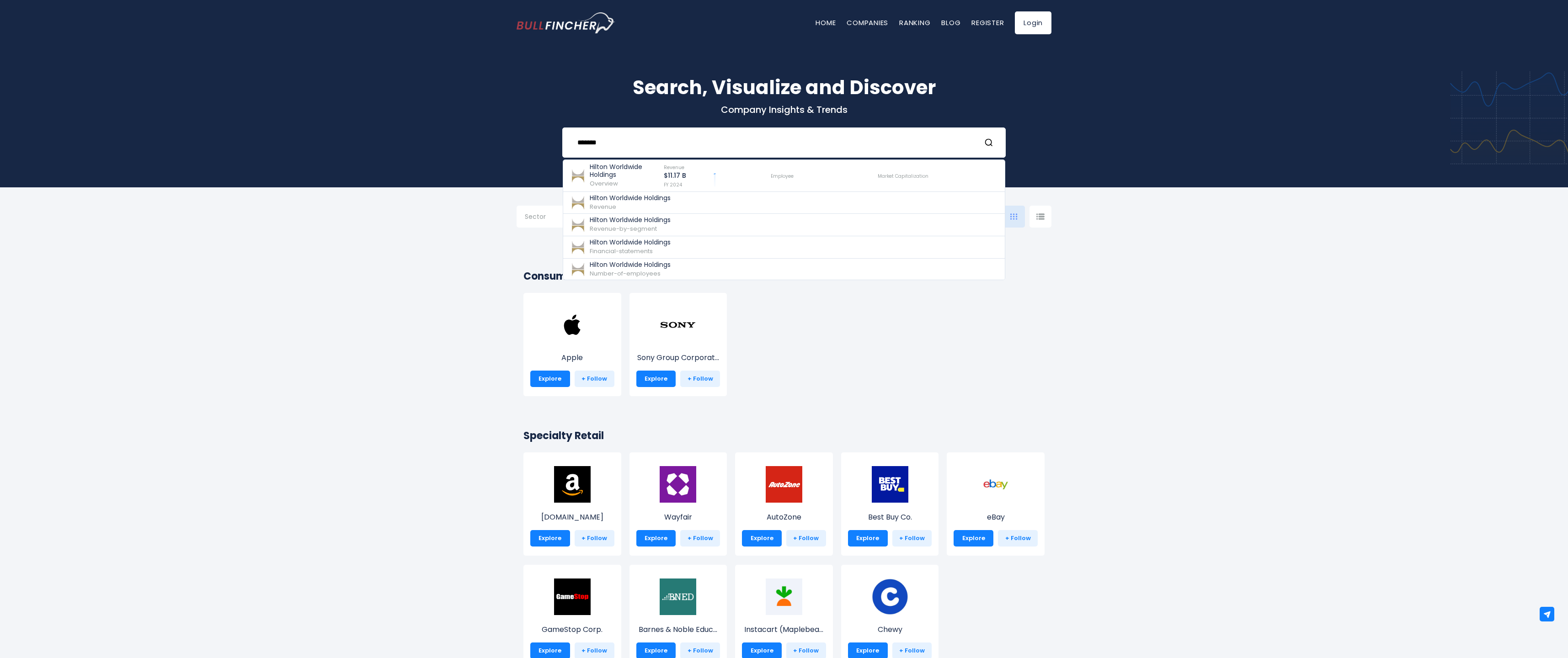
type input "********"
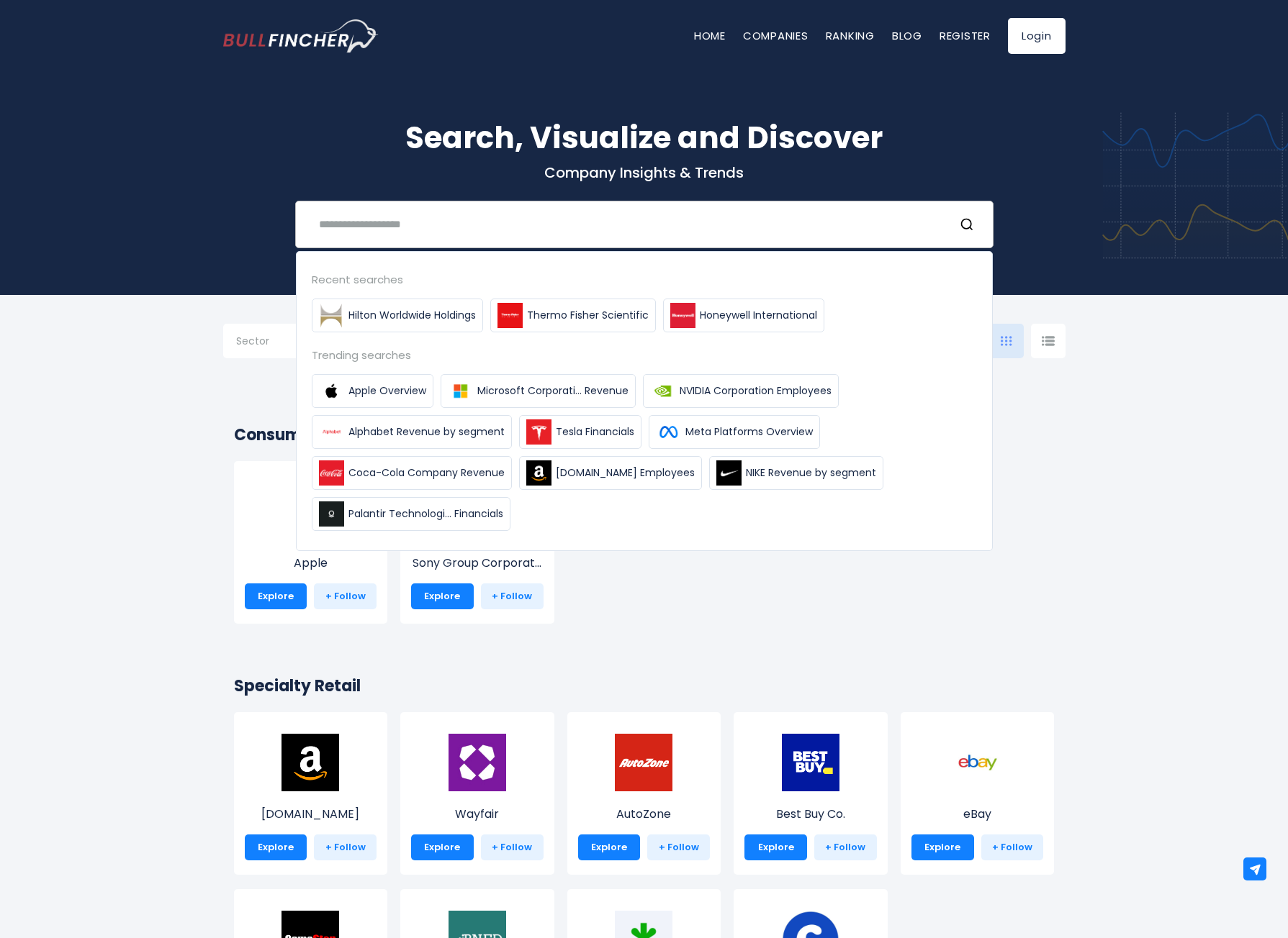
click at [441, 221] on input "text" at bounding box center [626, 224] width 632 height 27
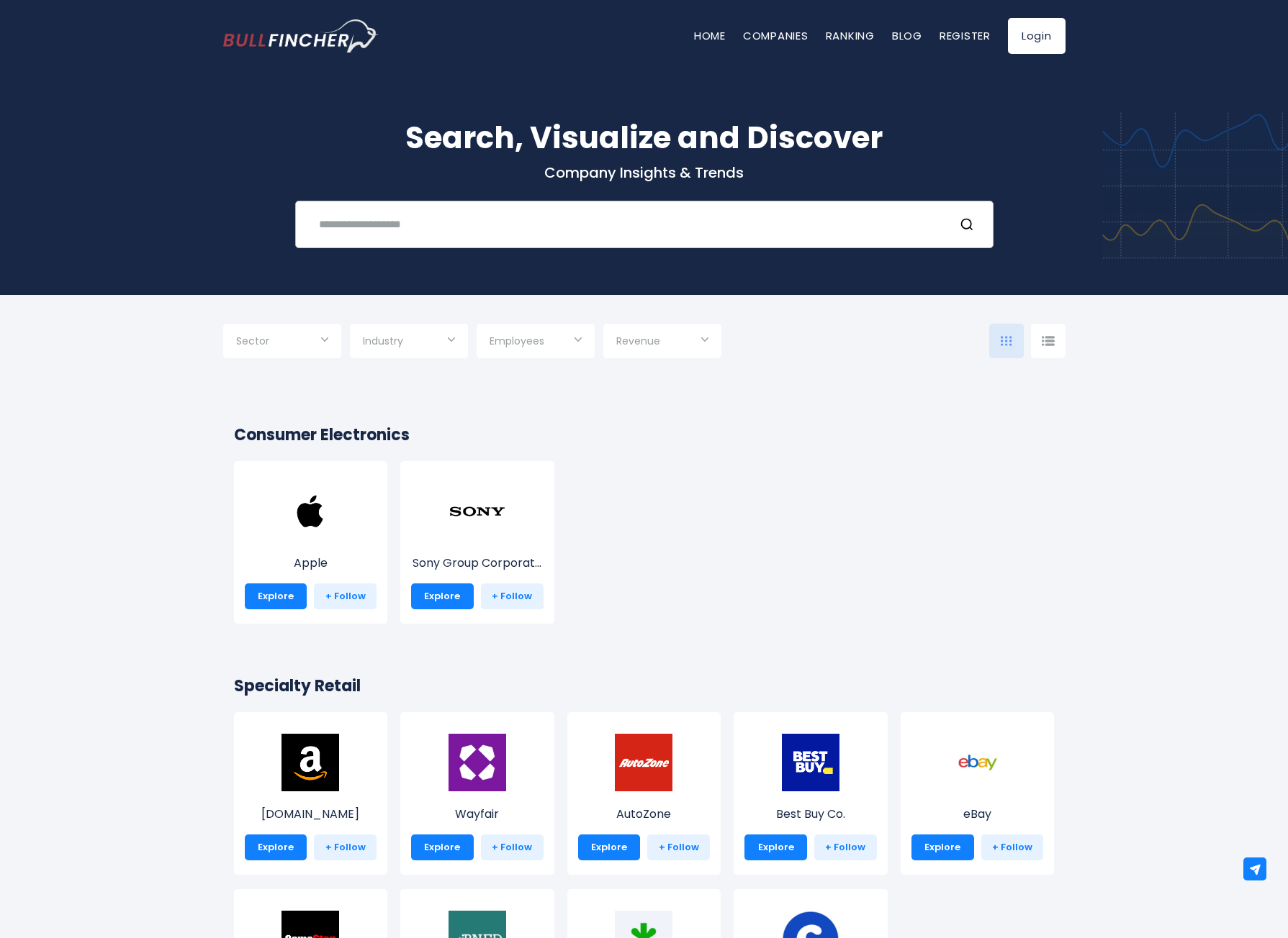
click at [438, 221] on input "text" at bounding box center [626, 224] width 632 height 27
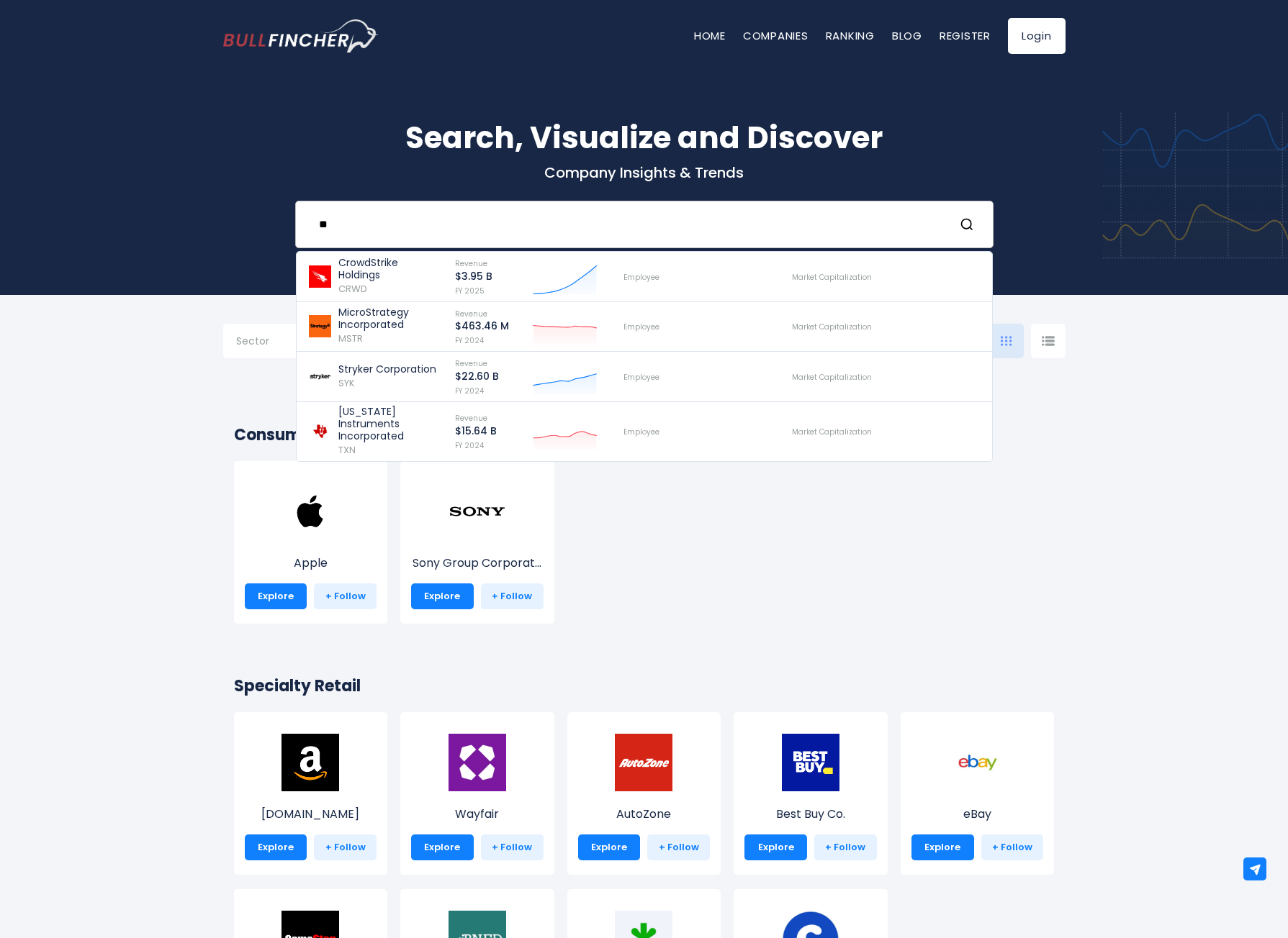
type input "*"
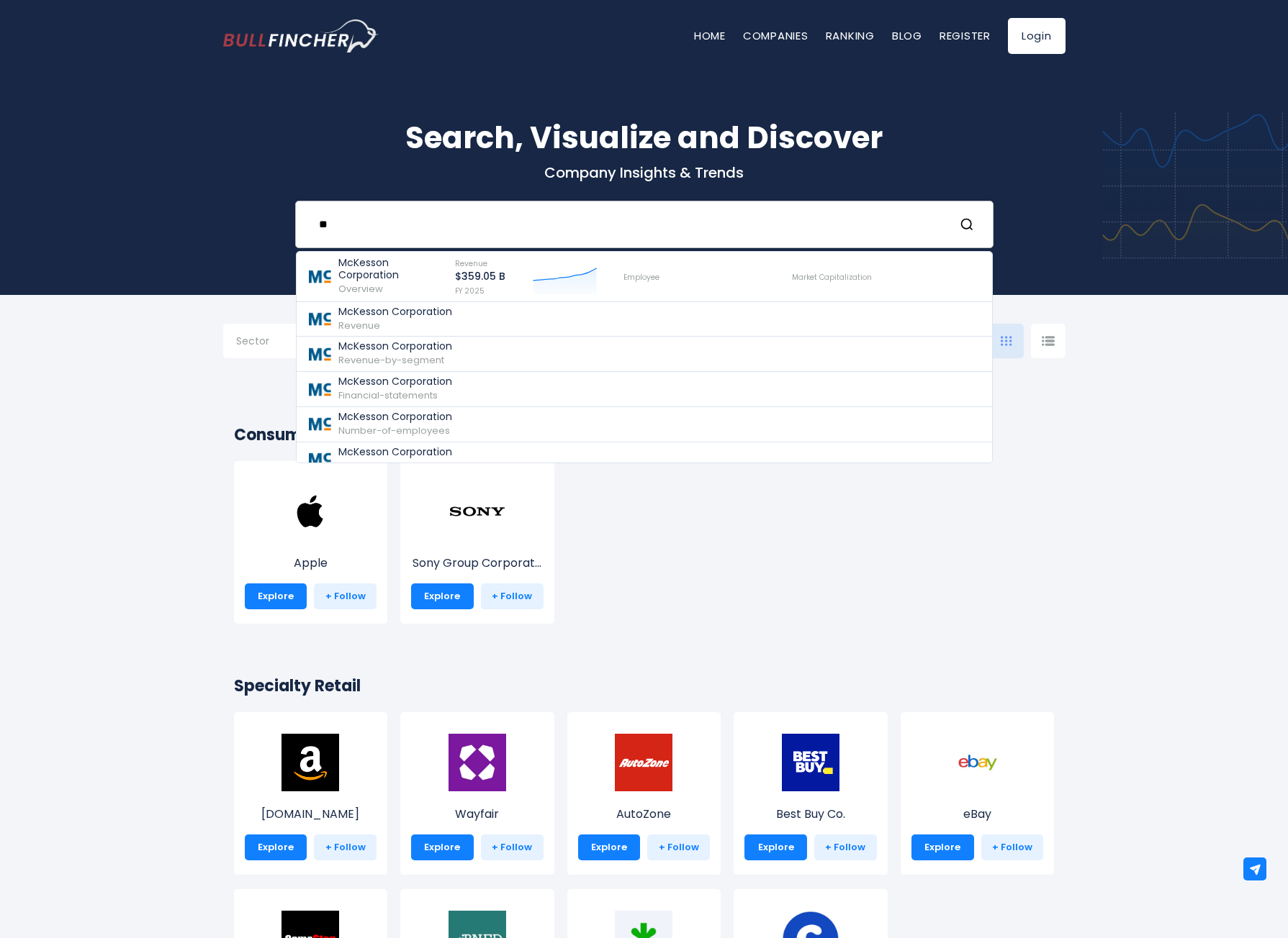
type input "*"
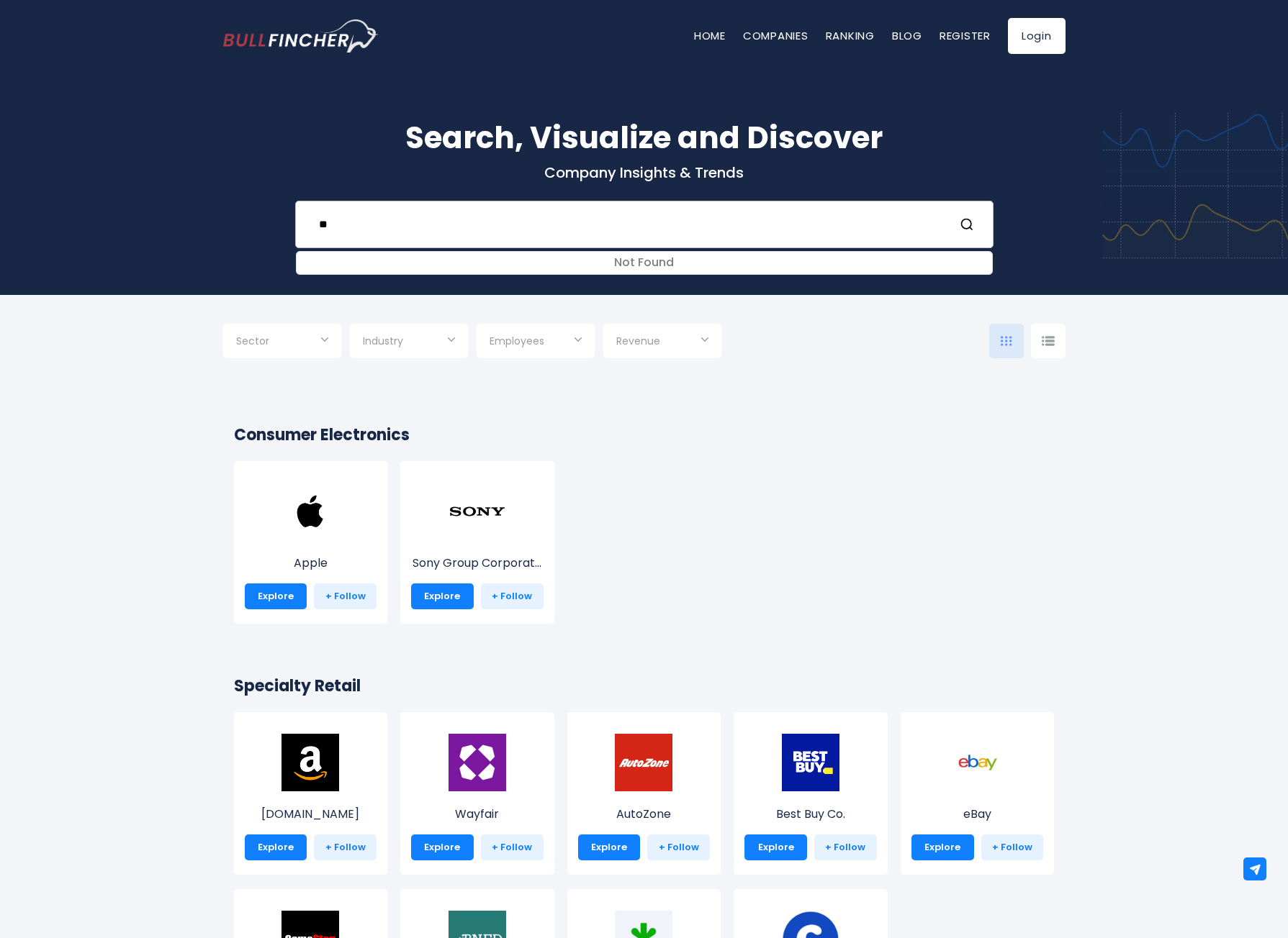
type input "*"
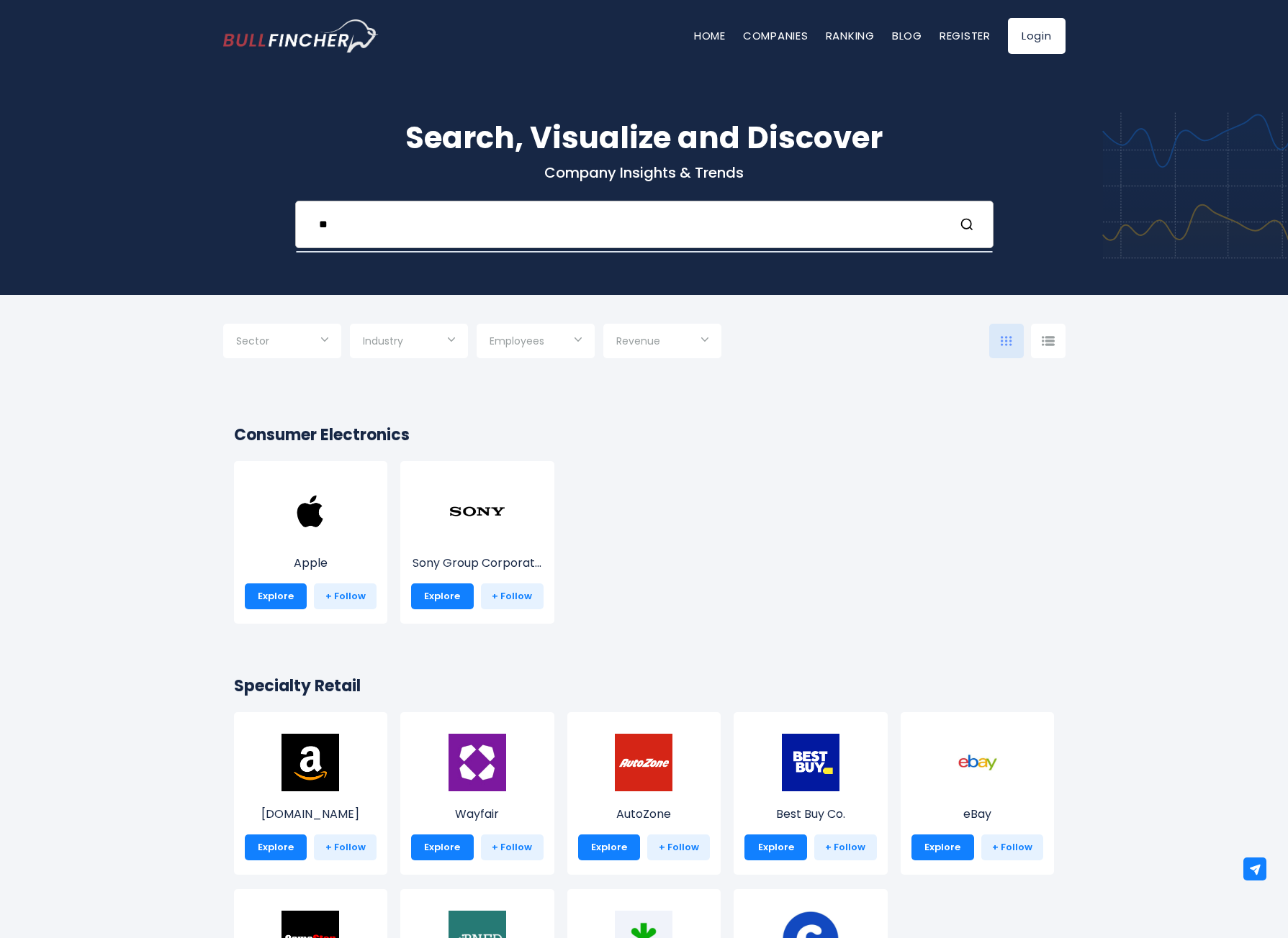
type input "*"
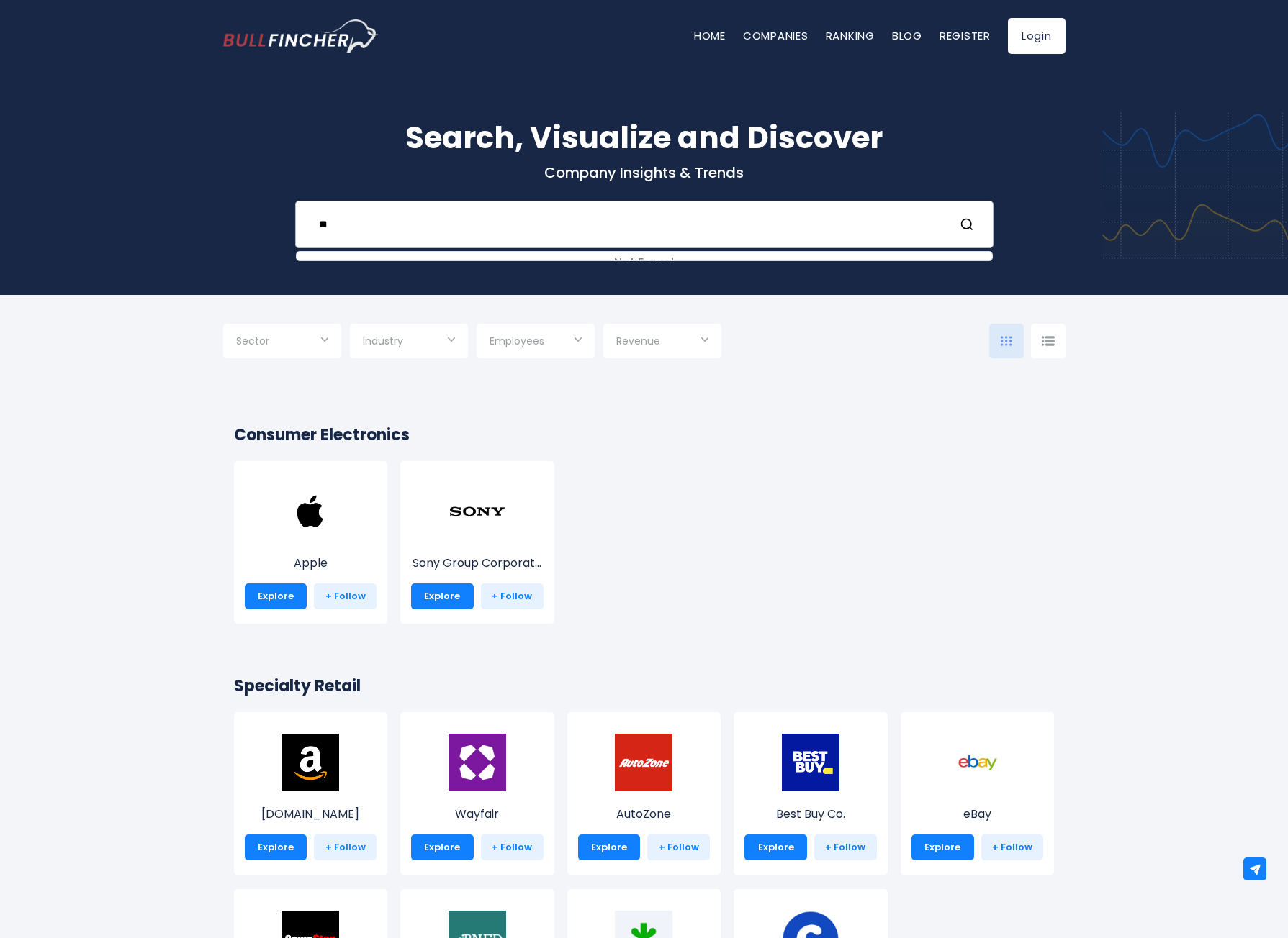
type input "*"
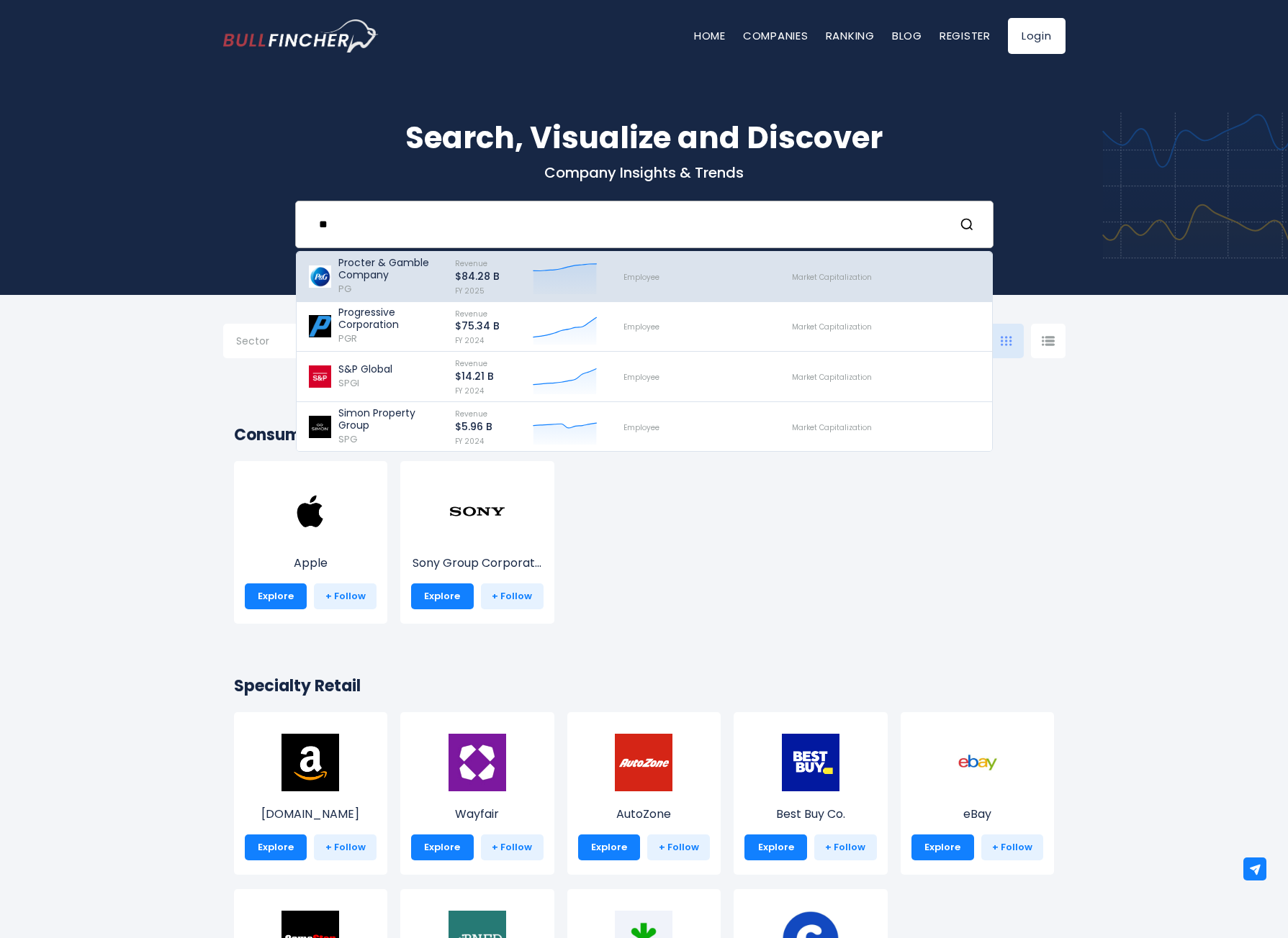
type input "**"
click at [447, 287] on div "Revenue $84.28 B FY 2025 Created with Highcharts 12.1.2" at bounding box center [526, 277] width 169 height 42
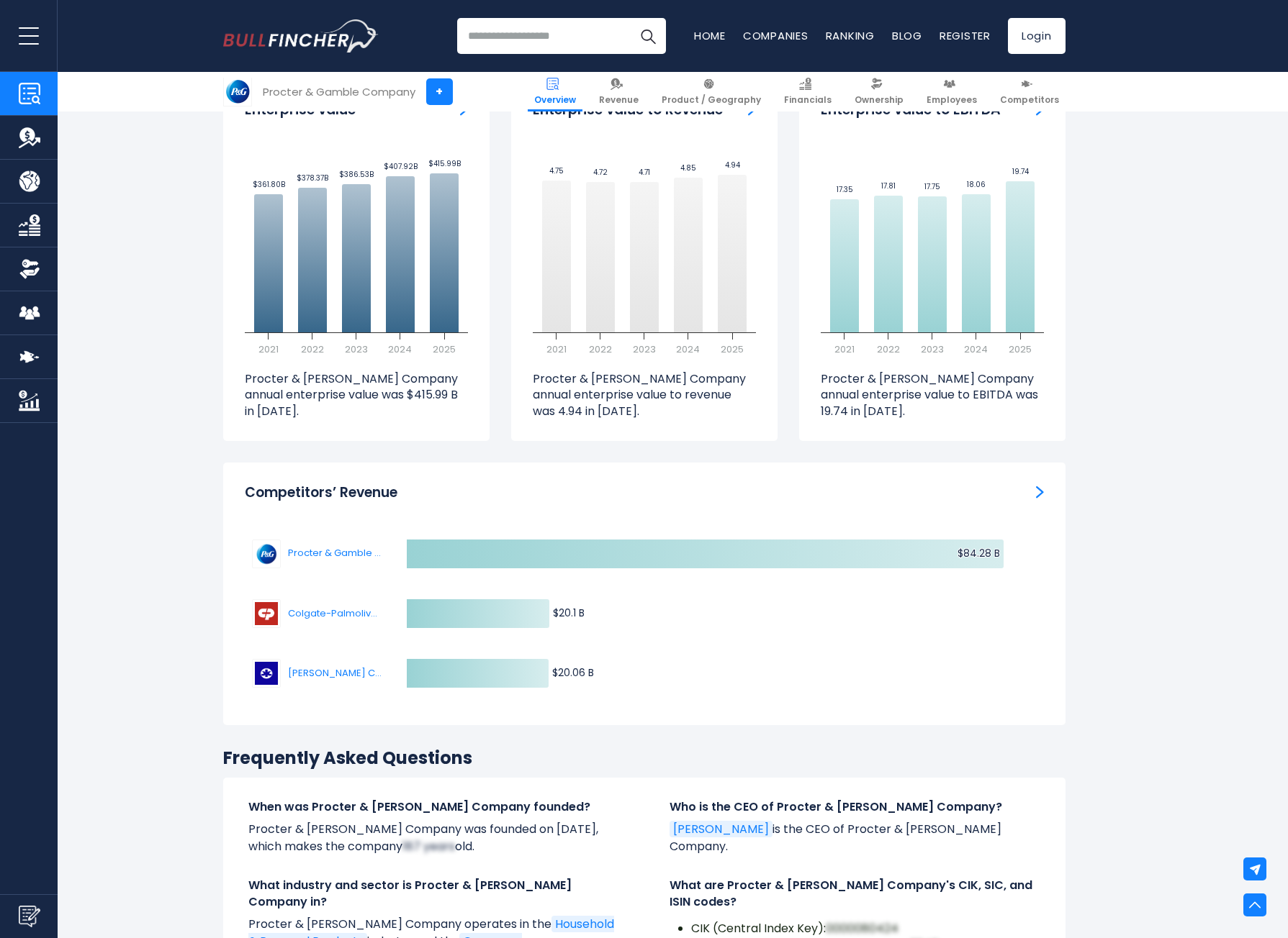
scroll to position [4317, 0]
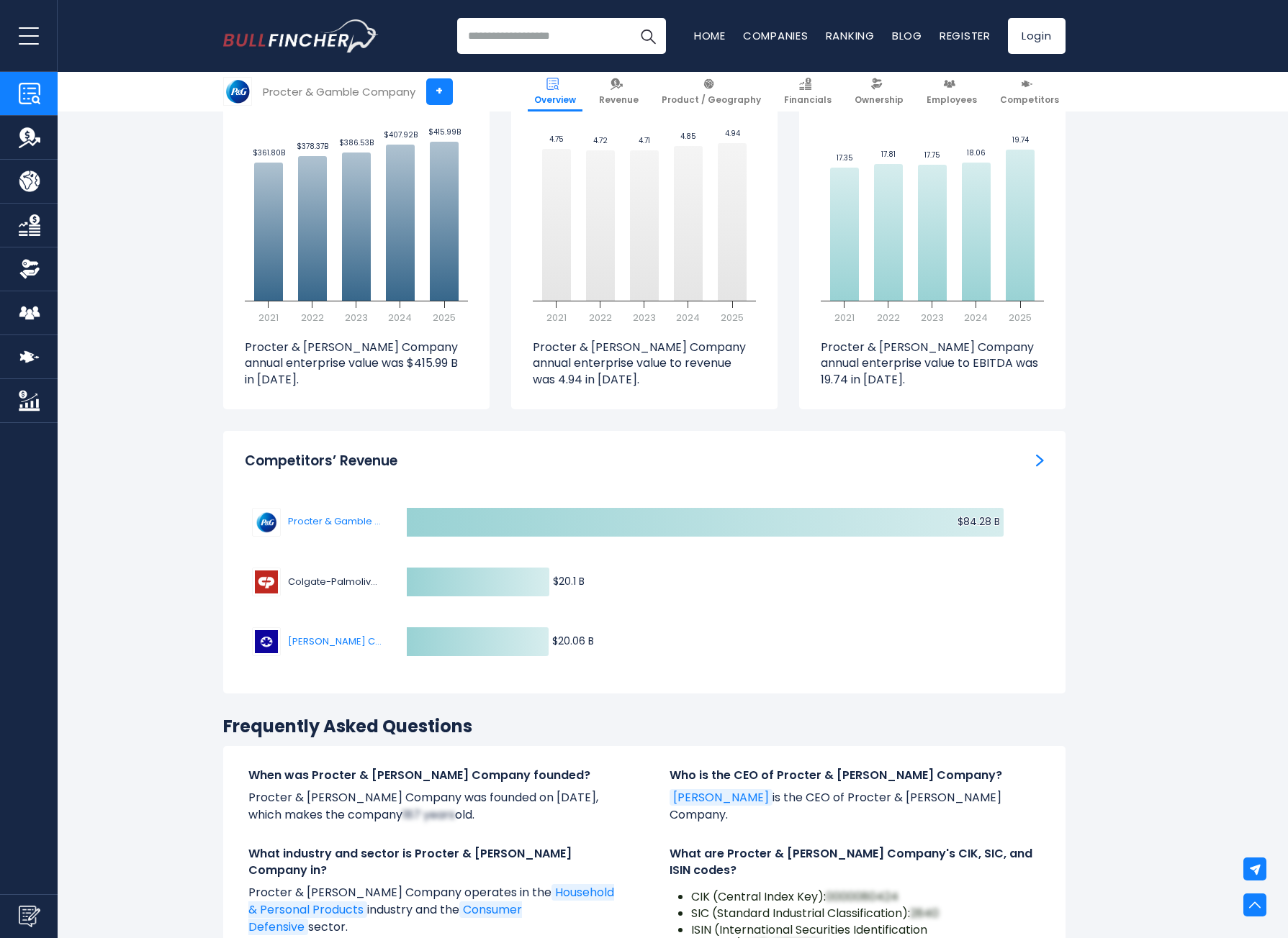
click at [332, 575] on span "Colgate-Palmolive Company" at bounding box center [334, 582] width 94 height 14
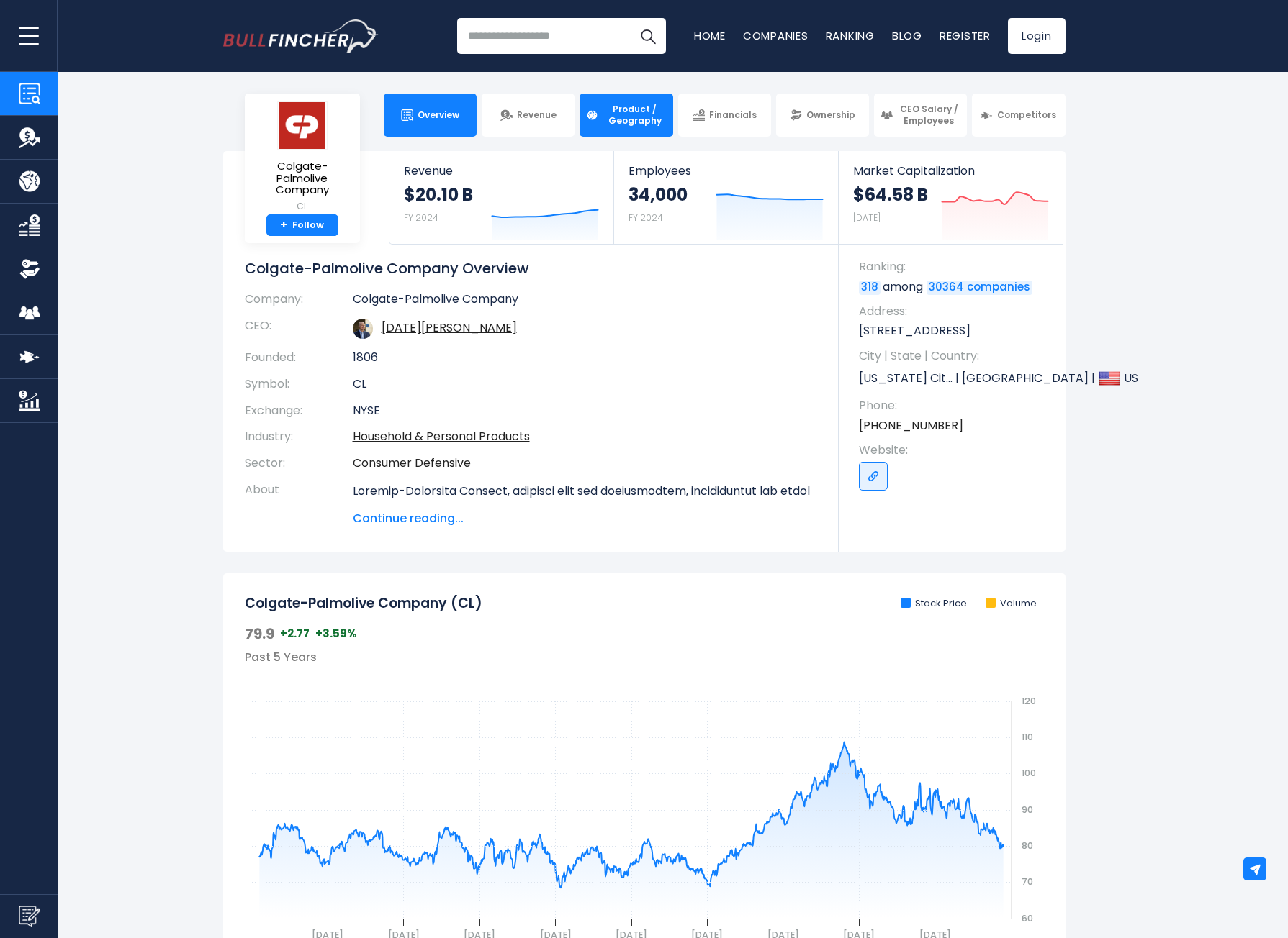
click at [634, 116] on span "Product / Geography" at bounding box center [634, 114] width 63 height 22
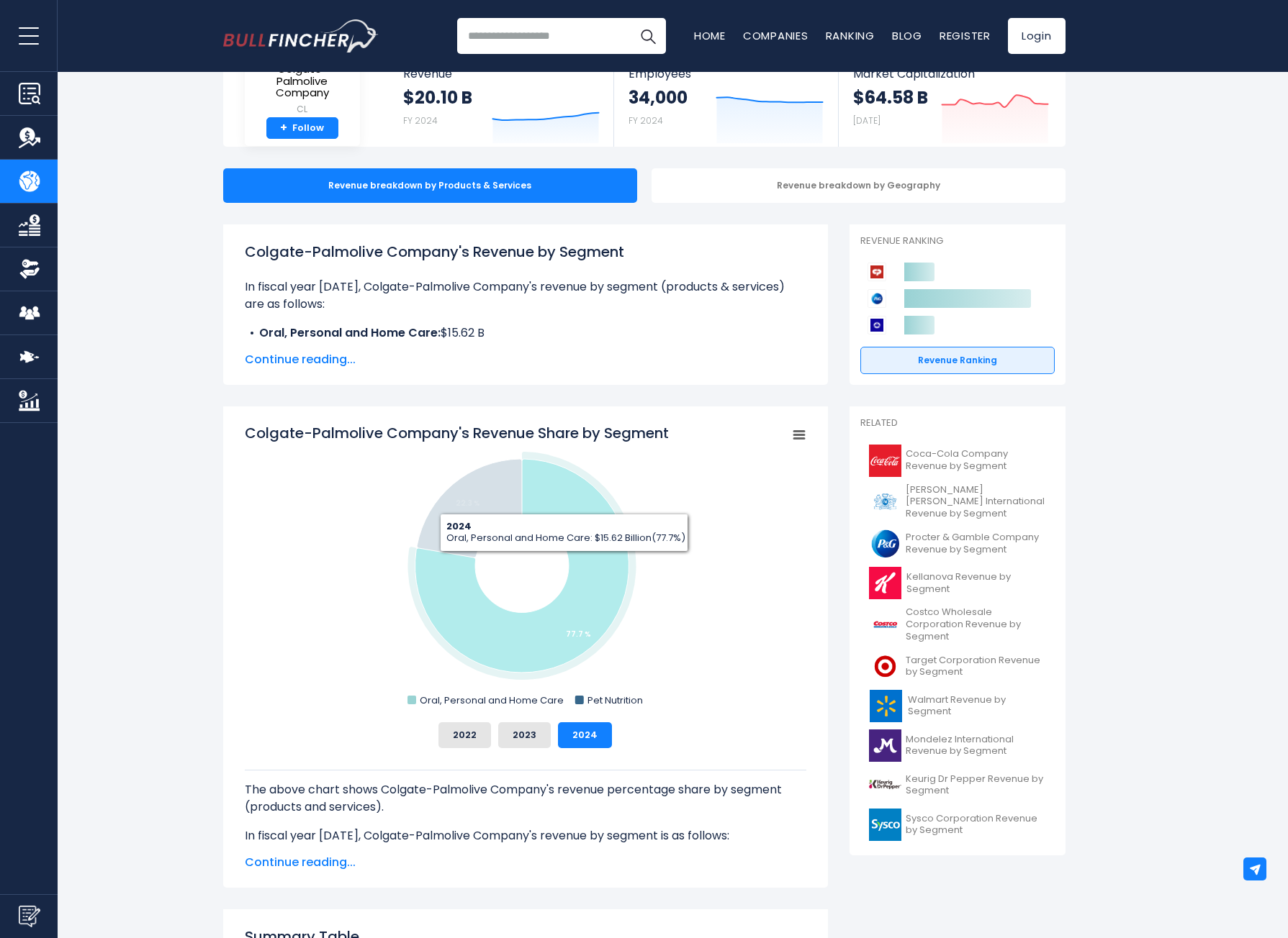
scroll to position [72, 0]
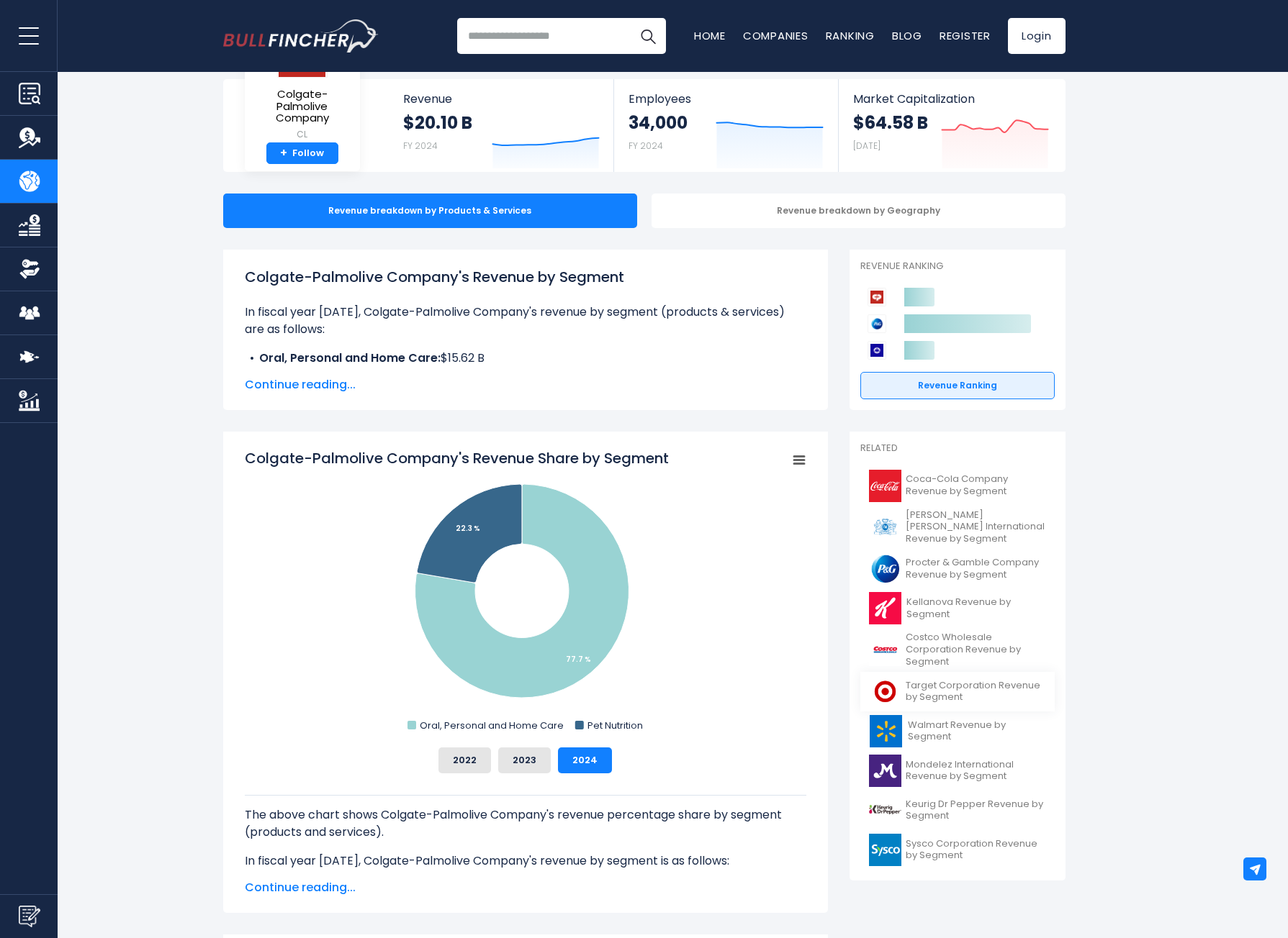
click at [947, 683] on span "Target Corporation Revenue by Segment" at bounding box center [976, 693] width 140 height 25
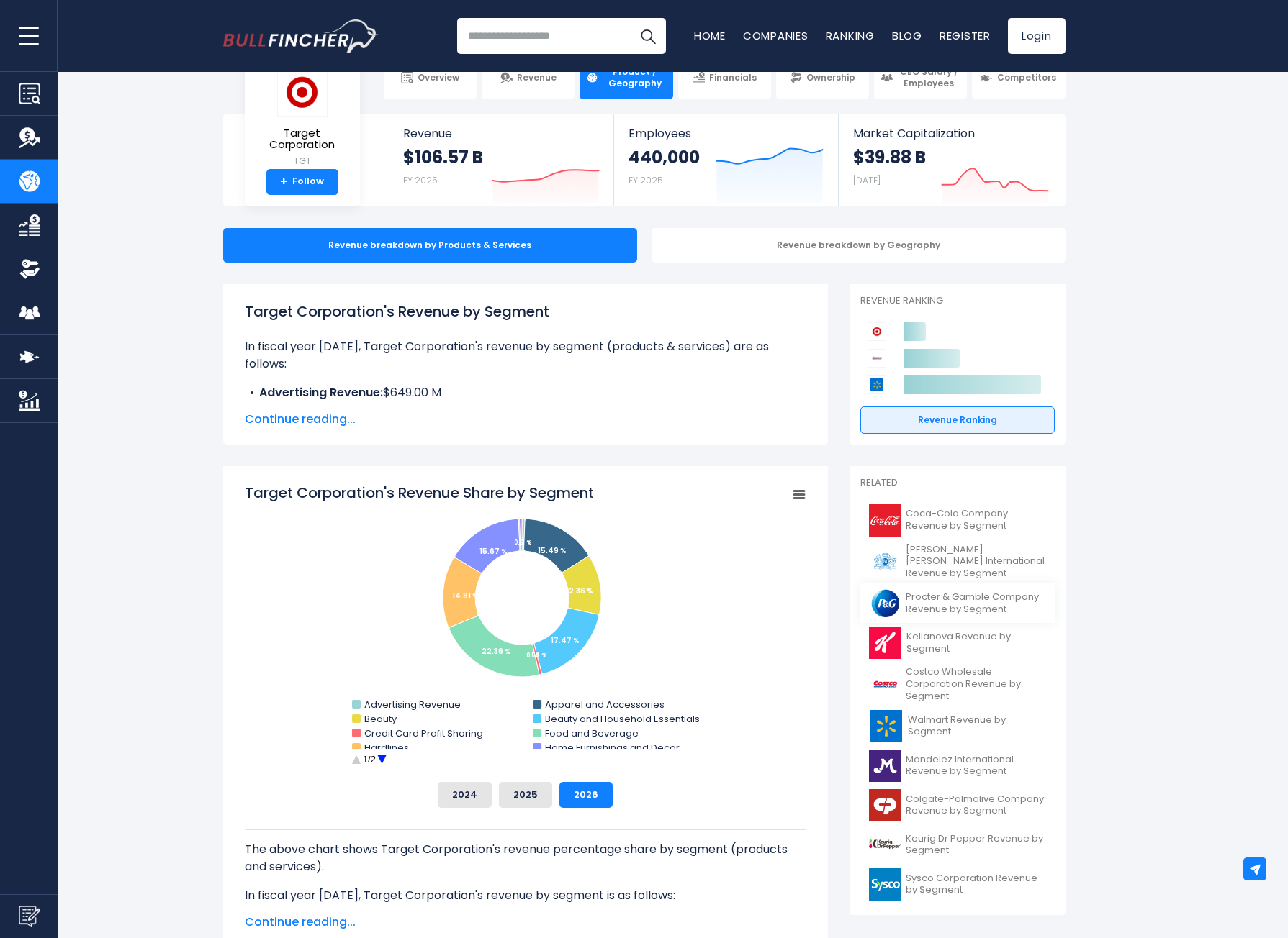
scroll to position [72, 0]
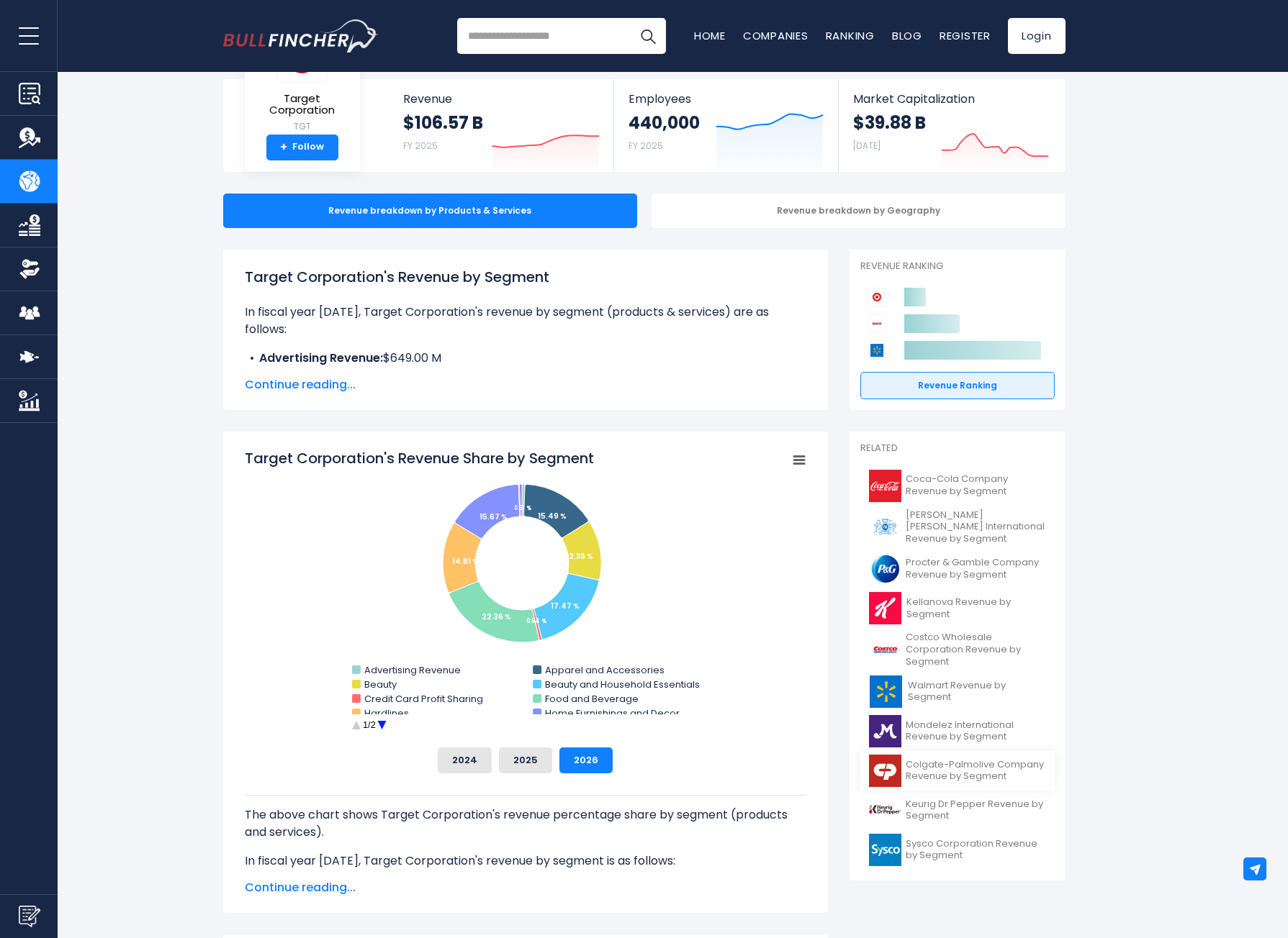
click at [972, 764] on span "Colgate-Palmolive Company Revenue by Segment" at bounding box center [976, 771] width 140 height 25
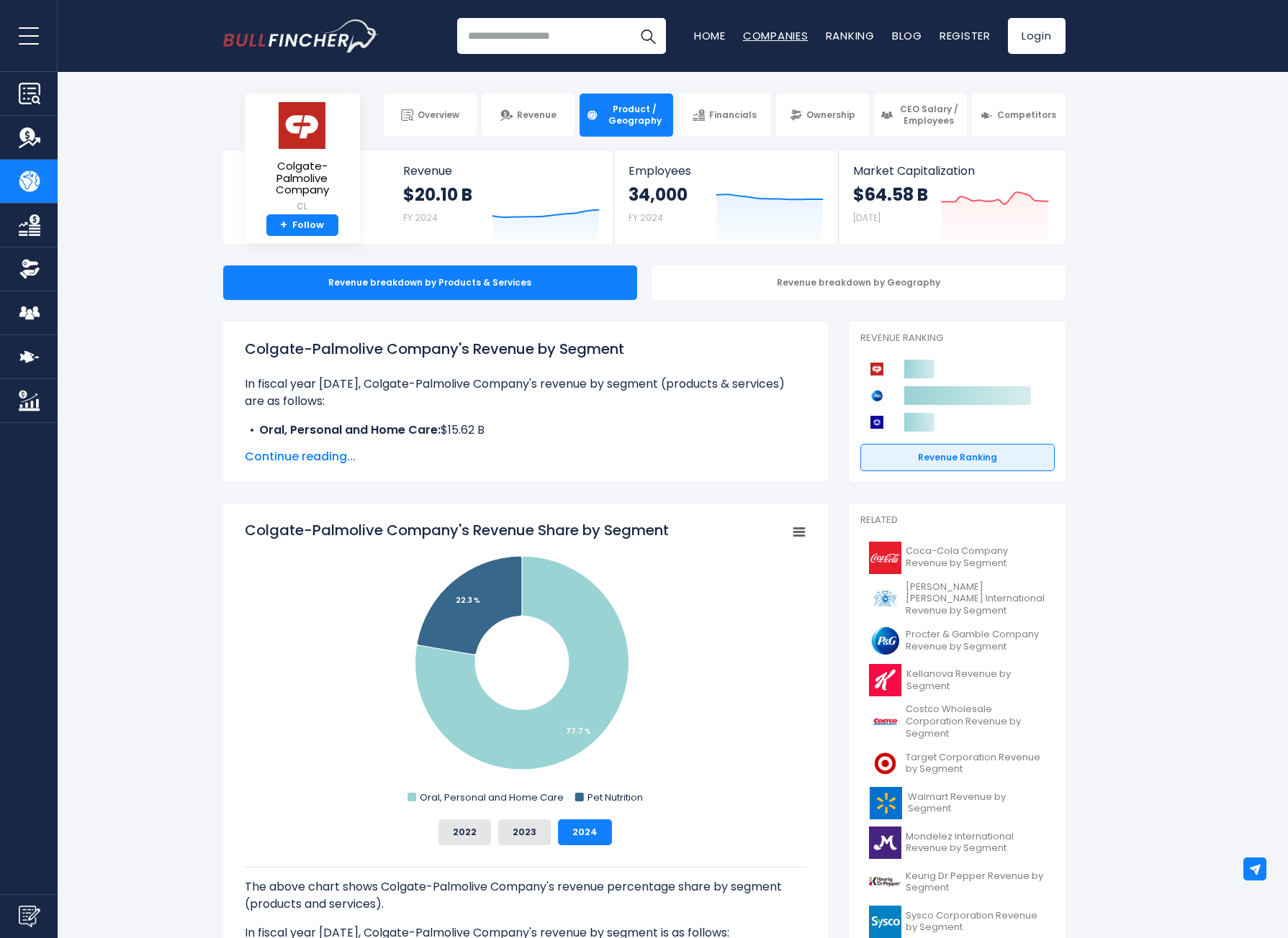
click at [770, 32] on link "Companies" at bounding box center [775, 35] width 65 height 15
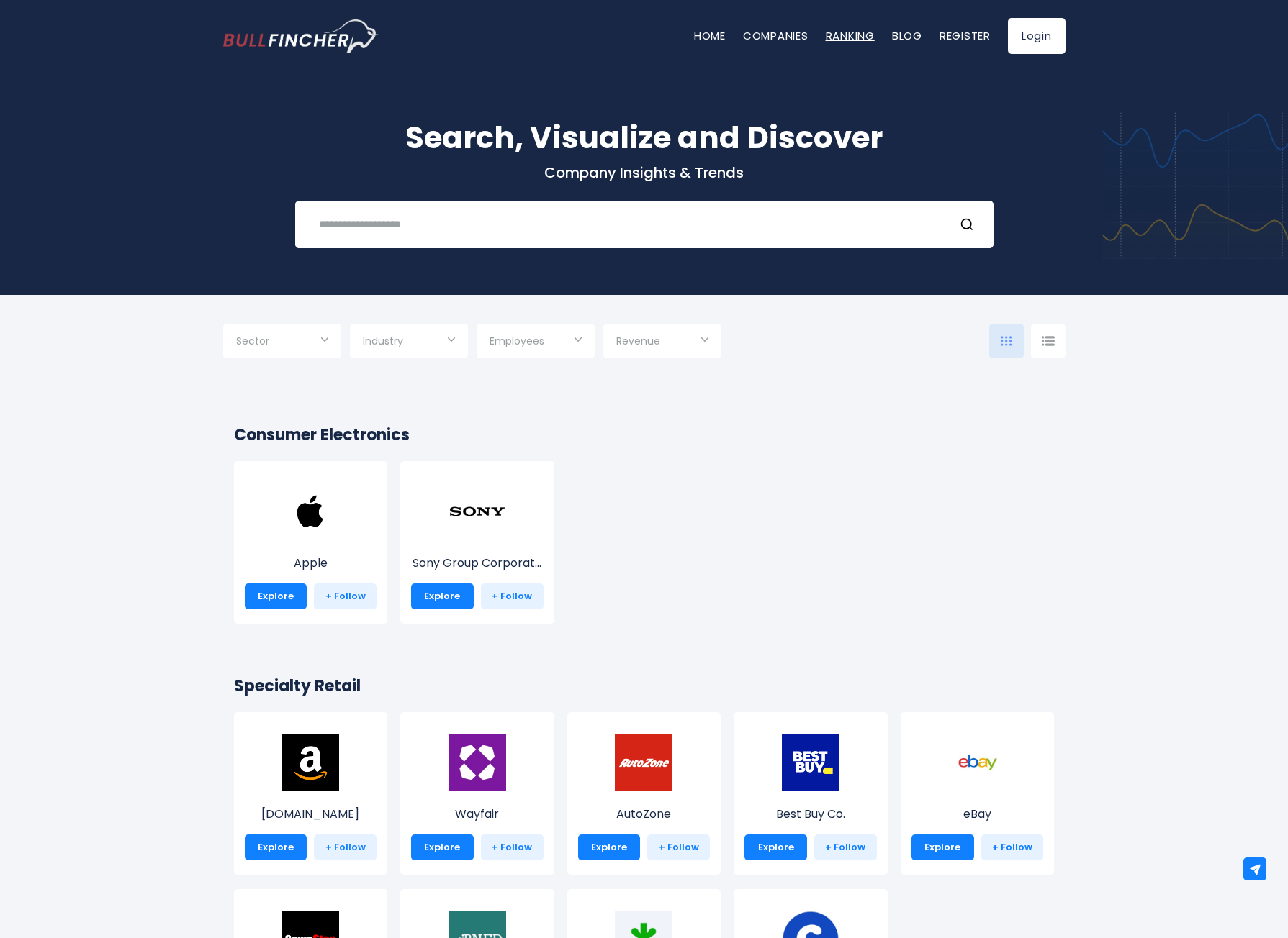
click at [840, 35] on link "Ranking" at bounding box center [849, 35] width 49 height 15
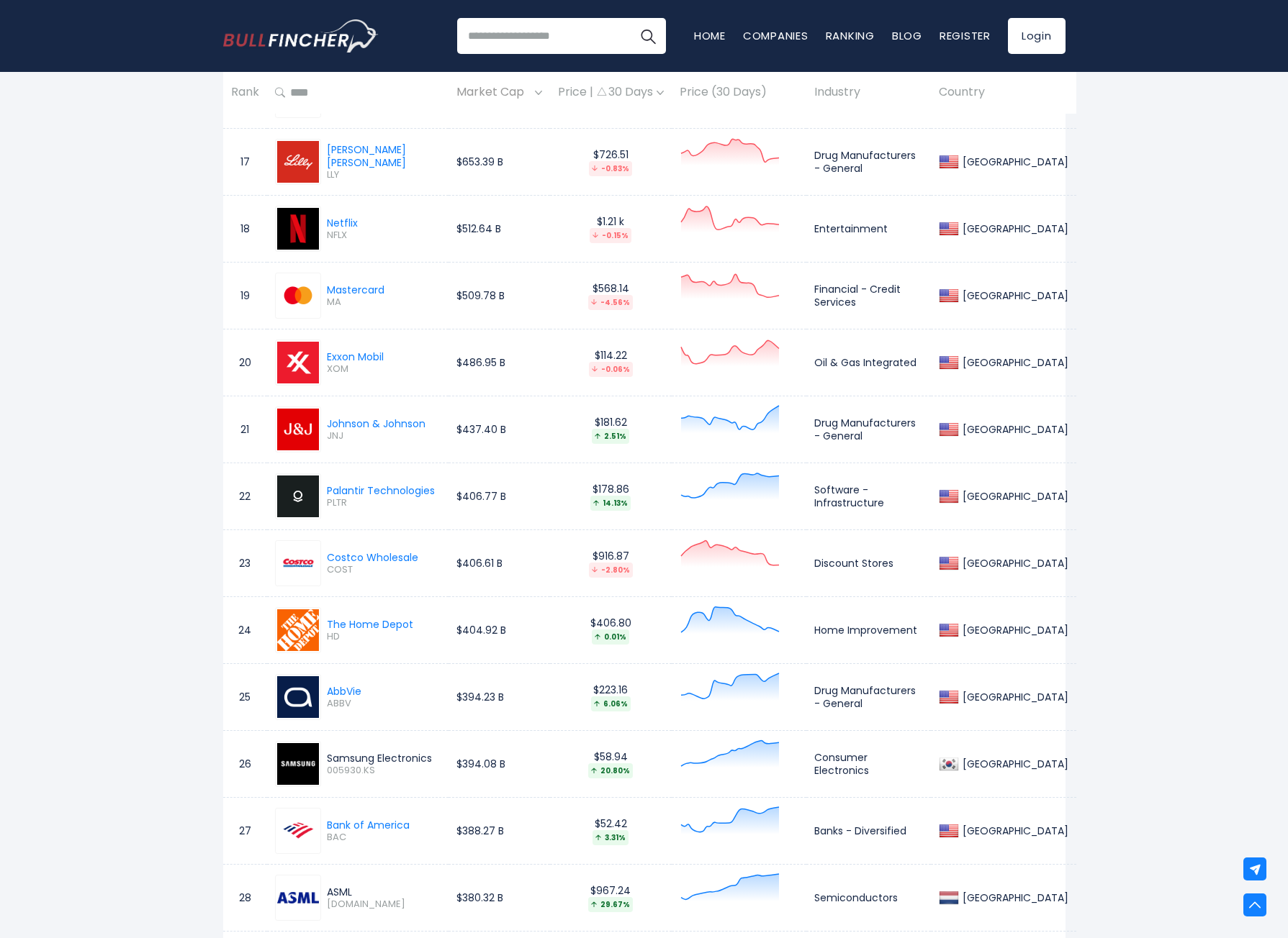
scroll to position [1799, 0]
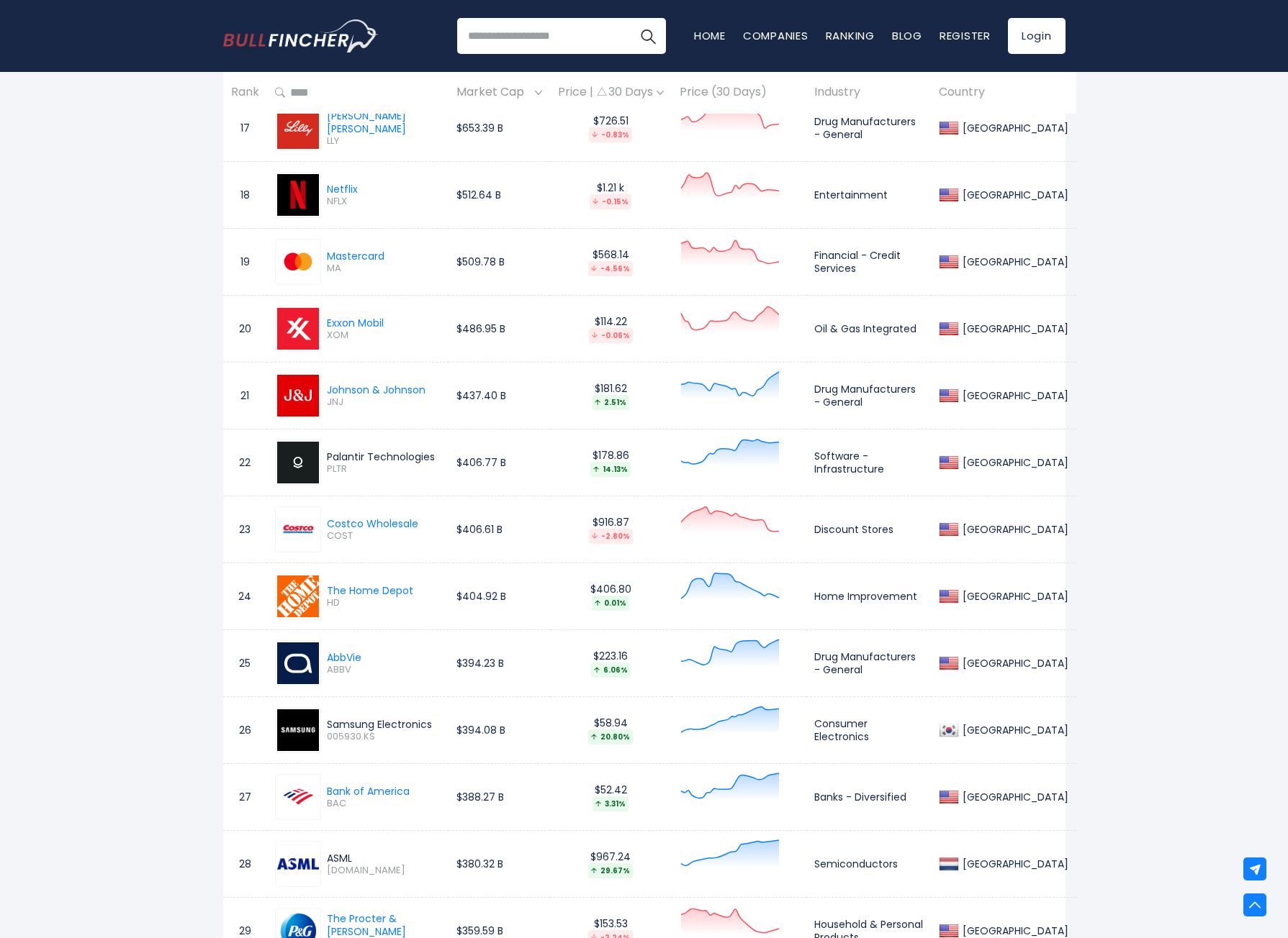
click at [427, 450] on div "Palantir Technologies" at bounding box center [380, 457] width 108 height 13
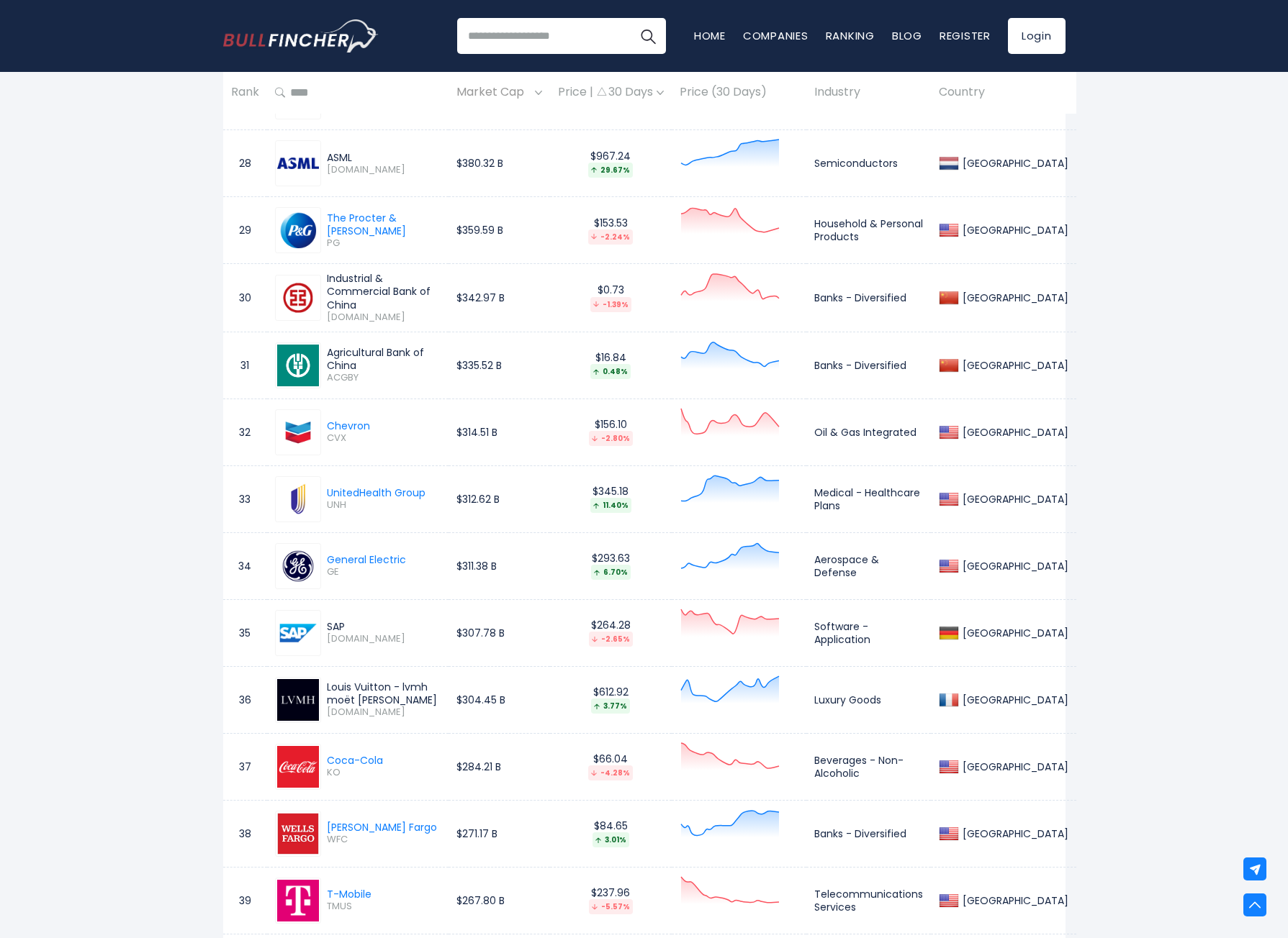
scroll to position [2591, 0]
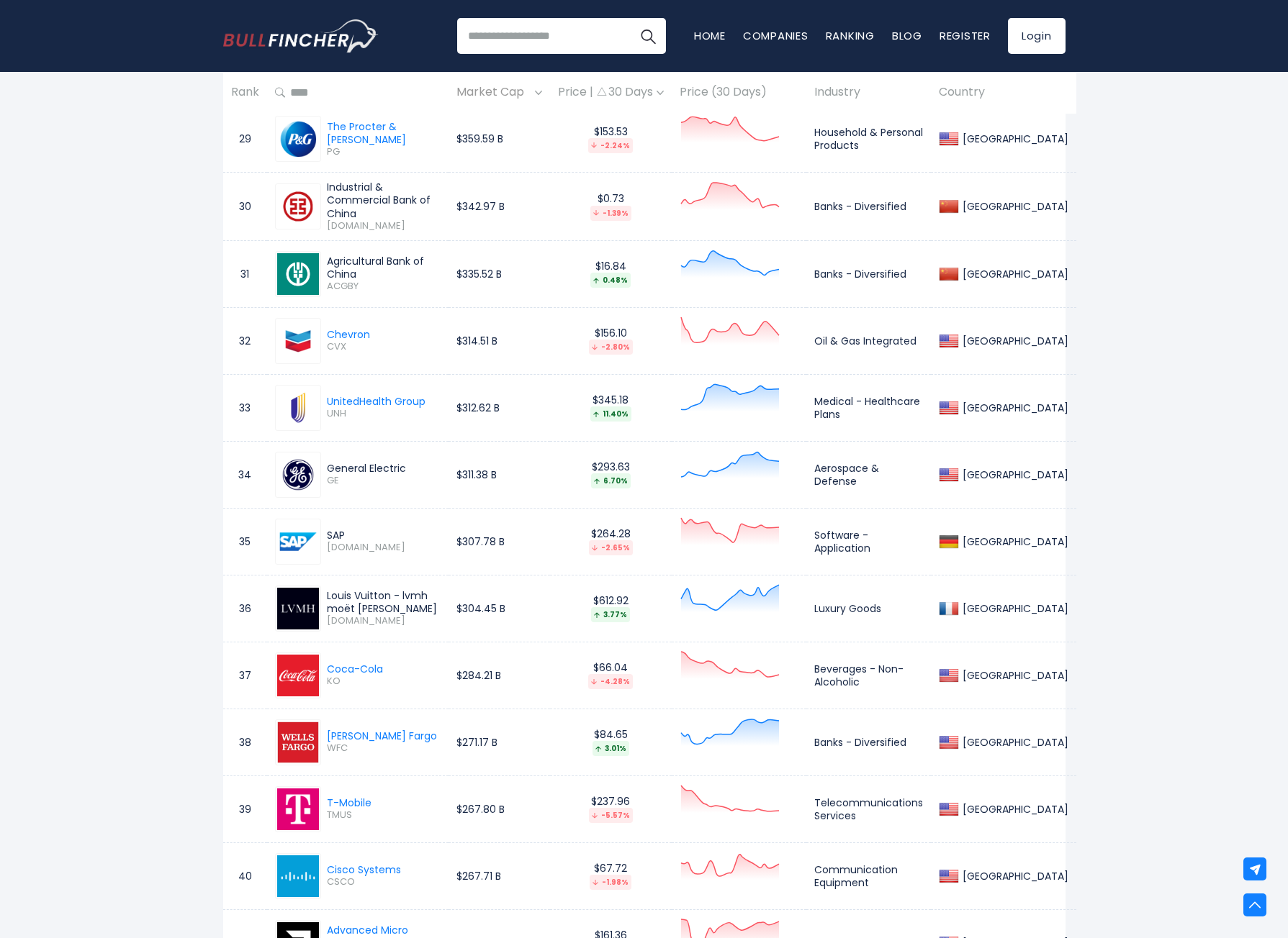
click at [390, 462] on div "General Electric" at bounding box center [366, 469] width 80 height 13
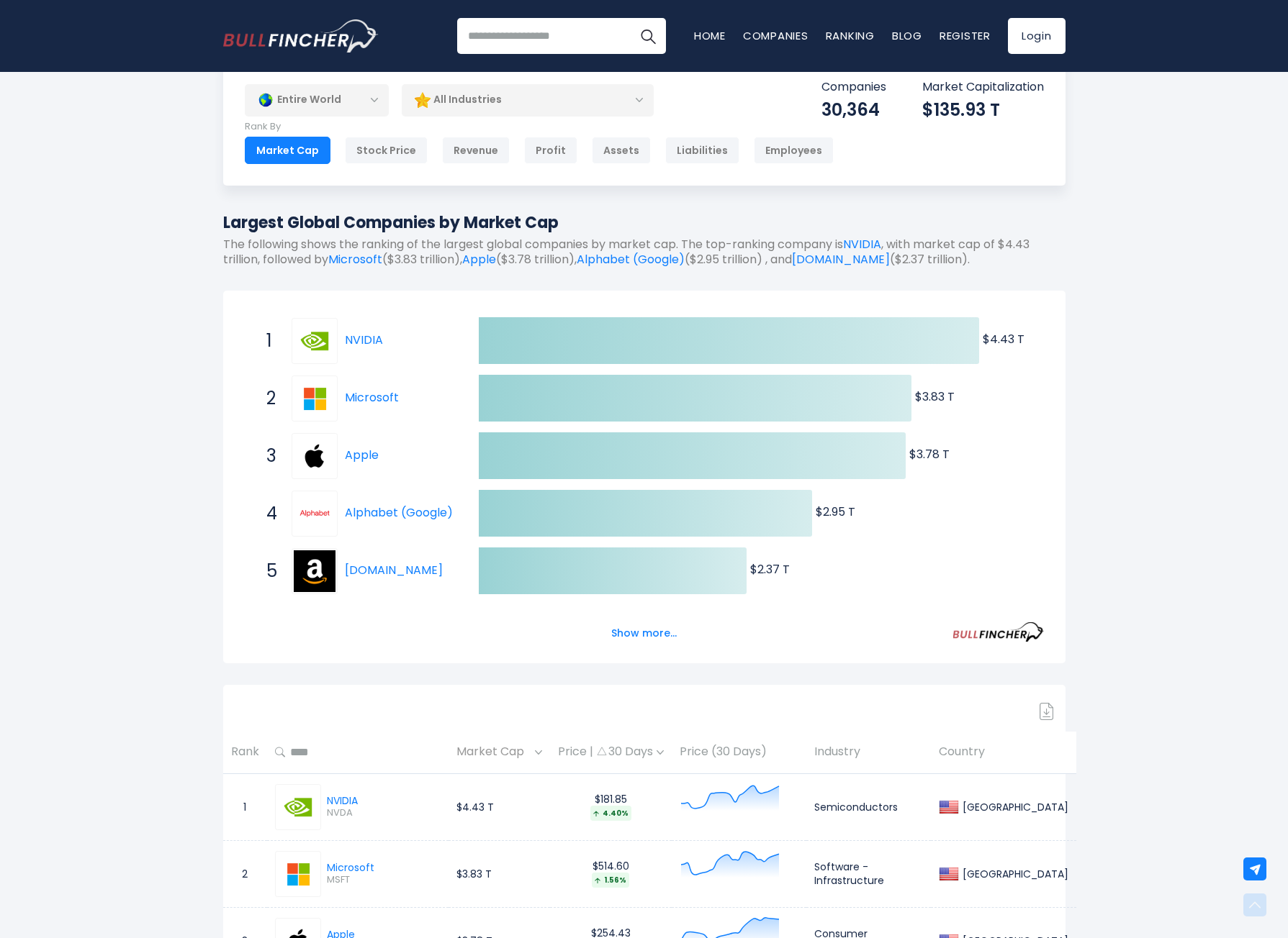
scroll to position [0, 0]
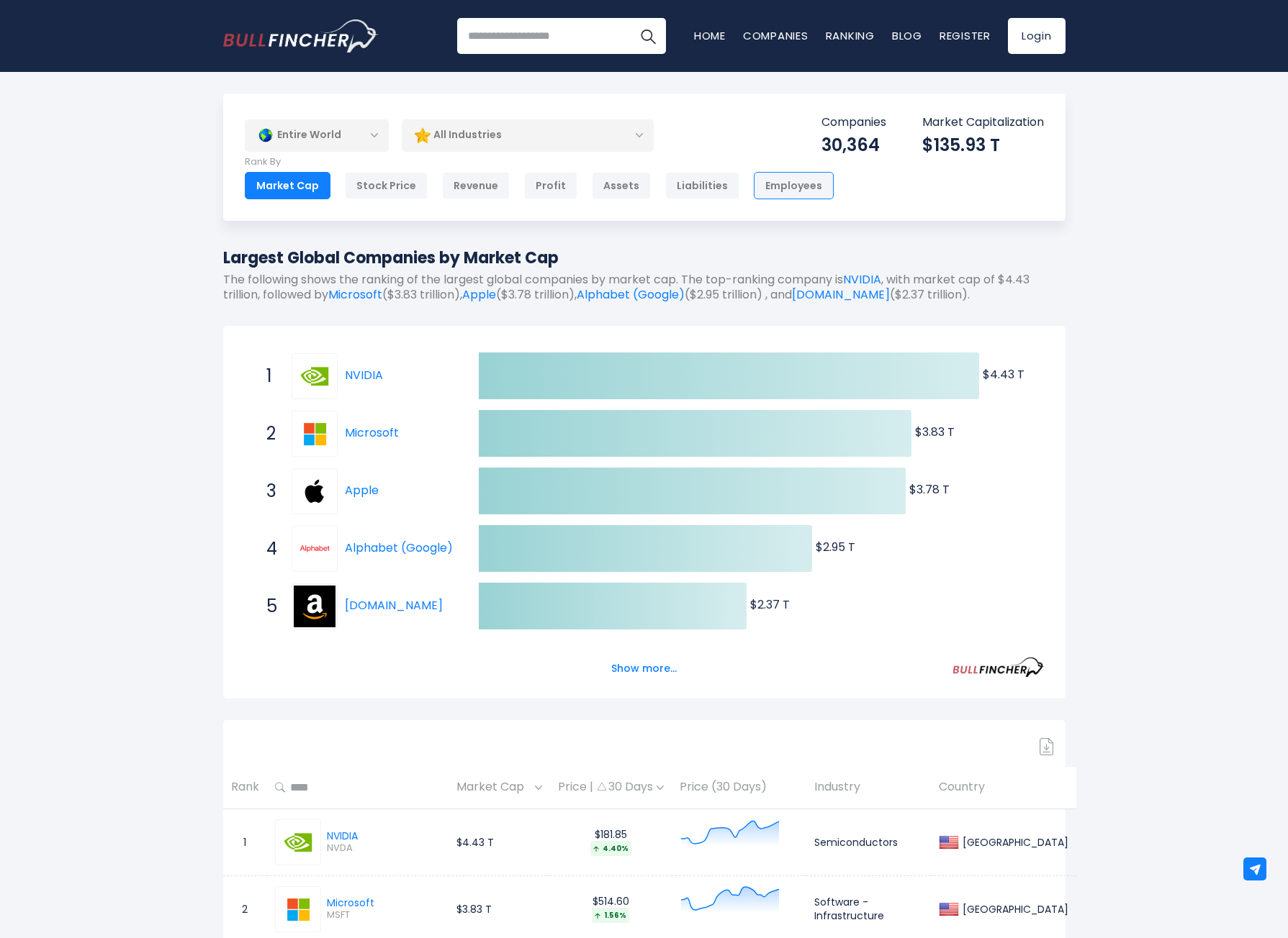
click at [762, 190] on div "Employees" at bounding box center [793, 185] width 80 height 28
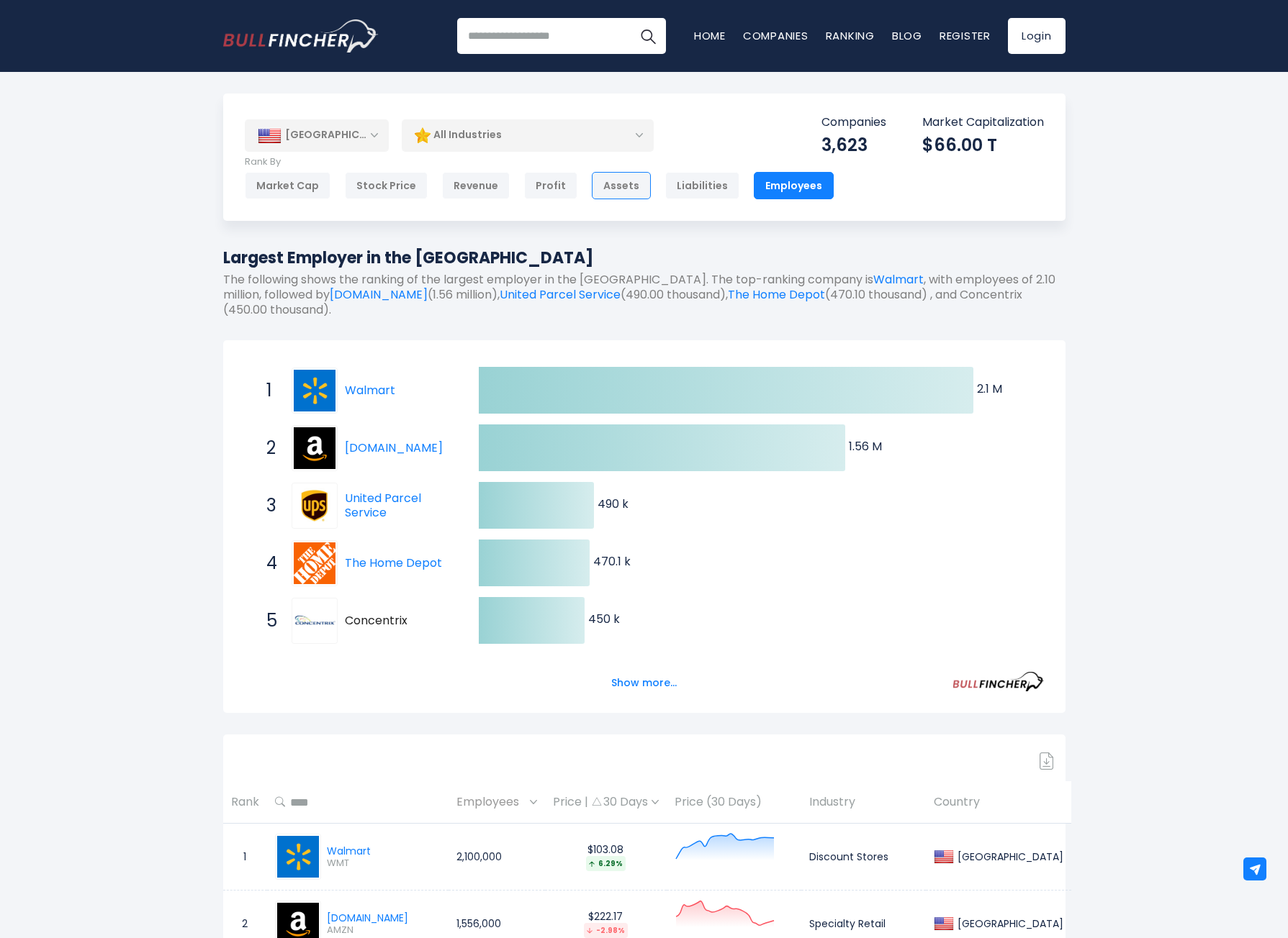
click at [599, 190] on div "Assets" at bounding box center [621, 185] width 59 height 28
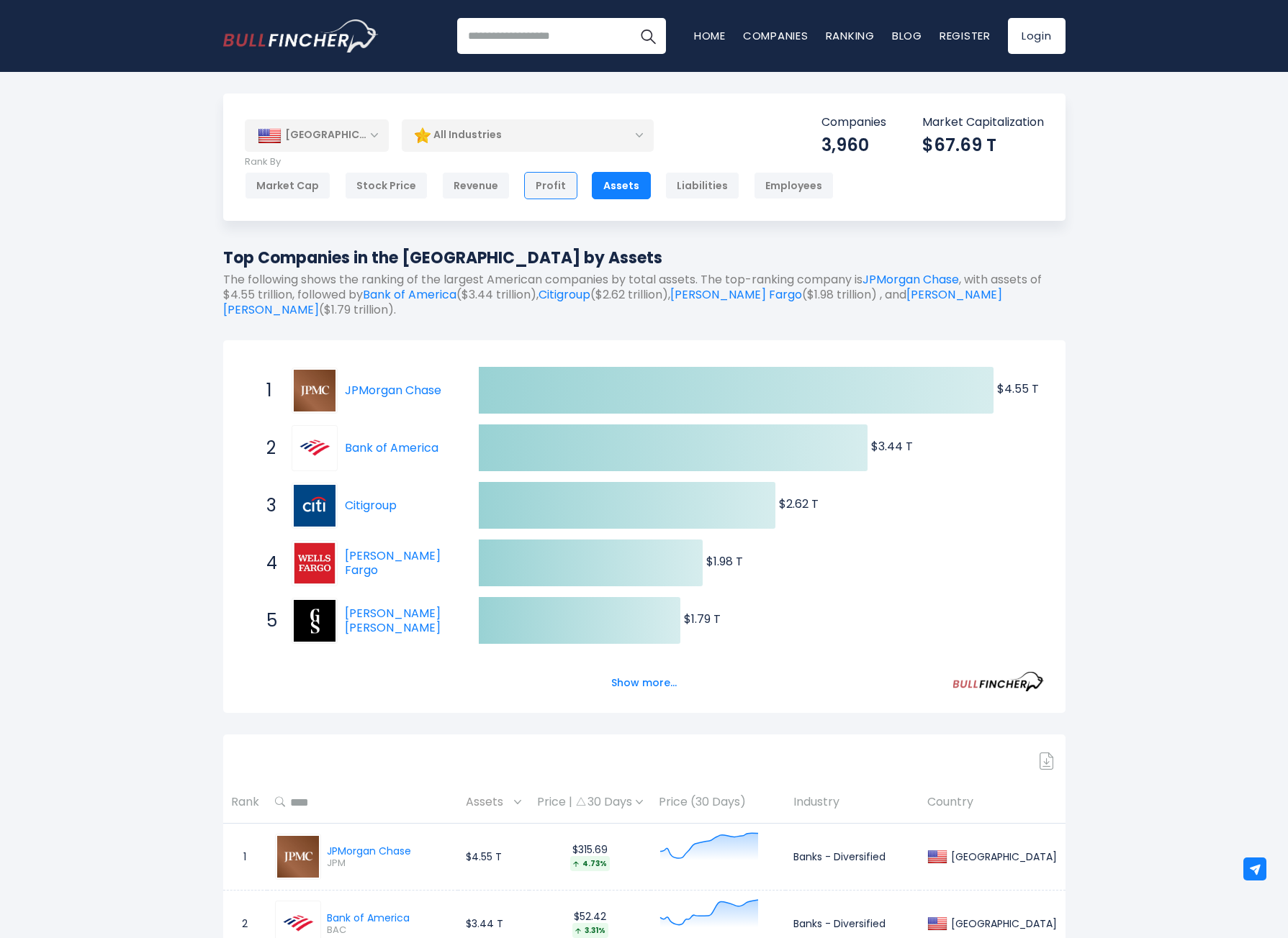
click at [548, 193] on div "Profit" at bounding box center [551, 185] width 54 height 28
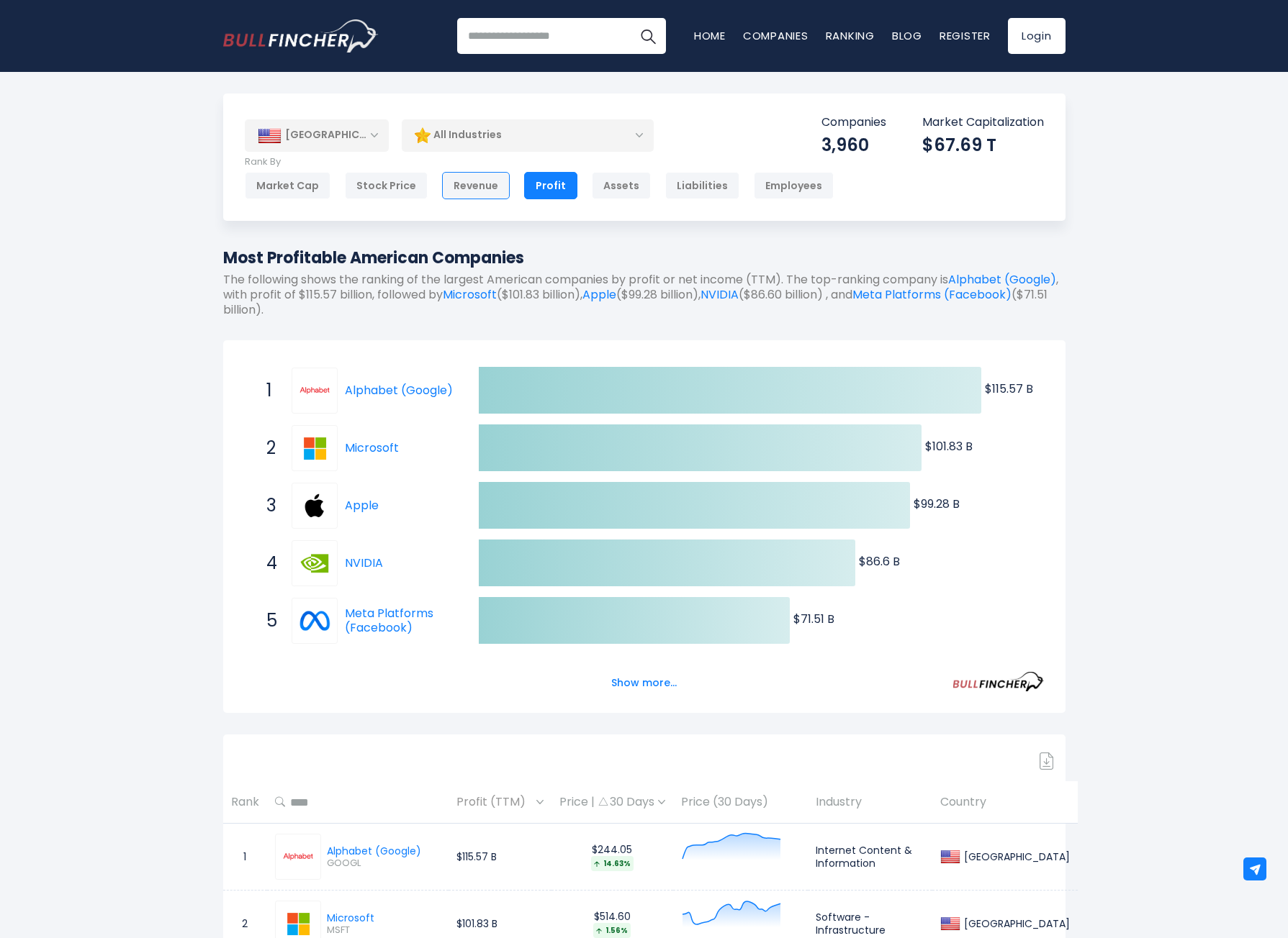
click at [475, 193] on div "Revenue" at bounding box center [475, 185] width 68 height 28
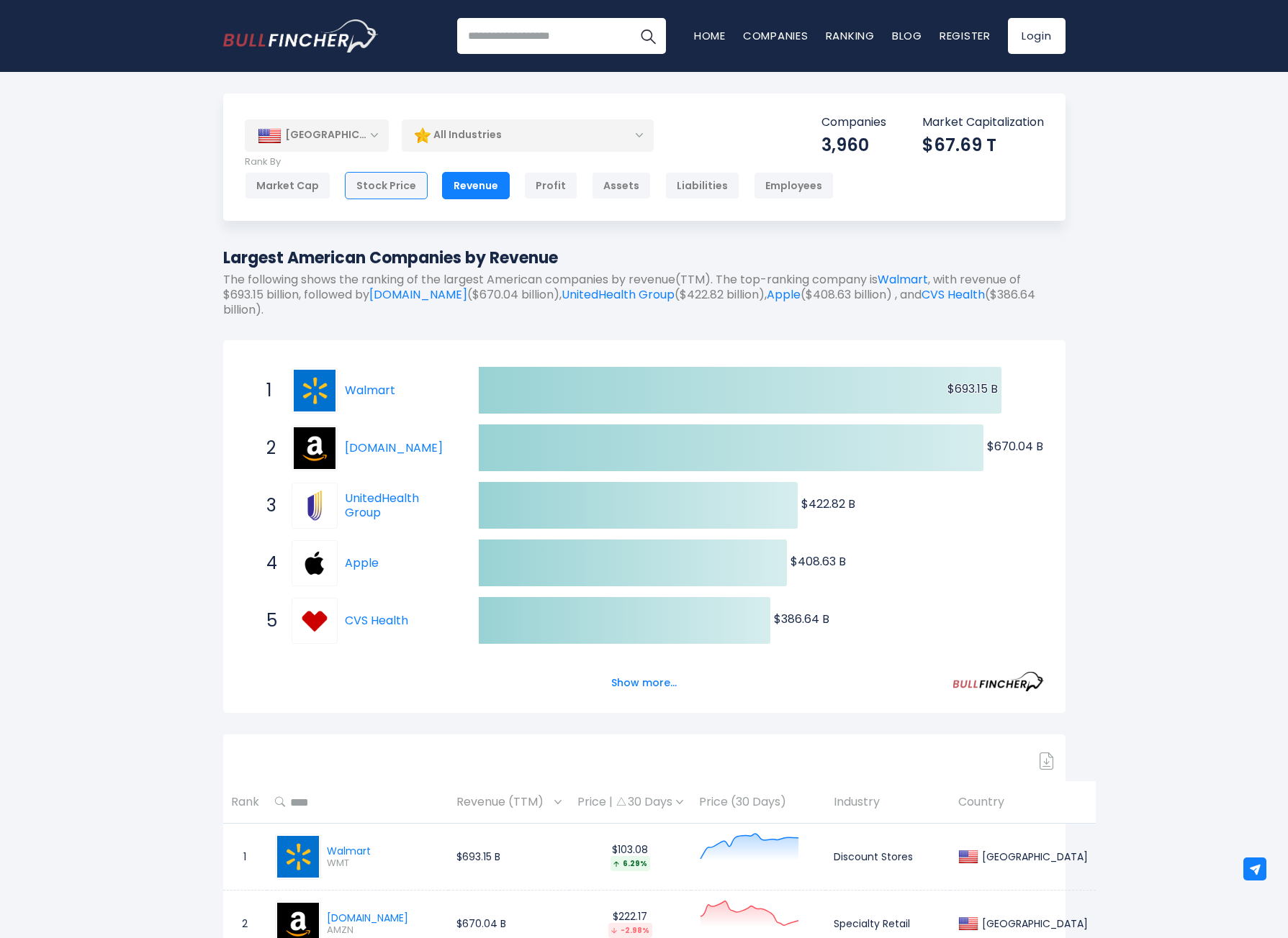
click at [384, 184] on div "Stock Price" at bounding box center [386, 185] width 82 height 28
